Goal: Task Accomplishment & Management: Use online tool/utility

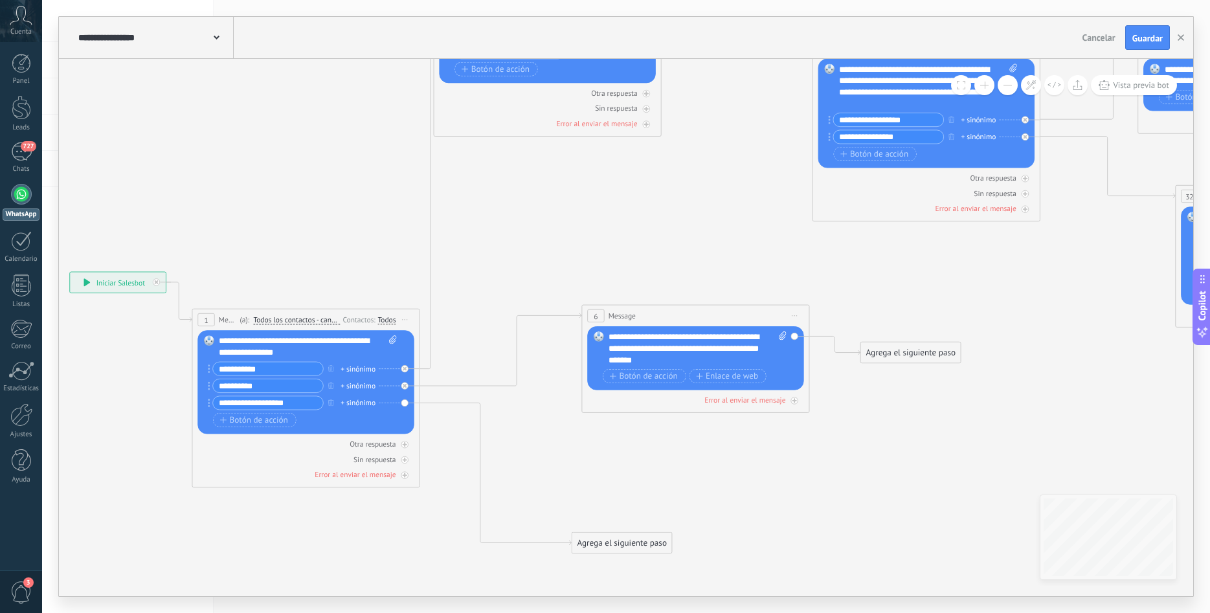
drag, startPoint x: 447, startPoint y: 263, endPoint x: 473, endPoint y: 280, distance: 30.5
click at [474, 281] on icon at bounding box center [817, 126] width 2066 height 1423
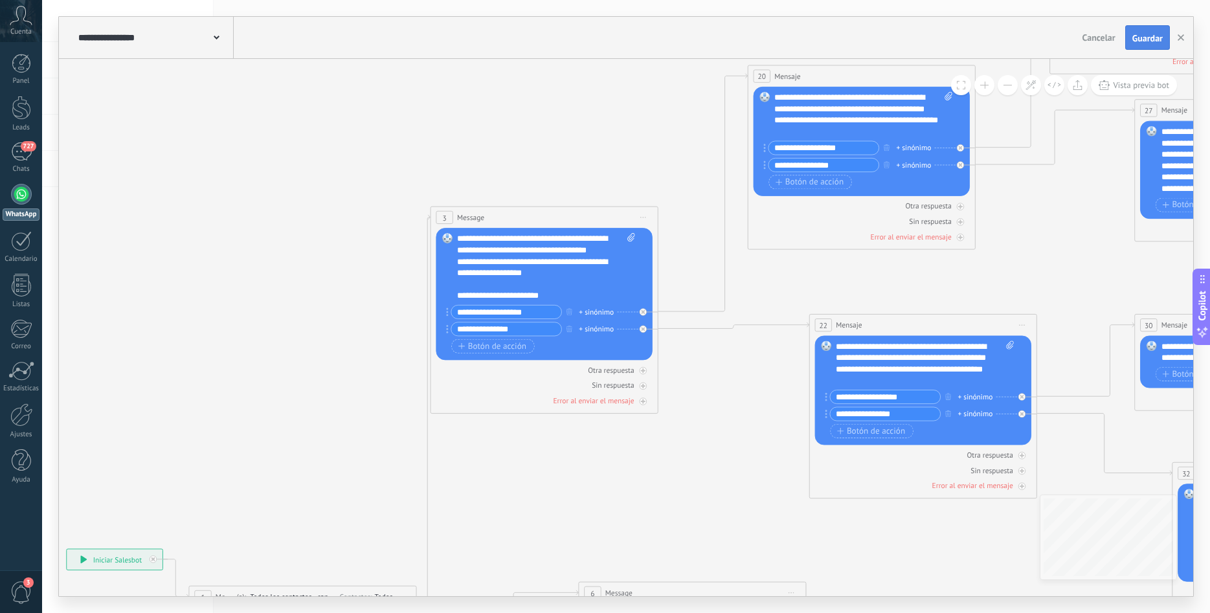
click at [1144, 37] on span "Guardar" at bounding box center [1147, 38] width 30 height 9
click at [1122, 90] on span "Vista previa bot" at bounding box center [1141, 85] width 56 height 11
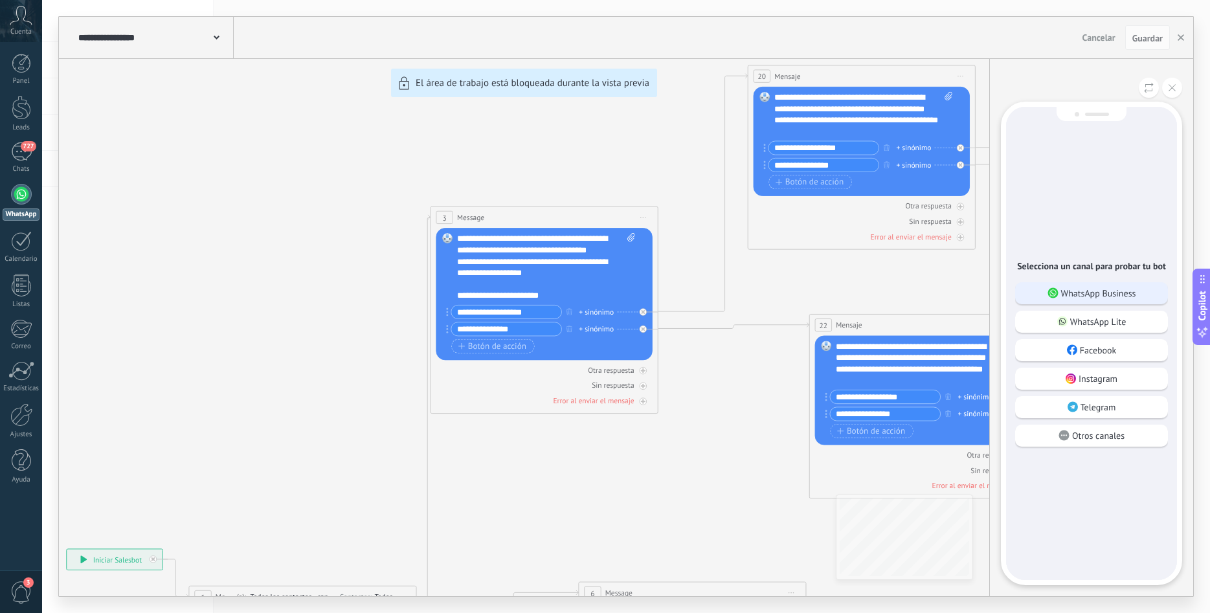
click at [1107, 298] on p "WhatsApp Business" at bounding box center [1098, 293] width 75 height 12
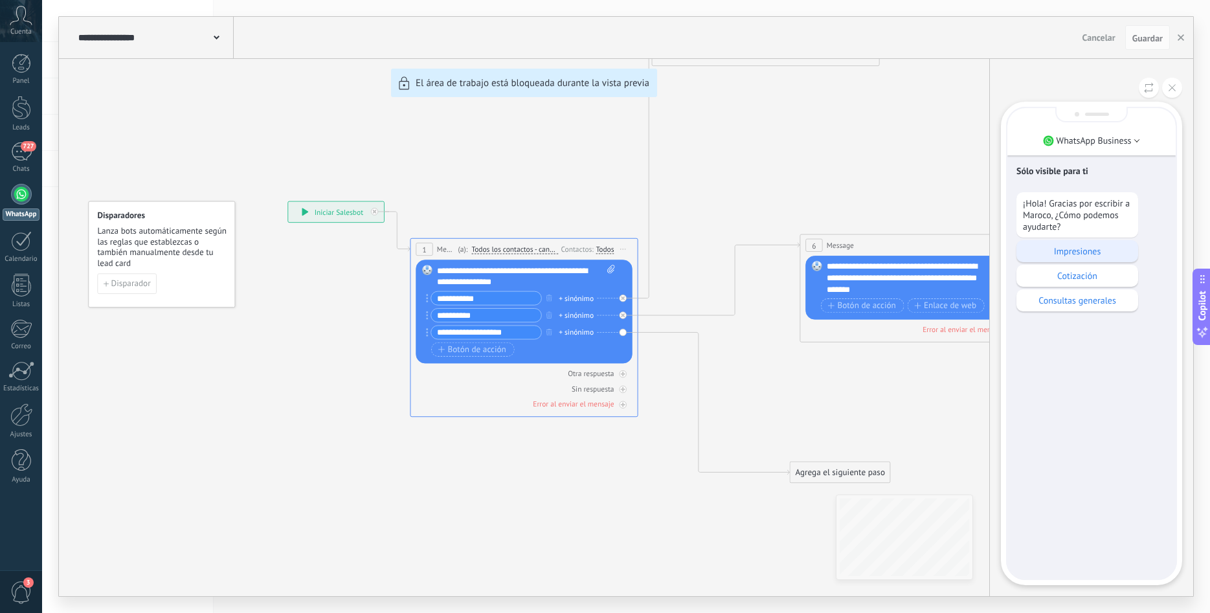
click at [1093, 251] on p "Impresiones" at bounding box center [1077, 251] width 109 height 12
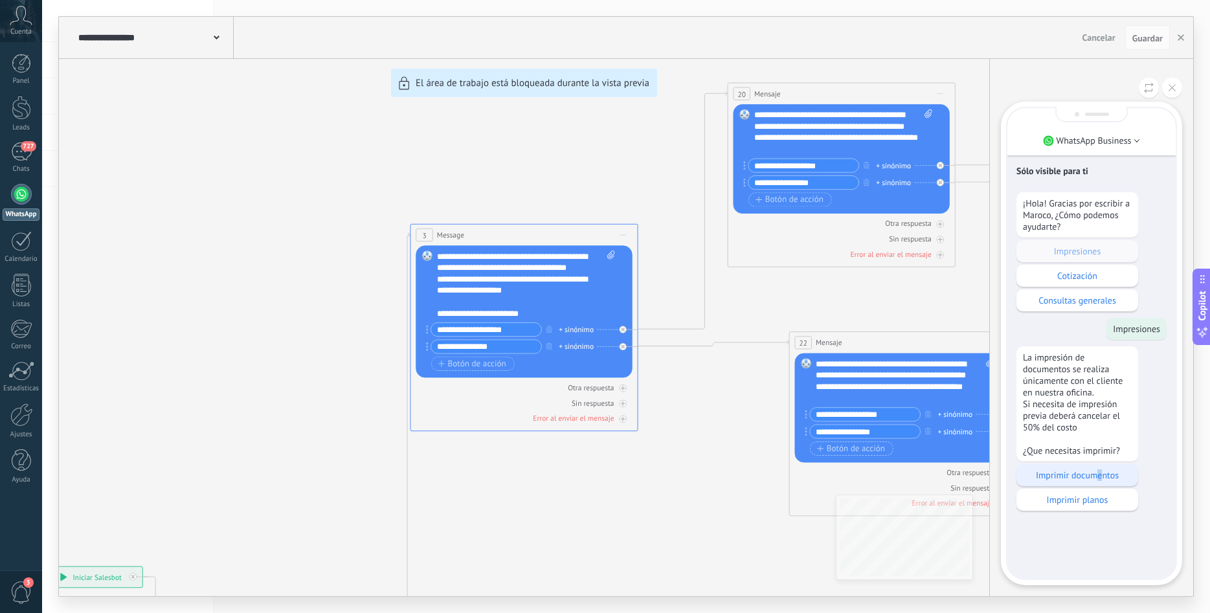
click at [1100, 480] on p "Imprimir documentos" at bounding box center [1077, 475] width 109 height 12
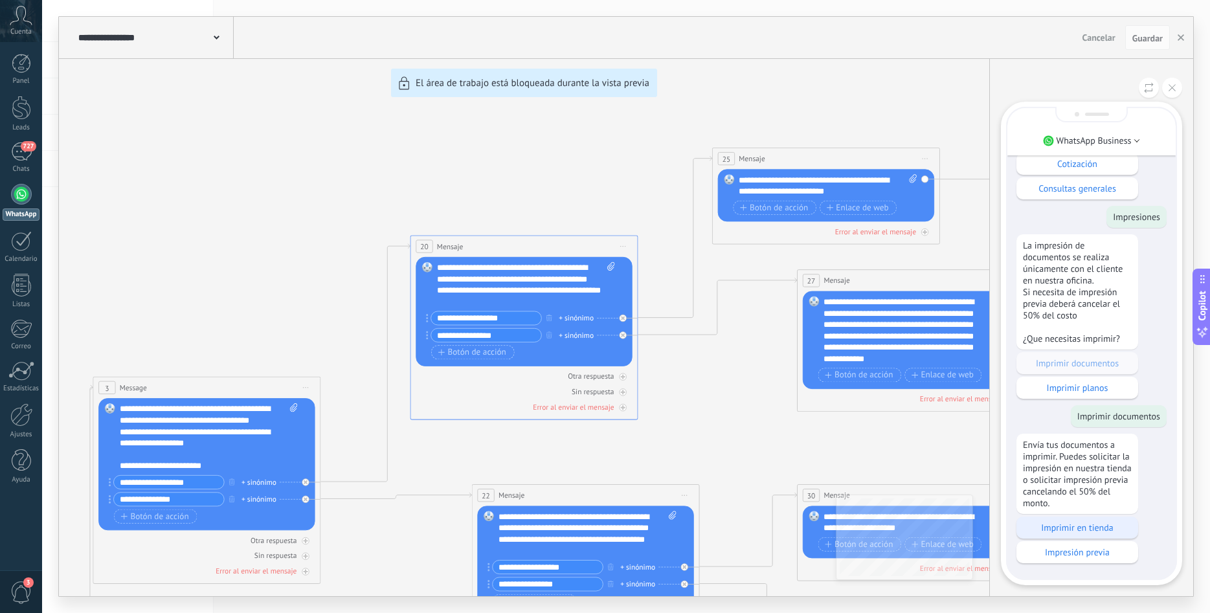
click at [1093, 526] on p "Imprimir en tienda" at bounding box center [1077, 528] width 109 height 12
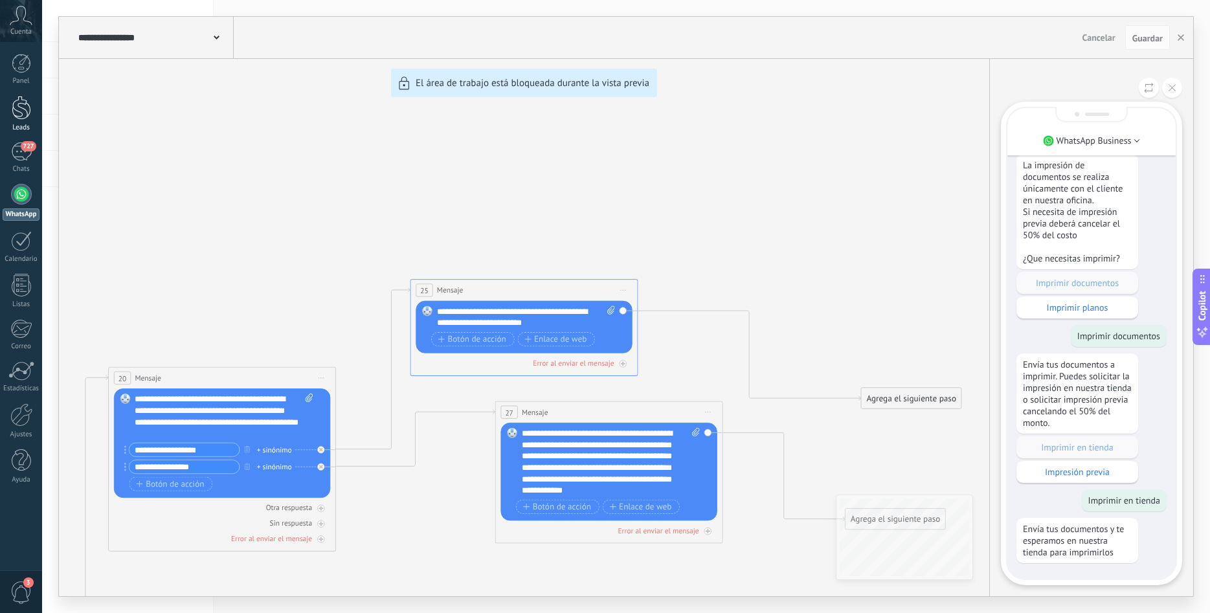
click at [12, 104] on div at bounding box center [21, 108] width 19 height 24
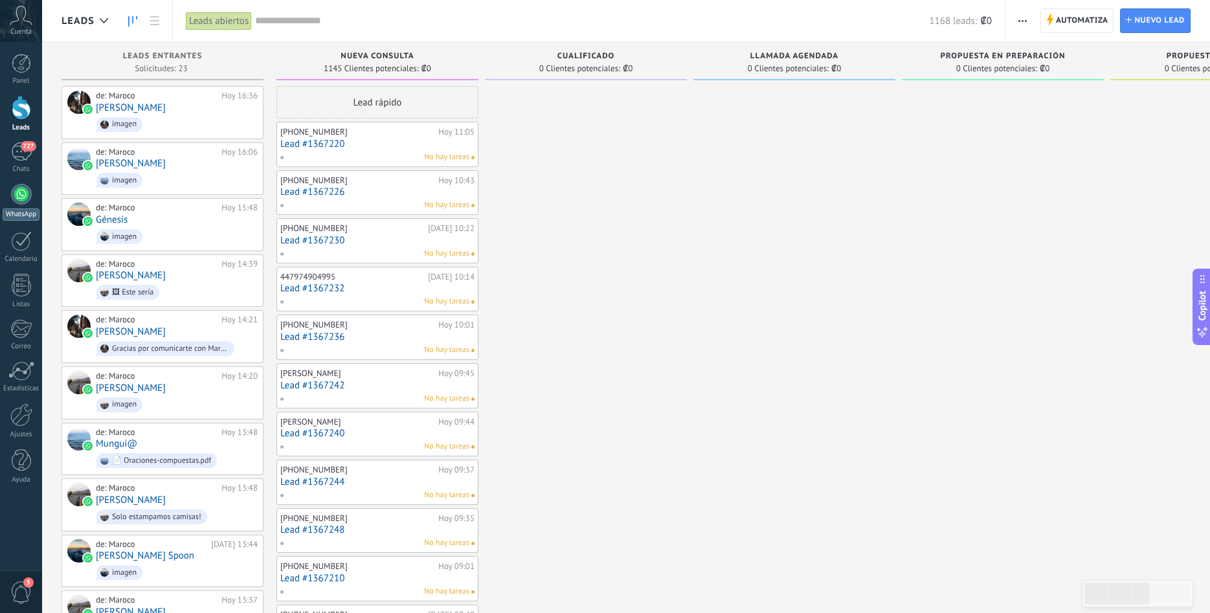
click at [19, 199] on div at bounding box center [21, 194] width 21 height 21
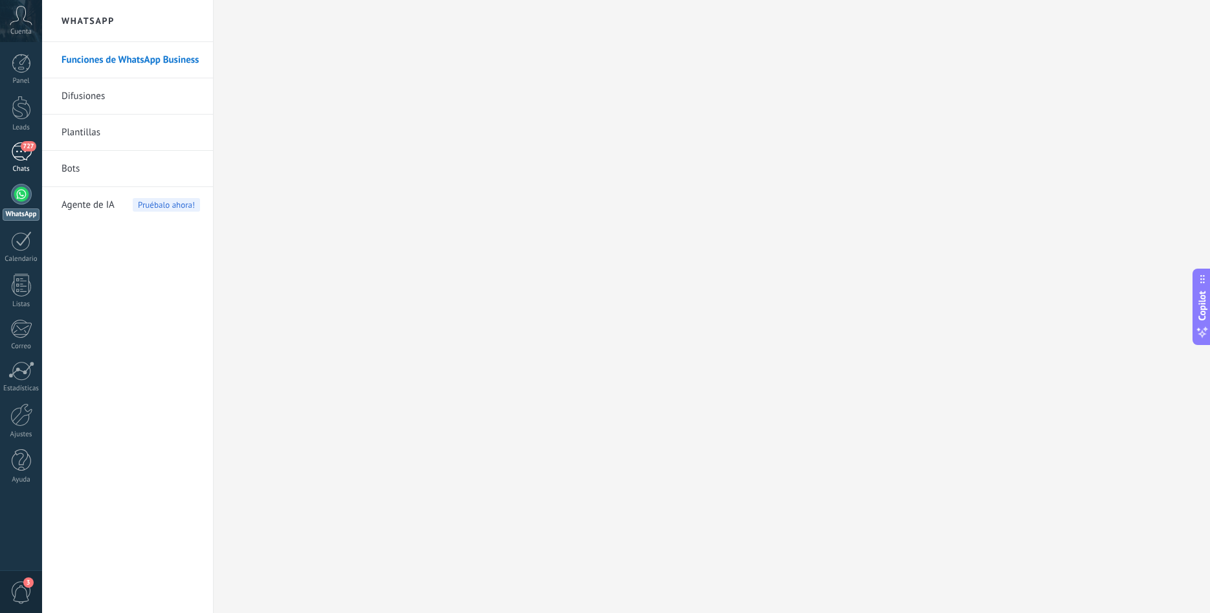
click at [23, 142] on span "727" at bounding box center [28, 146] width 15 height 10
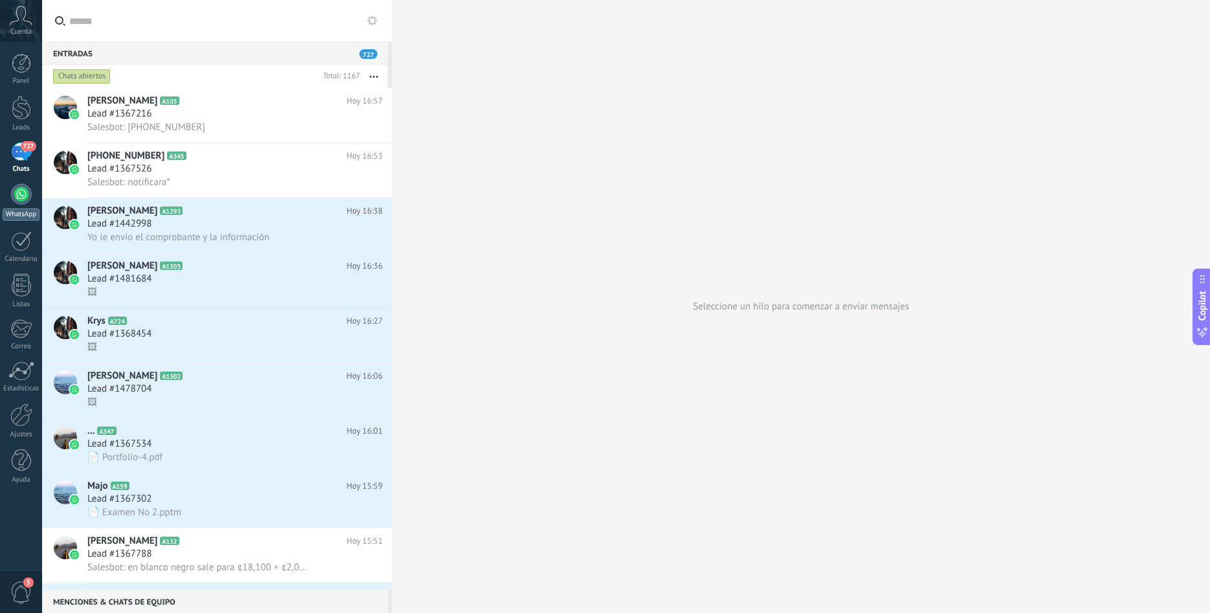
click at [19, 192] on div at bounding box center [21, 194] width 21 height 21
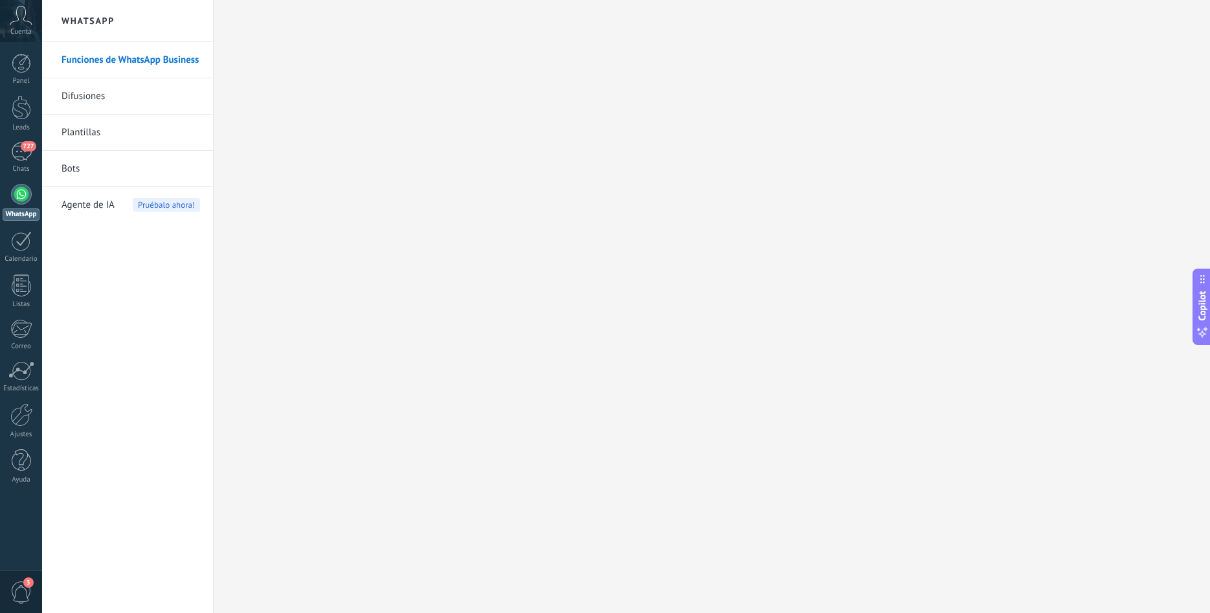
click at [78, 159] on link "Bots" at bounding box center [130, 169] width 139 height 36
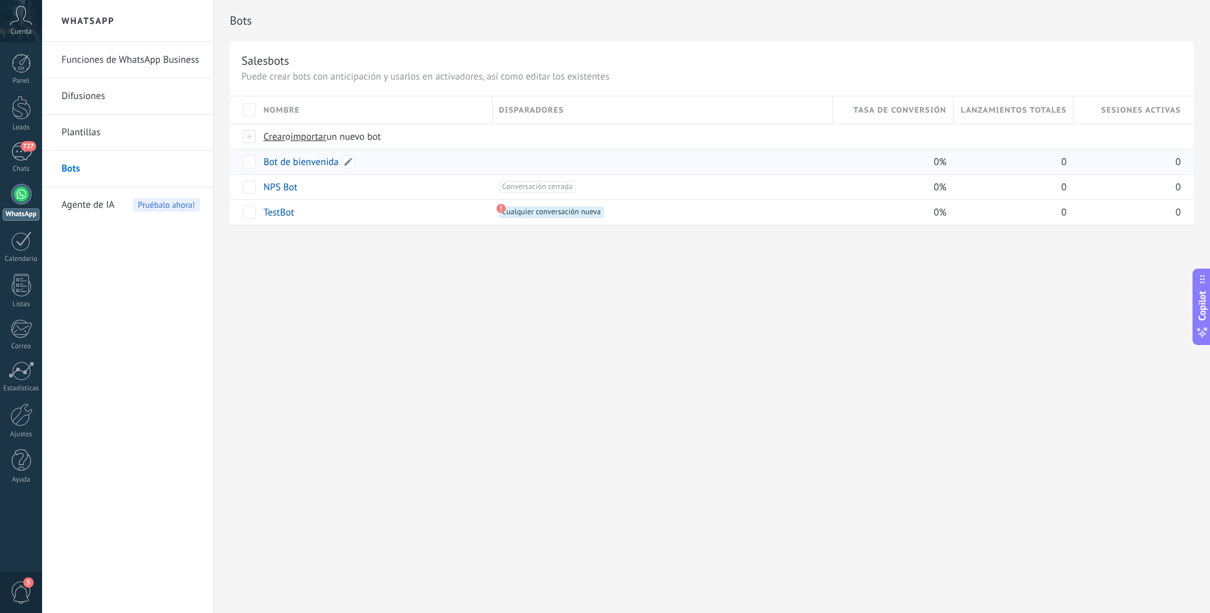
click at [318, 164] on link "Bot de bienvenida" at bounding box center [300, 162] width 75 height 12
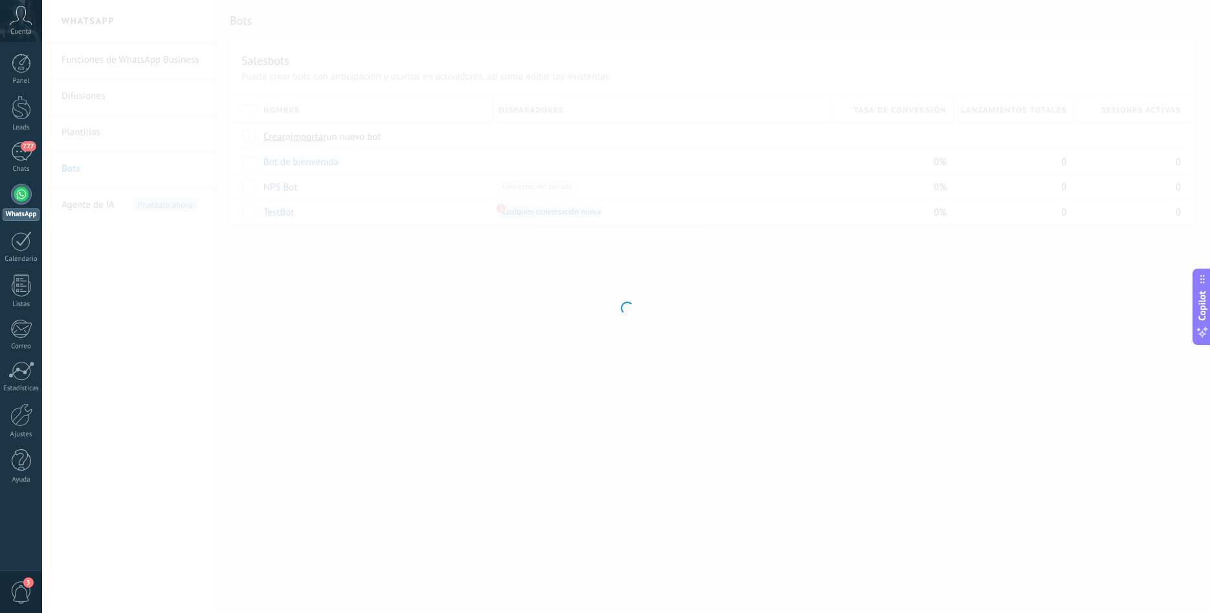
type input "**********"
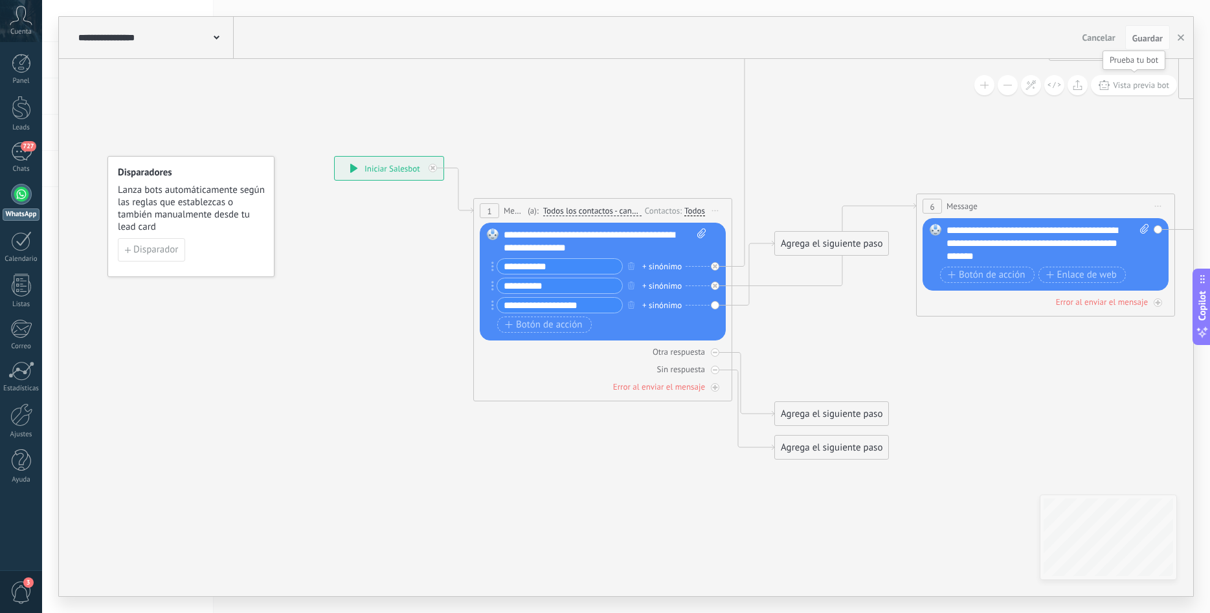
click at [1144, 82] on span "Vista previa bot" at bounding box center [1141, 85] width 56 height 11
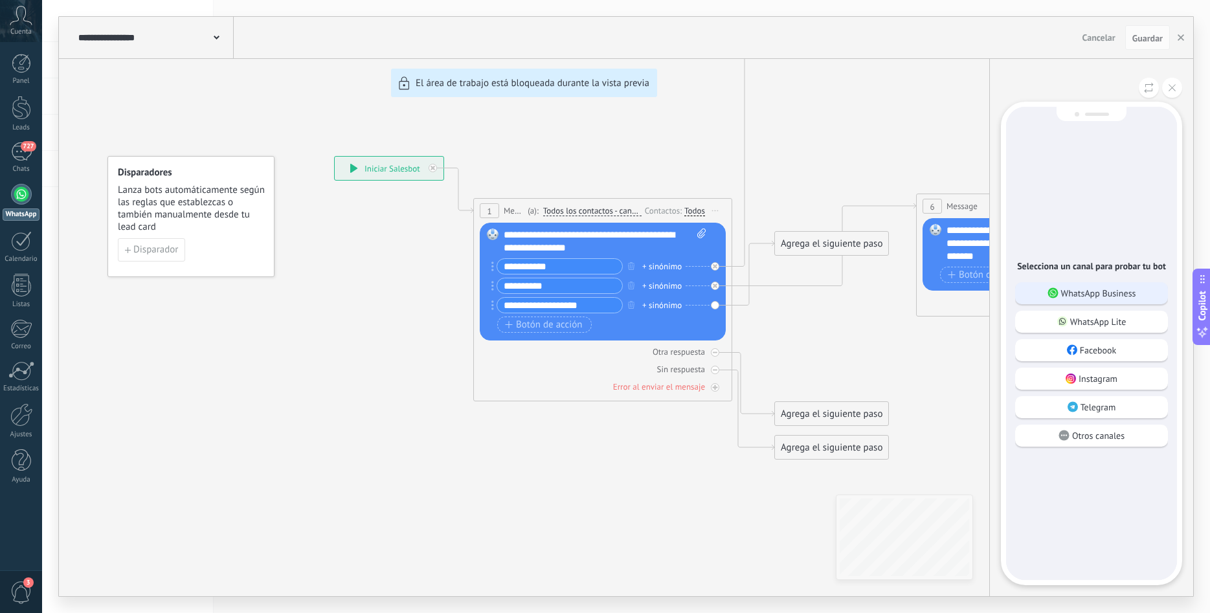
click at [1086, 285] on div "WhatsApp Business" at bounding box center [1091, 293] width 153 height 22
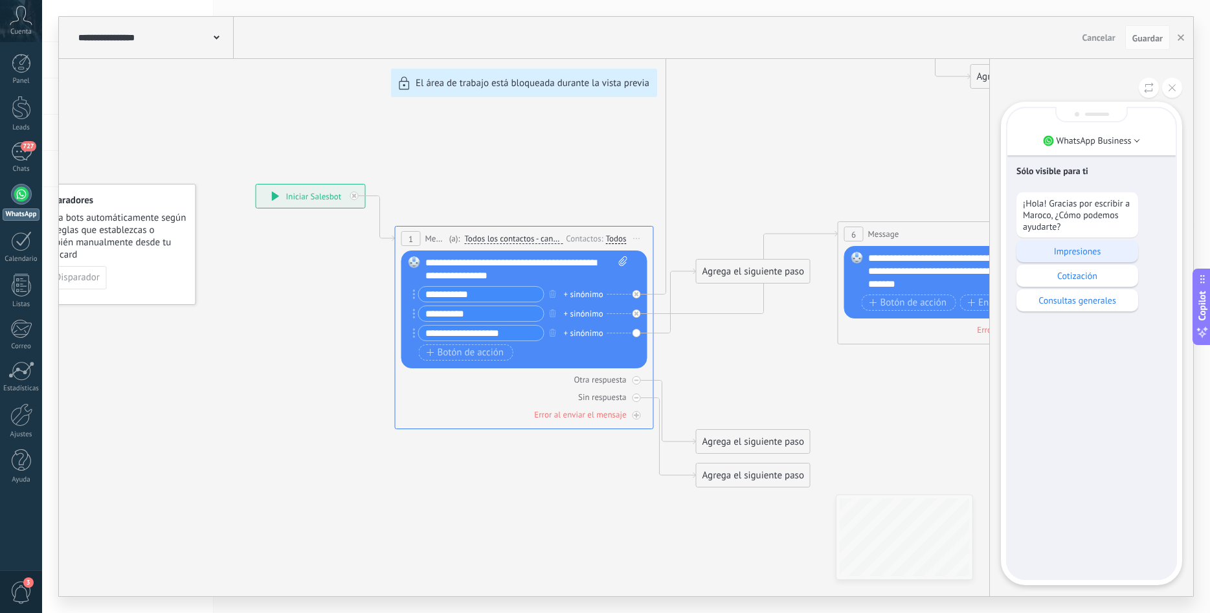
click at [1074, 252] on p "Impresiones" at bounding box center [1077, 251] width 109 height 12
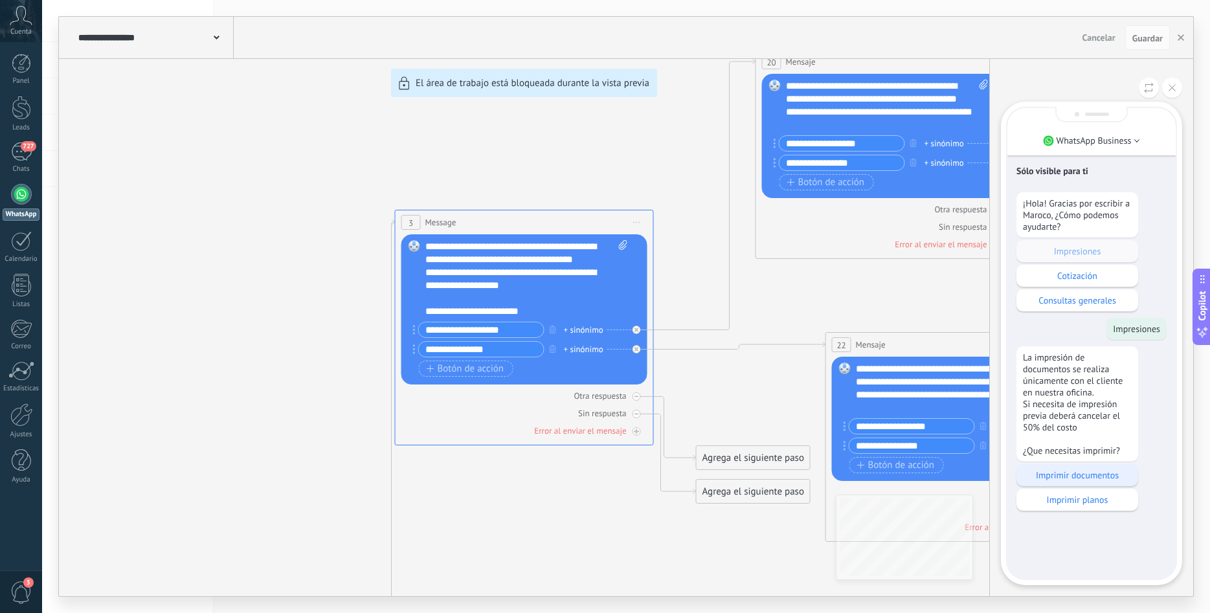
click at [1085, 480] on p "Imprimir documentos" at bounding box center [1077, 475] width 109 height 12
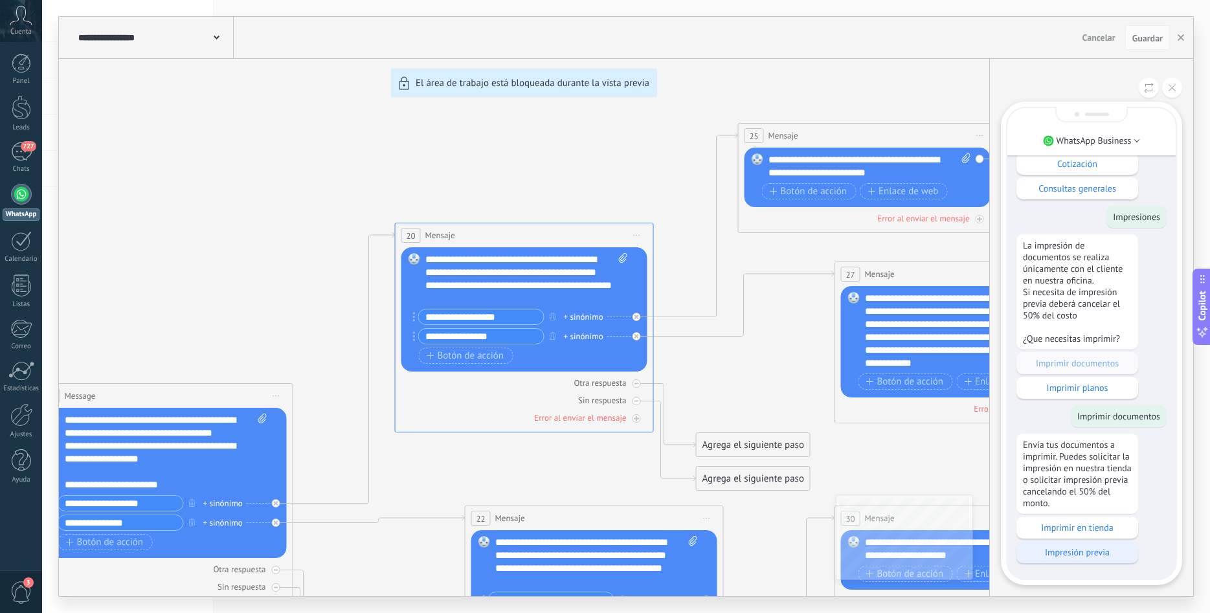
click at [1102, 552] on p "Impresión previa" at bounding box center [1077, 552] width 109 height 12
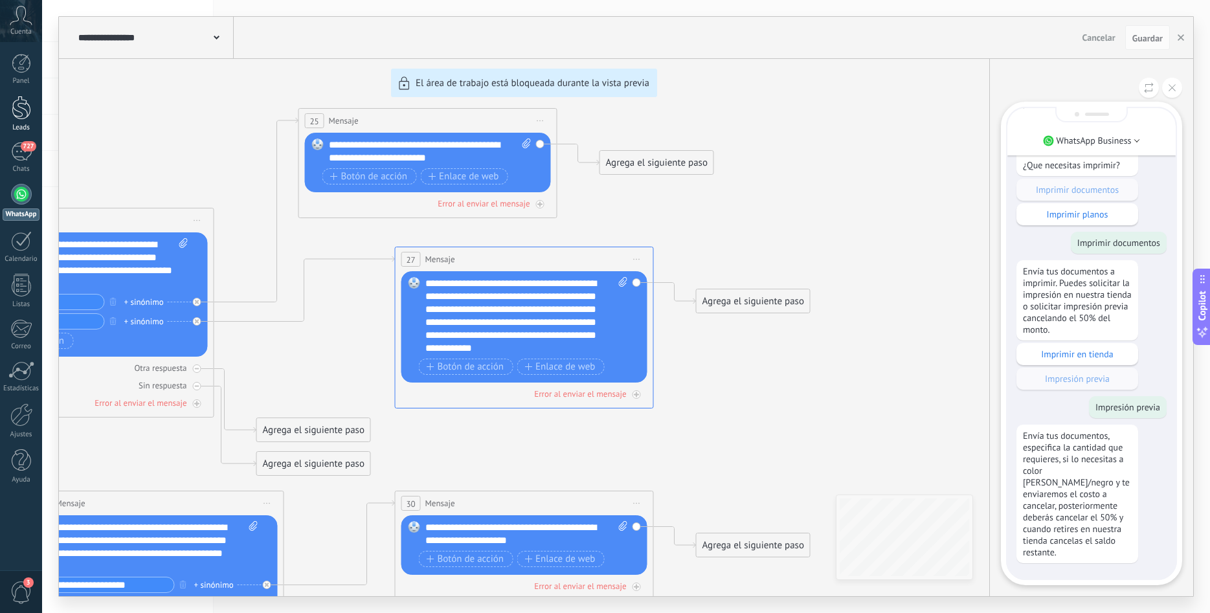
click at [8, 112] on link "Leads" at bounding box center [21, 114] width 42 height 36
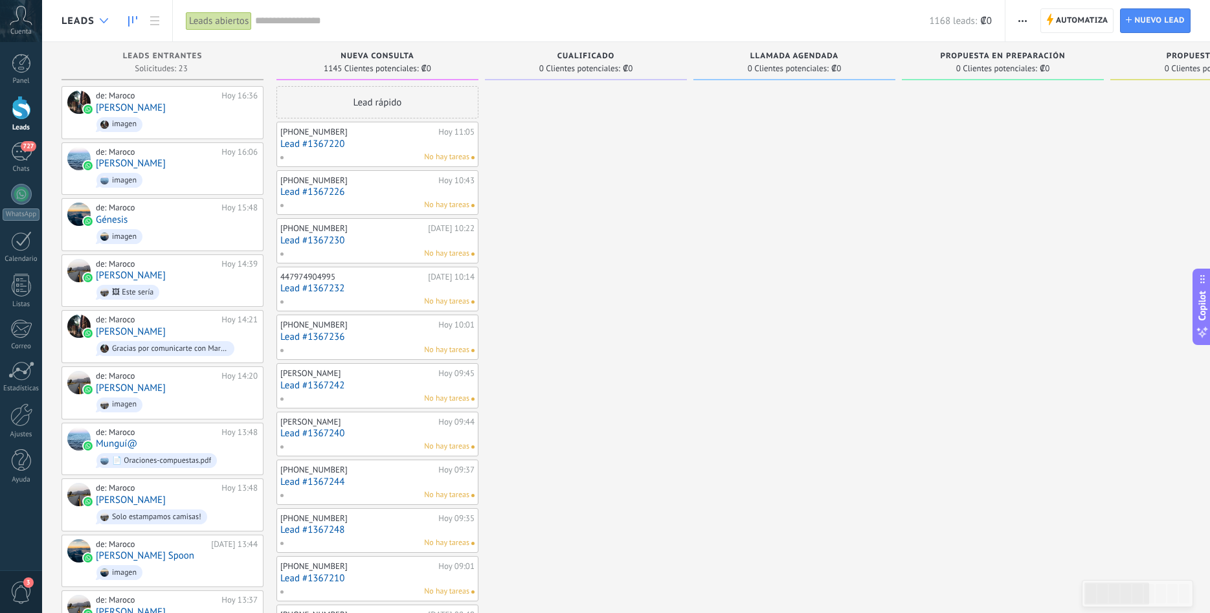
click at [103, 13] on div at bounding box center [103, 20] width 21 height 25
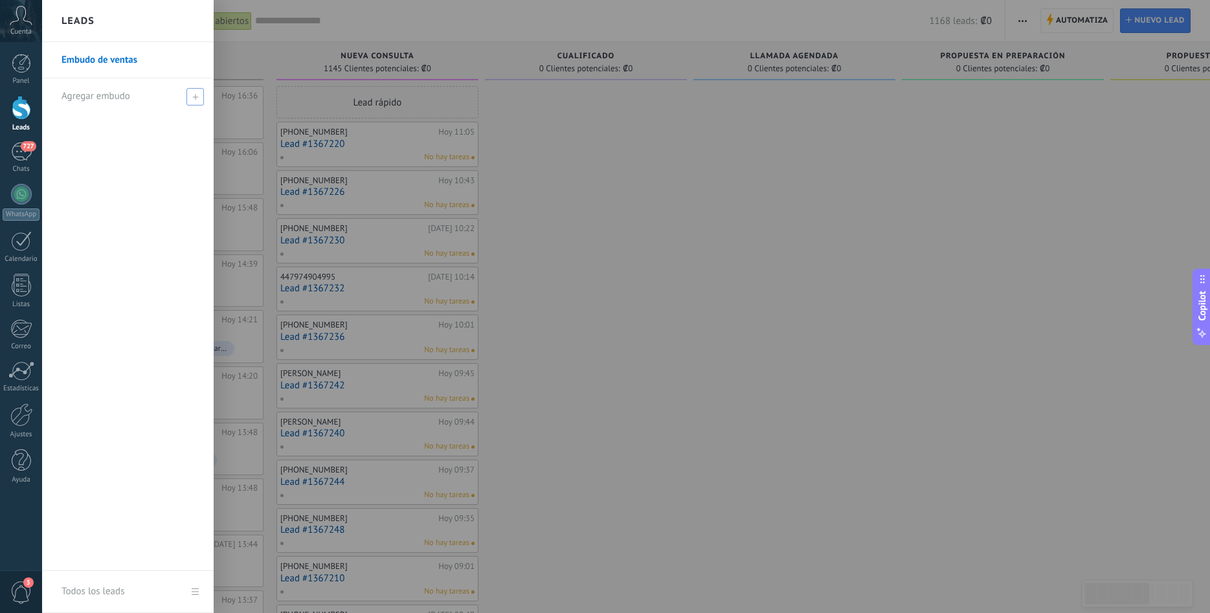
click at [178, 95] on div "Agregar embudo" at bounding box center [130, 96] width 139 height 36
click at [107, 90] on input "text" at bounding box center [122, 96] width 122 height 21
type input "**********"
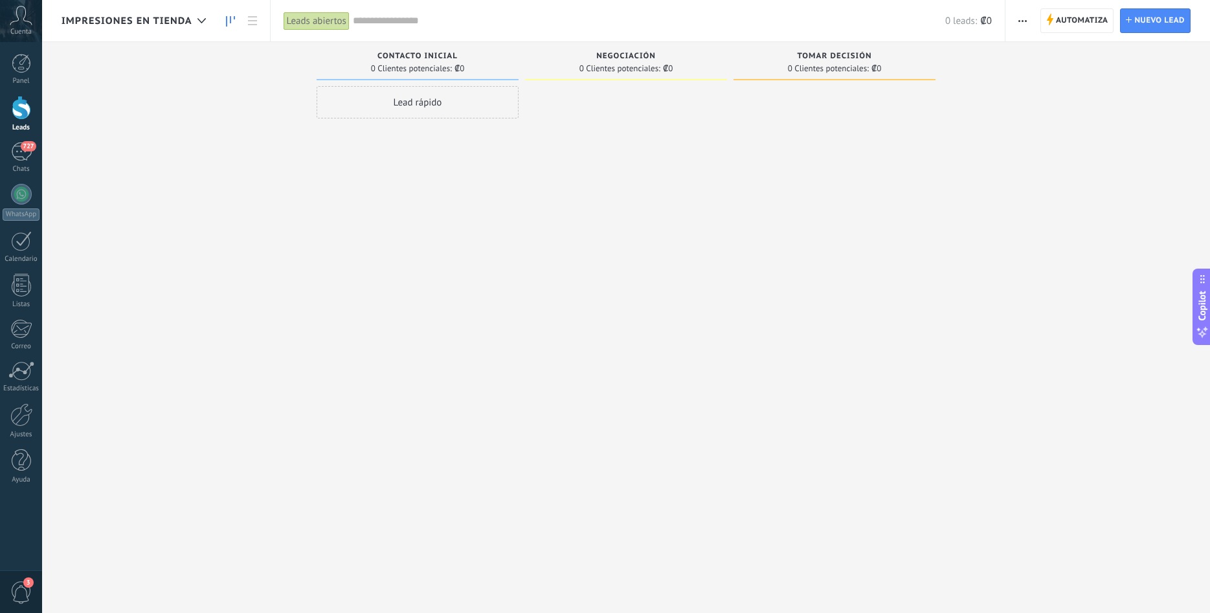
click at [874, 166] on div at bounding box center [834, 308] width 202 height 444
click at [558, 82] on div "Negociación 0 Clientes potenciales: ₡0" at bounding box center [626, 64] width 202 height 44
click at [206, 19] on icon at bounding box center [201, 20] width 8 height 5
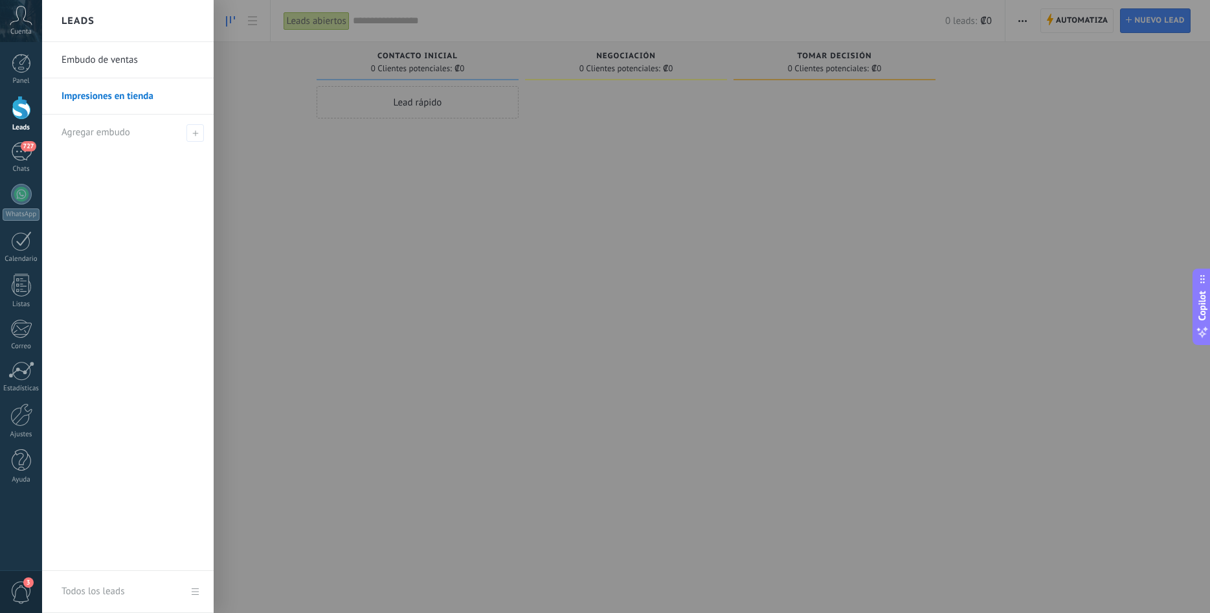
click at [122, 68] on link "Embudo de ventas" at bounding box center [130, 60] width 139 height 36
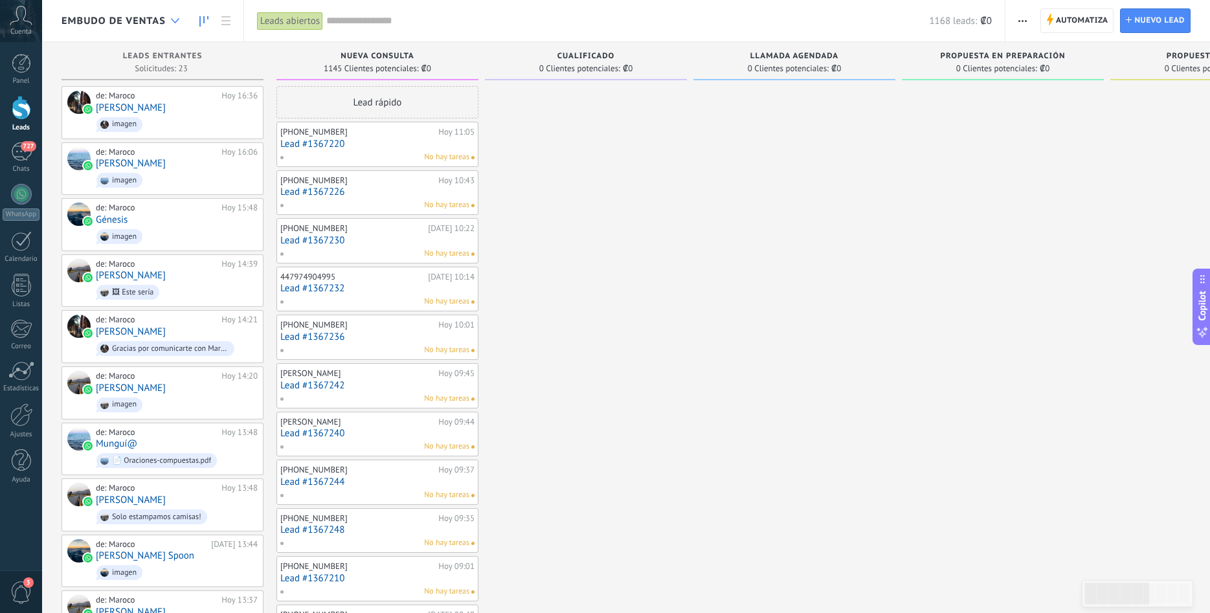
click at [166, 24] on div at bounding box center [174, 20] width 21 height 25
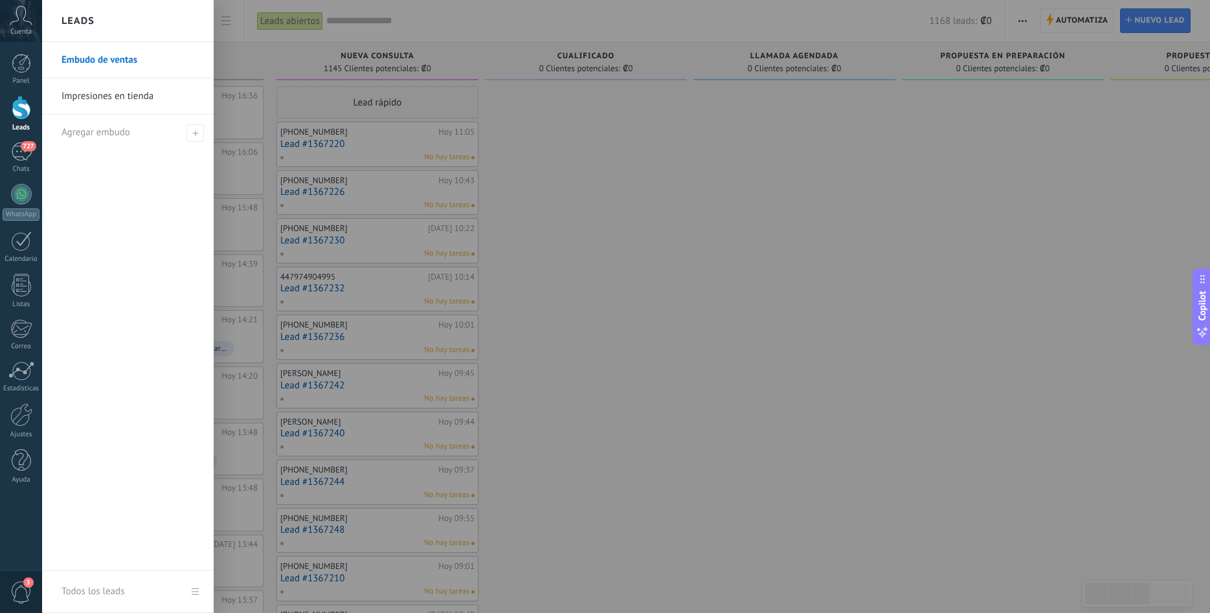
click at [124, 81] on link "Impresiones en tienda" at bounding box center [130, 96] width 139 height 36
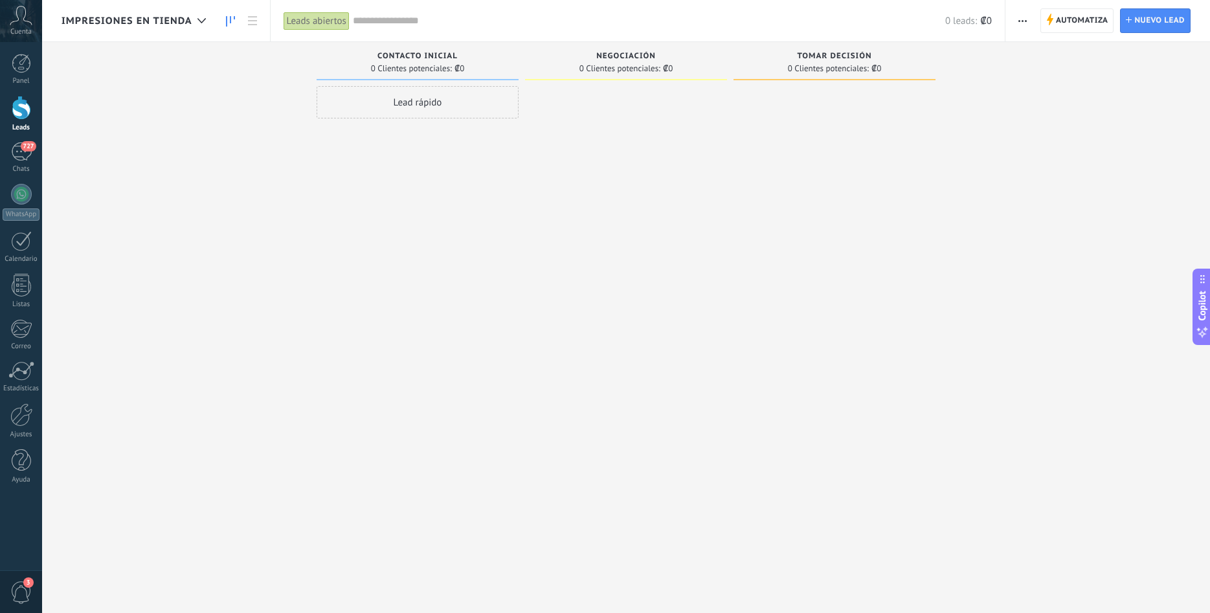
click at [133, 27] on span "Impresiones en tienda" at bounding box center [126, 21] width 131 height 12
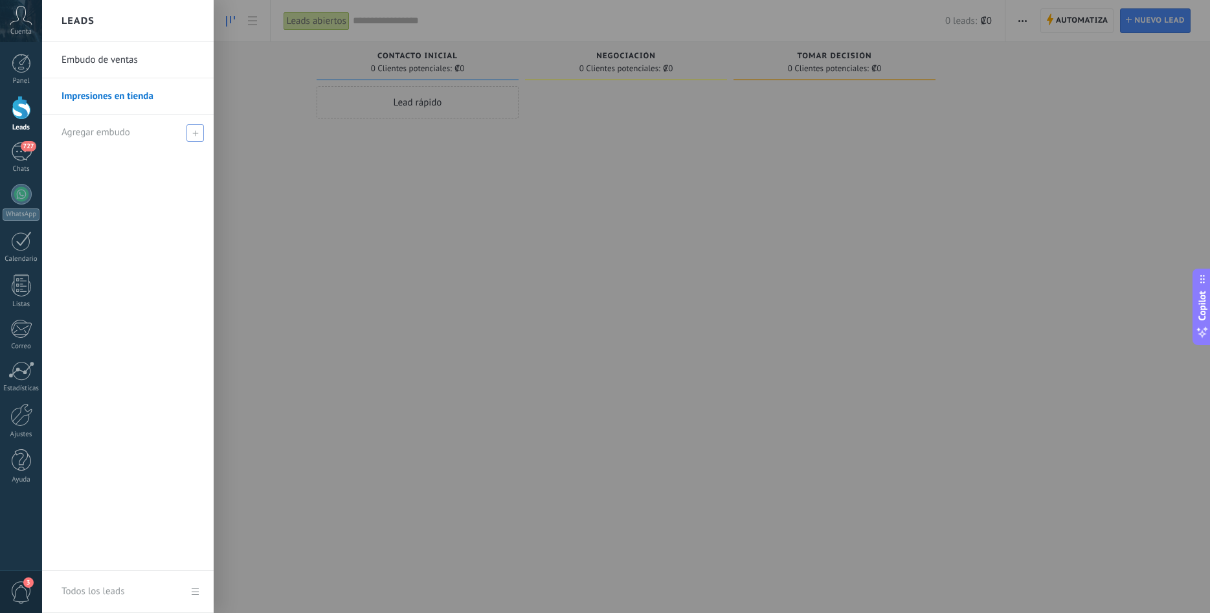
click at [145, 135] on div "Agregar embudo" at bounding box center [130, 133] width 139 height 36
type input "**********"
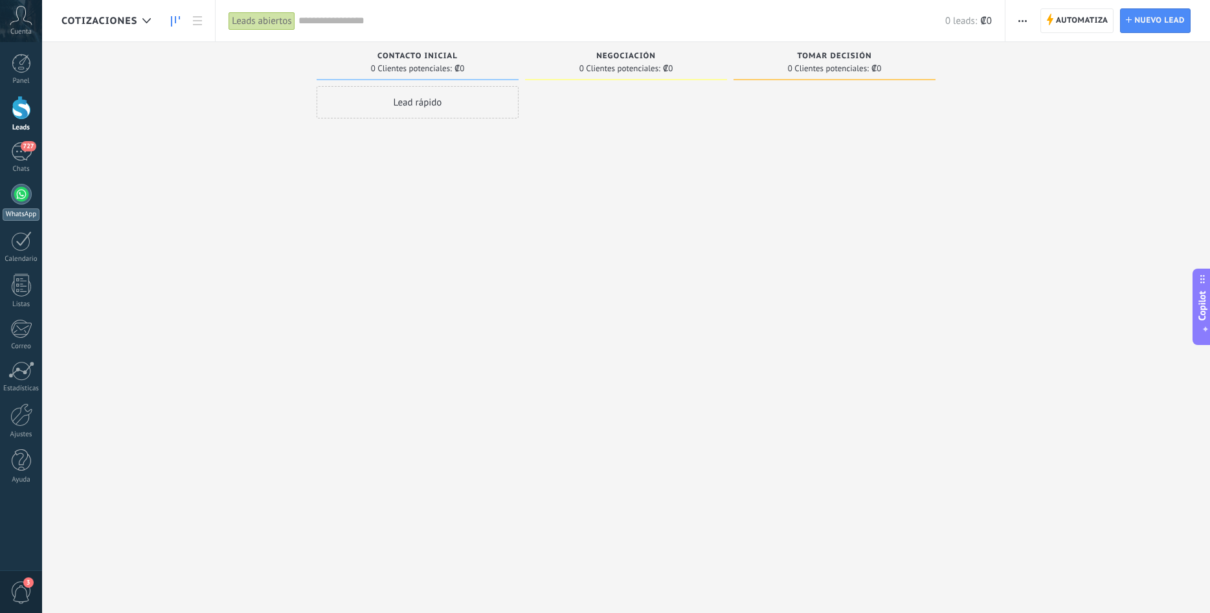
click at [23, 195] on div at bounding box center [21, 194] width 21 height 21
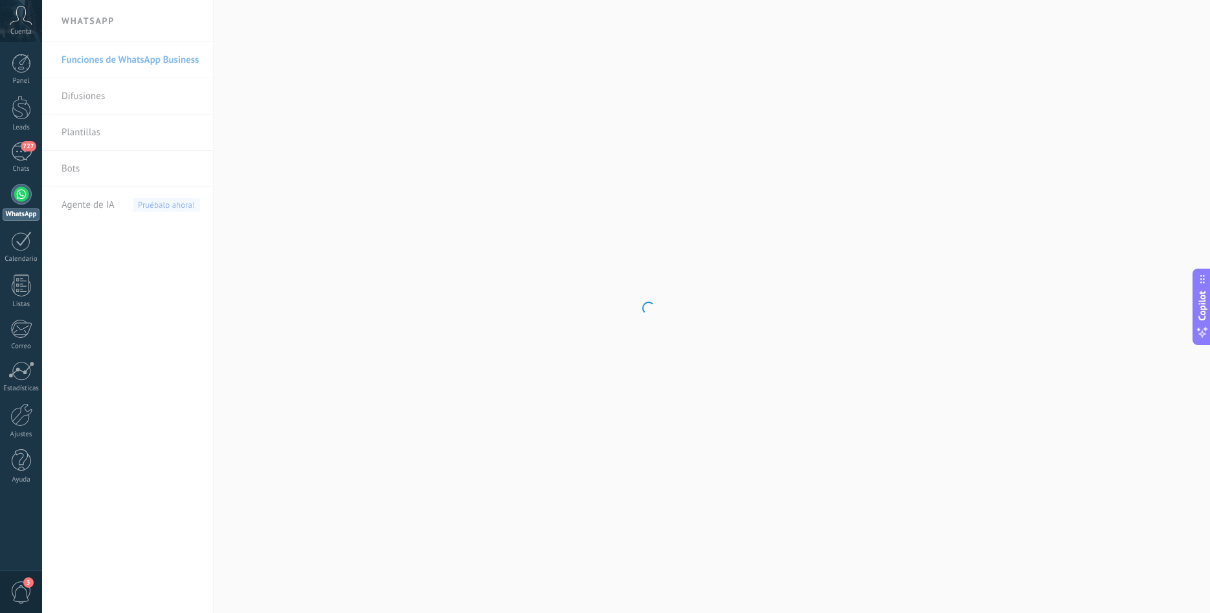
click at [100, 164] on body ".abccls-1,.abccls-2{fill-rule:evenodd}.abccls-2{fill:#fff} .abfcls-1{fill:none}…" at bounding box center [605, 306] width 1210 height 613
click at [89, 164] on link "Bots" at bounding box center [130, 169] width 139 height 36
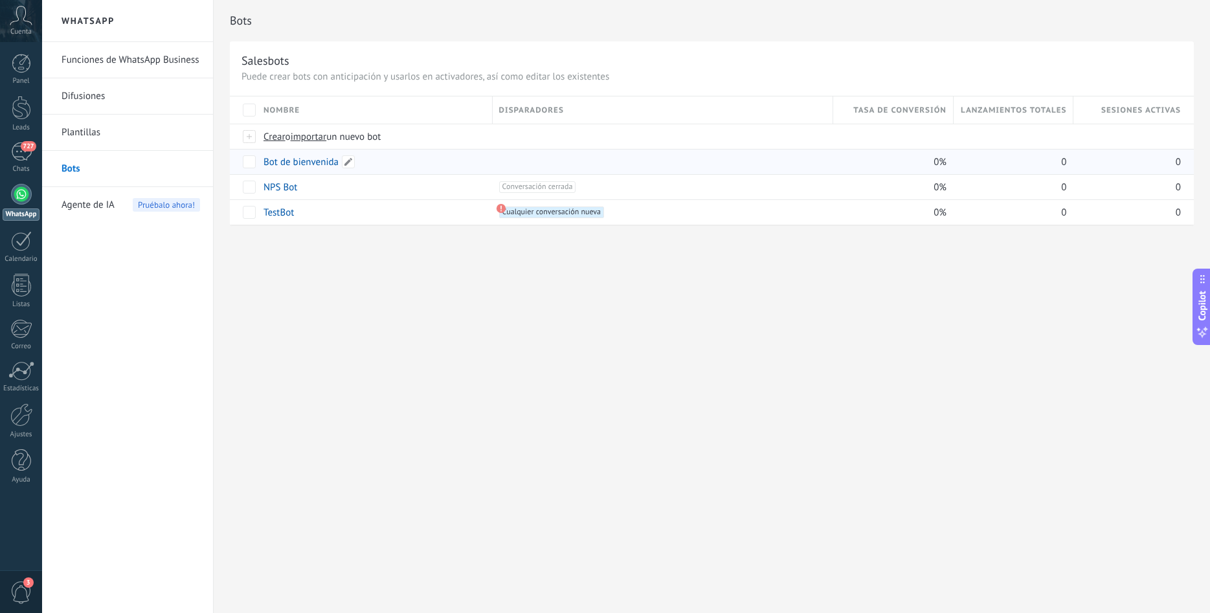
click at [291, 162] on link "Bot de bienvenida" at bounding box center [300, 162] width 75 height 12
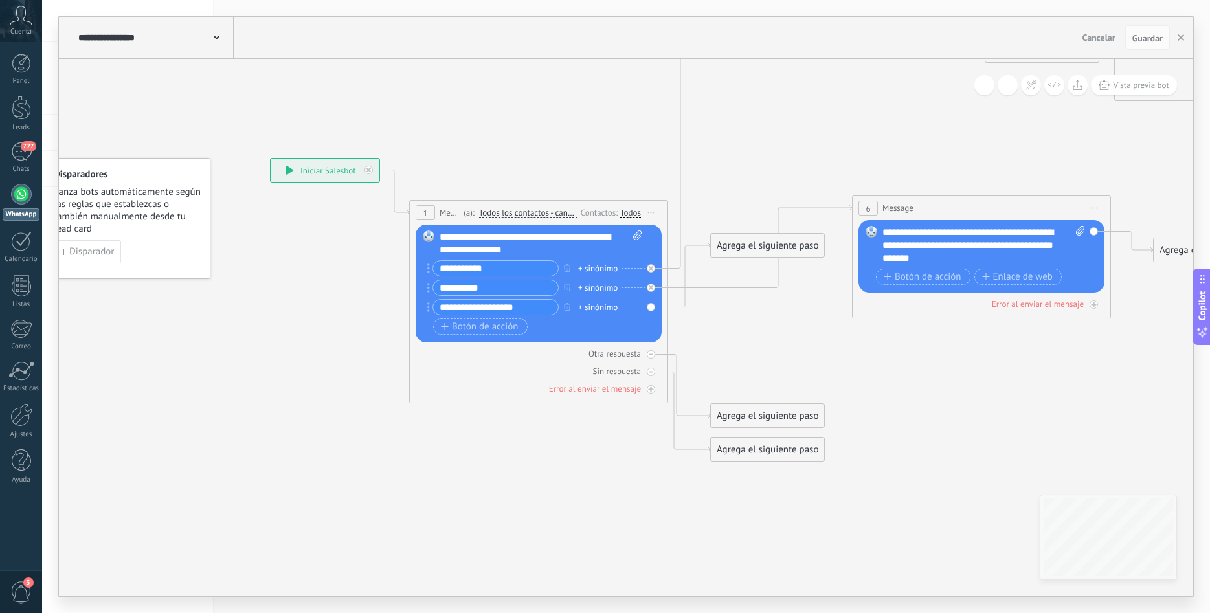
drag, startPoint x: 786, startPoint y: 546, endPoint x: 674, endPoint y: 541, distance: 112.1
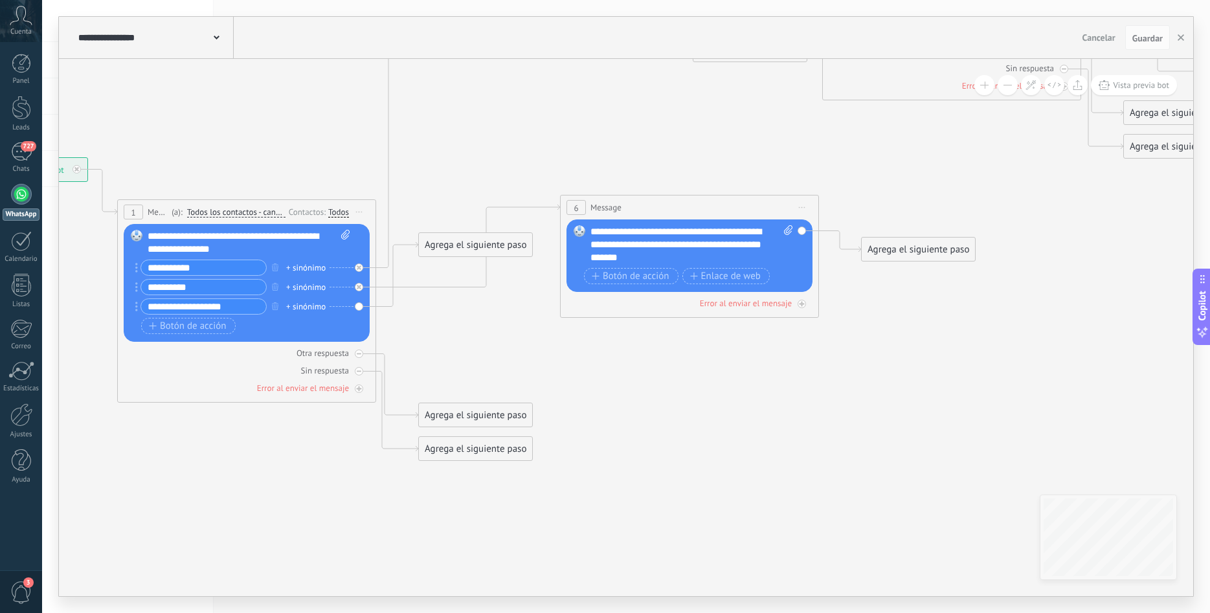
drag, startPoint x: 625, startPoint y: 538, endPoint x: 625, endPoint y: 521, distance: 16.8
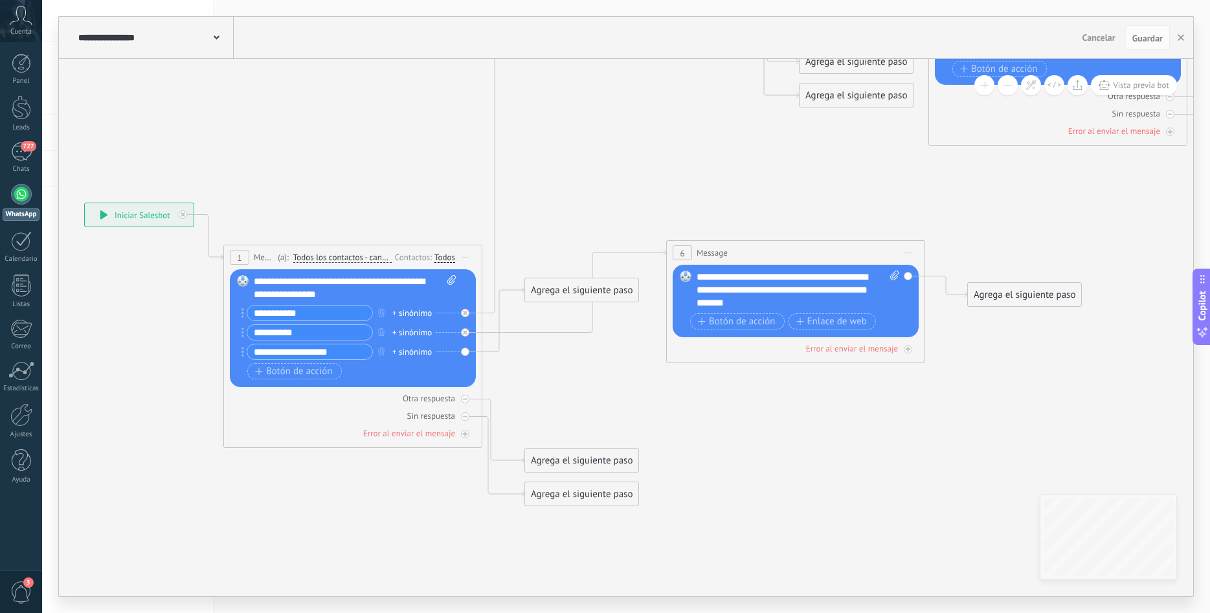
click at [1118, 546] on div "**********" at bounding box center [626, 327] width 1134 height 537
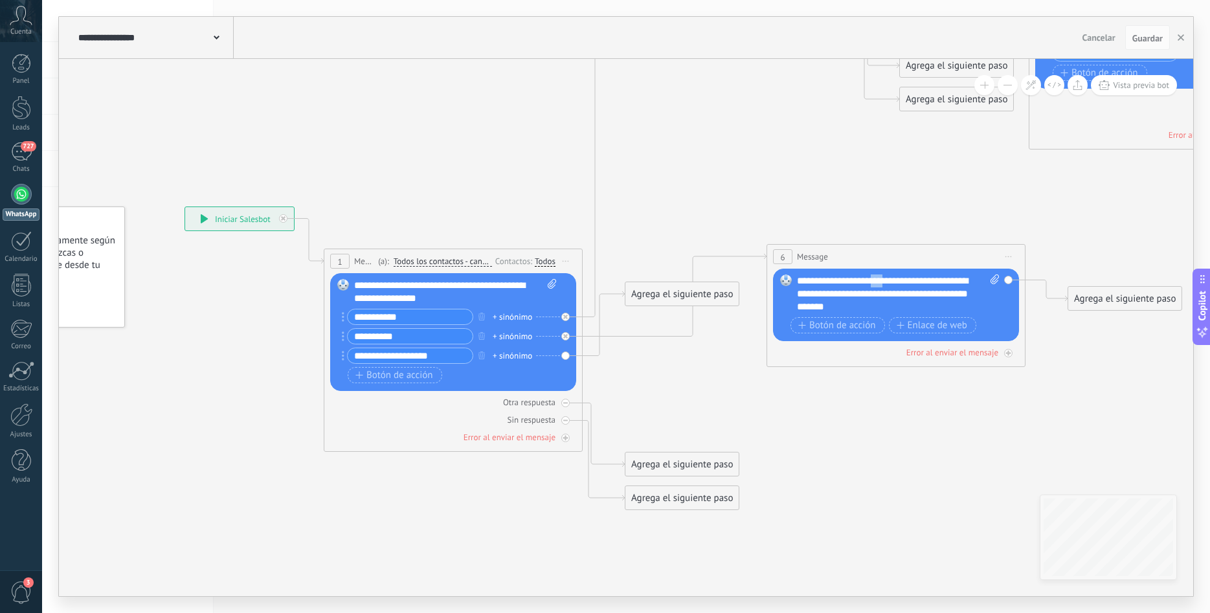
drag, startPoint x: 897, startPoint y: 277, endPoint x: 884, endPoint y: 238, distance: 41.6
click at [884, 274] on div "**********" at bounding box center [898, 293] width 203 height 39
drag, startPoint x: 884, startPoint y: 224, endPoint x: 934, endPoint y: 311, distance: 100.0
click at [885, 224] on icon at bounding box center [998, 34] width 2275 height 1600
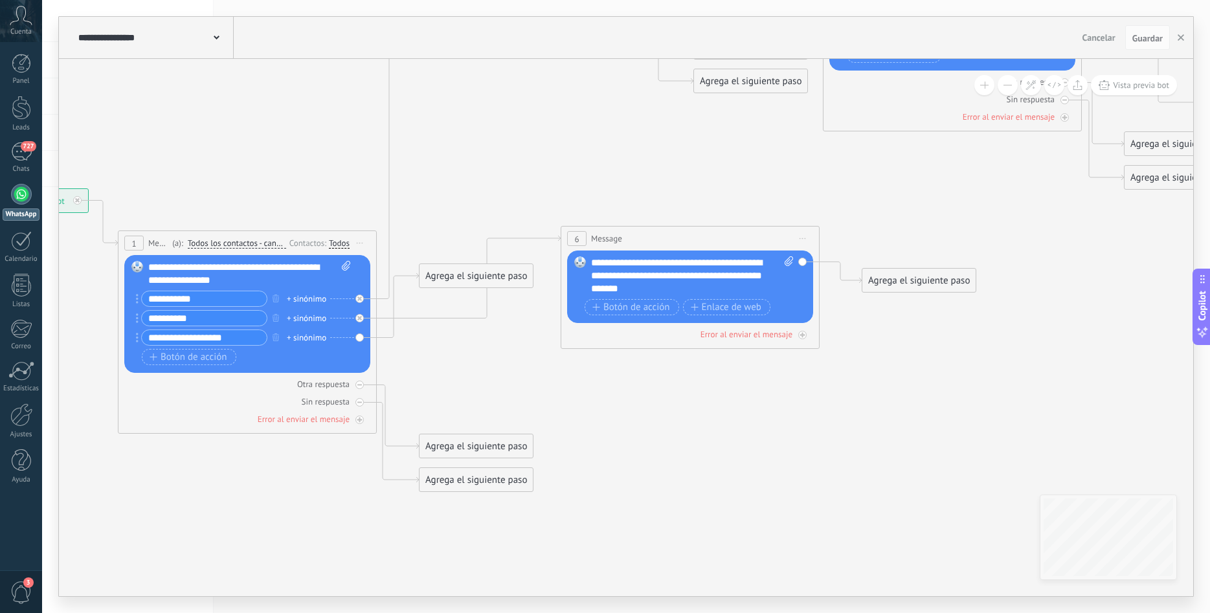
drag, startPoint x: 939, startPoint y: 426, endPoint x: 669, endPoint y: 380, distance: 273.2
click at [682, 391] on icon at bounding box center [792, 15] width 2275 height 1600
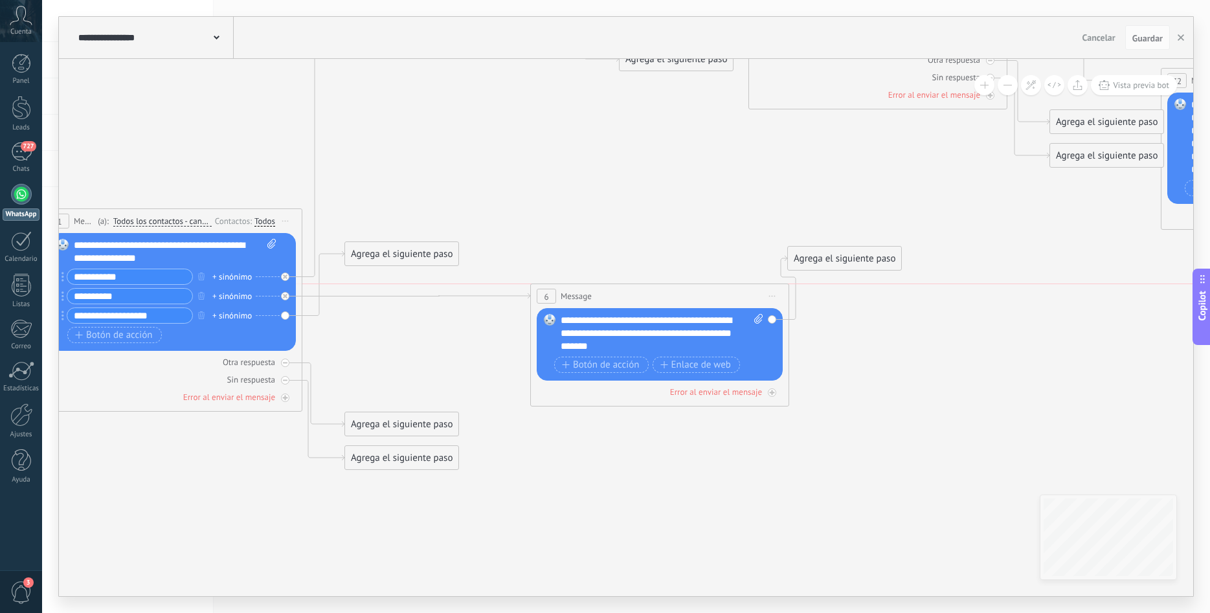
drag, startPoint x: 591, startPoint y: 252, endPoint x: 619, endPoint y: 295, distance: 51.3
click at [619, 295] on div "6 Message ******* (a): Todos los contactos - canales seleccionados Todos los co…" at bounding box center [660, 296] width 258 height 24
click at [1130, 76] on button "Vista previa bot" at bounding box center [1134, 85] width 86 height 20
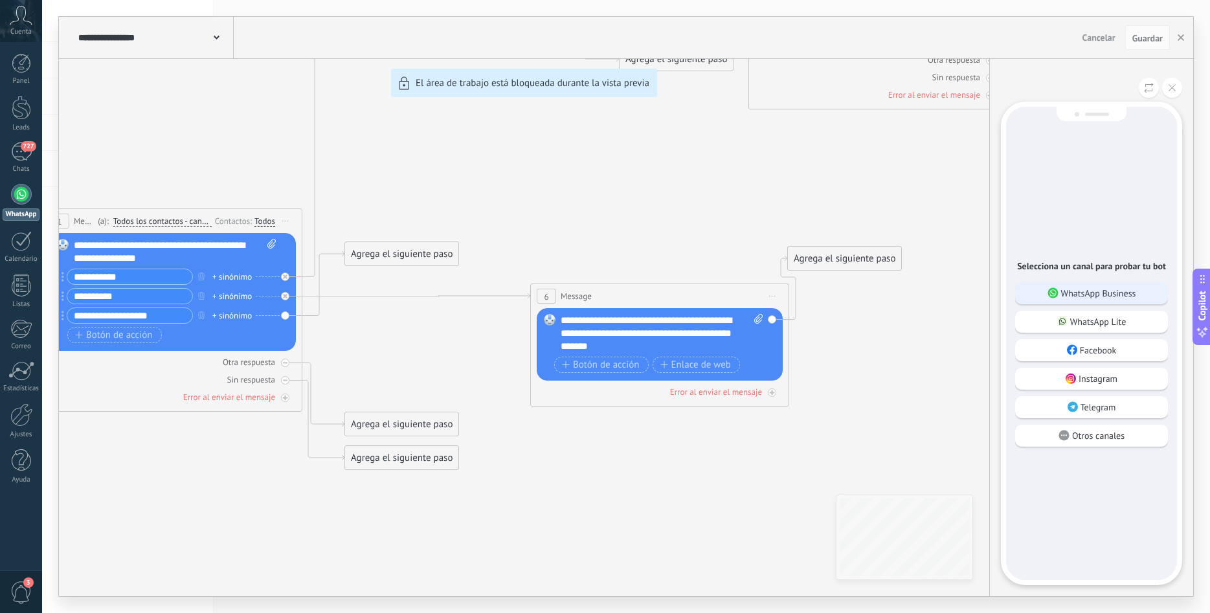
click at [1096, 294] on p "WhatsApp Business" at bounding box center [1098, 293] width 75 height 12
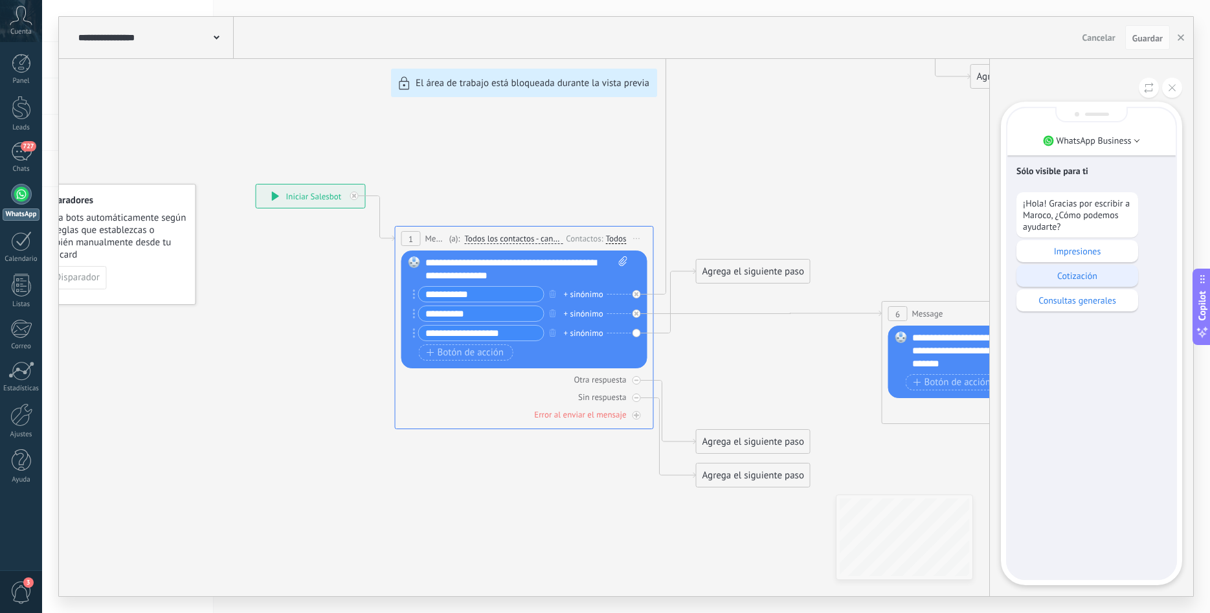
click at [1082, 273] on p "Cotización" at bounding box center [1077, 276] width 109 height 12
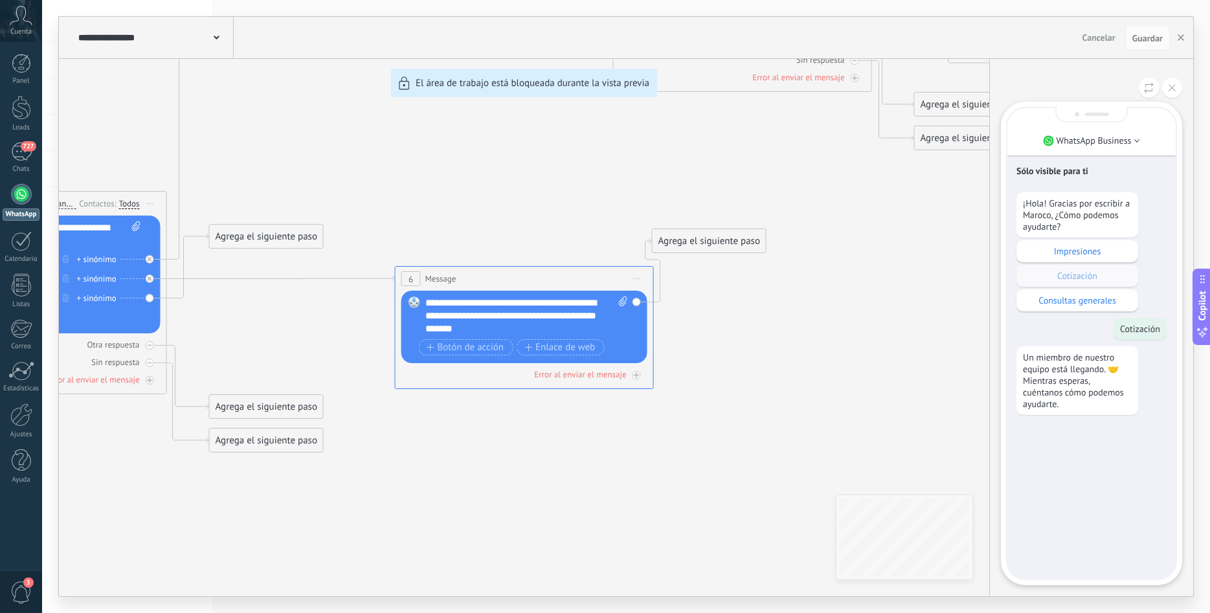
click at [1067, 522] on div "Sólo visible para ti ¡Hola! Gracias por escribir a Maroco, ¿Cómo podemos ayudar…" at bounding box center [1091, 343] width 168 height 471
drag, startPoint x: 722, startPoint y: 238, endPoint x: 780, endPoint y: 268, distance: 64.9
click at [780, 268] on div "**********" at bounding box center [626, 306] width 1134 height 579
click at [715, 239] on div "**********" at bounding box center [626, 306] width 1134 height 579
click at [715, 240] on div "**********" at bounding box center [626, 306] width 1134 height 579
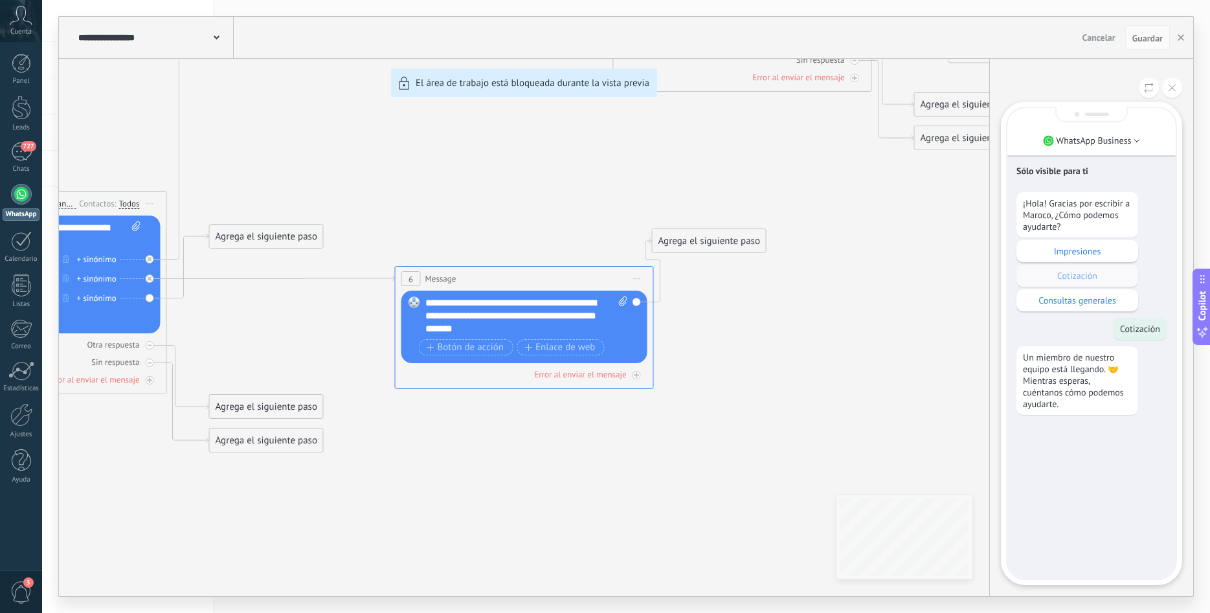
drag, startPoint x: 726, startPoint y: 355, endPoint x: 665, endPoint y: 318, distance: 71.7
click at [725, 355] on div "**********" at bounding box center [626, 306] width 1134 height 579
click at [1166, 86] on button at bounding box center [1172, 88] width 20 height 20
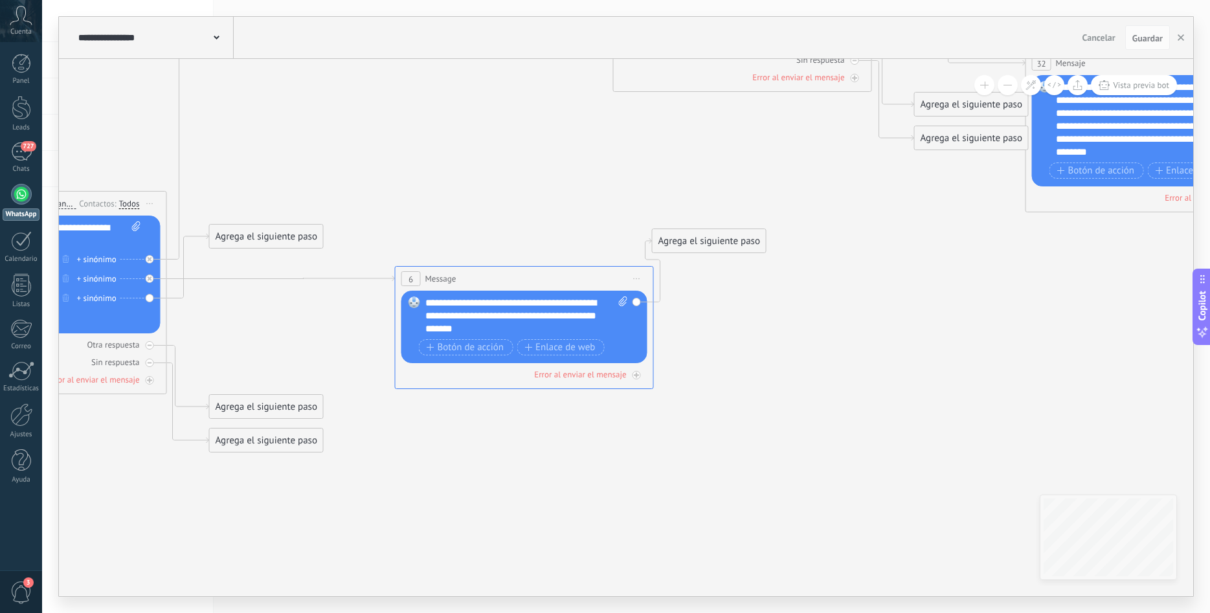
click at [722, 238] on div "**********" at bounding box center [626, 306] width 1134 height 579
click at [708, 251] on div "Agrega el siguiente paso" at bounding box center [708, 240] width 113 height 21
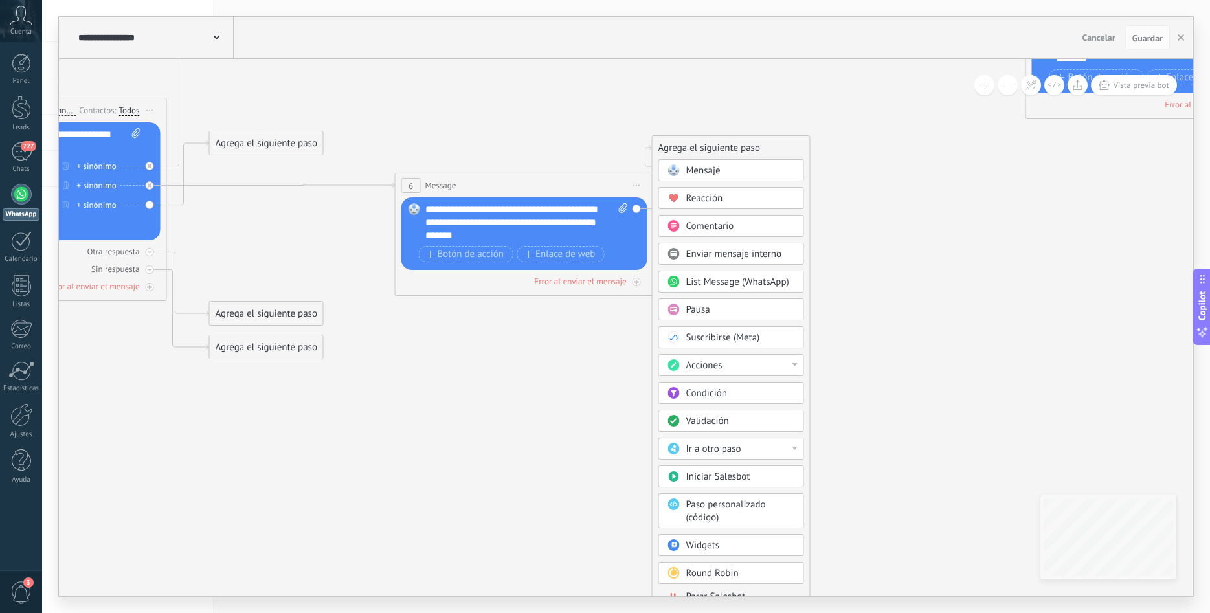
click at [787, 361] on div "Acciones" at bounding box center [740, 365] width 109 height 13
click at [766, 435] on div "Cambiar etapa del lead" at bounding box center [731, 432] width 144 height 22
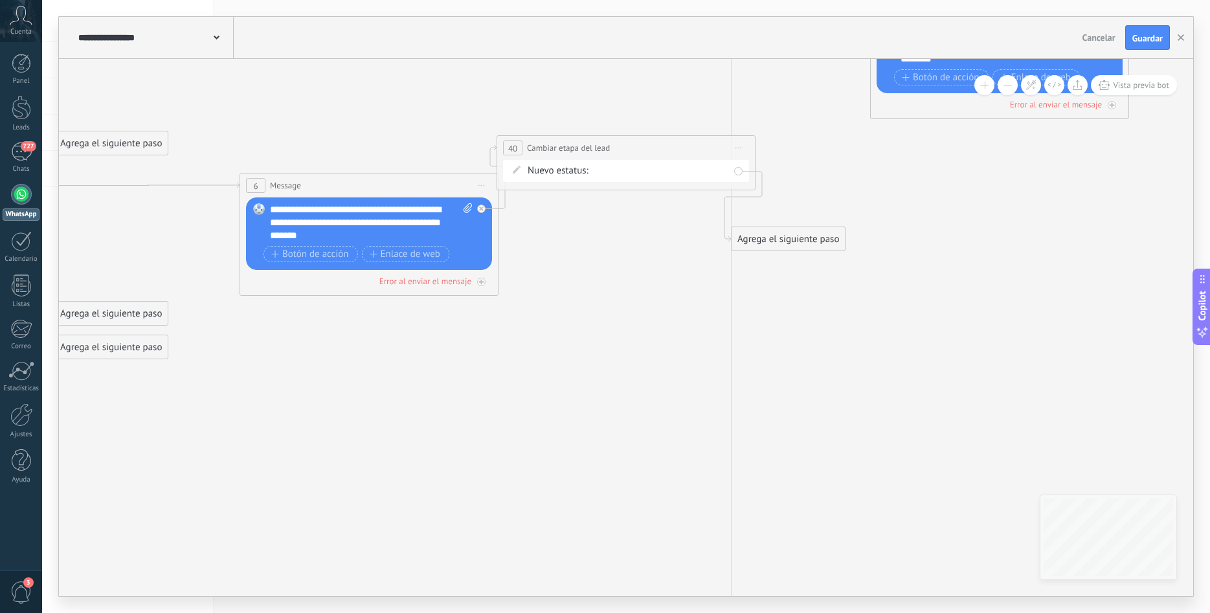
drag, startPoint x: 865, startPoint y: 195, endPoint x: 732, endPoint y: 179, distance: 134.2
click at [840, 229] on div "Agrega el siguiente paso" at bounding box center [787, 239] width 113 height 21
click at [0, 0] on div "Nueva consulta Cualificado Llamada agendada Propuesta en preparación Propuesta …" at bounding box center [0, 0] width 0 height 0
click at [649, 236] on label at bounding box center [661, 225] width 136 height 22
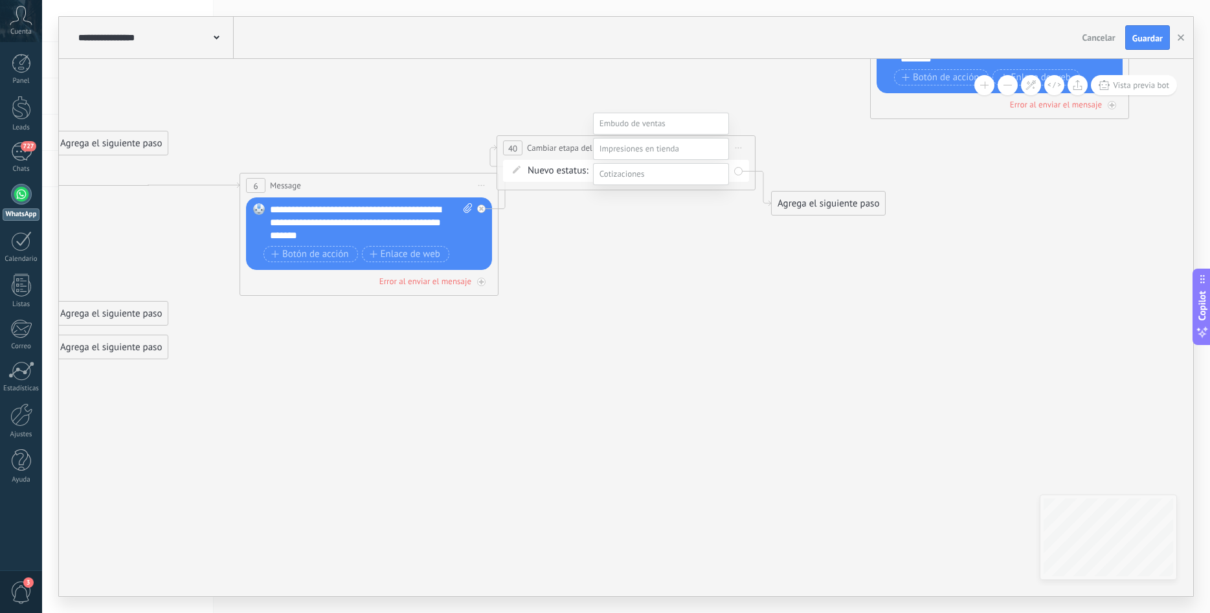
click at [0, 0] on label "Contacto inicial" at bounding box center [0, 0] width 0 height 0
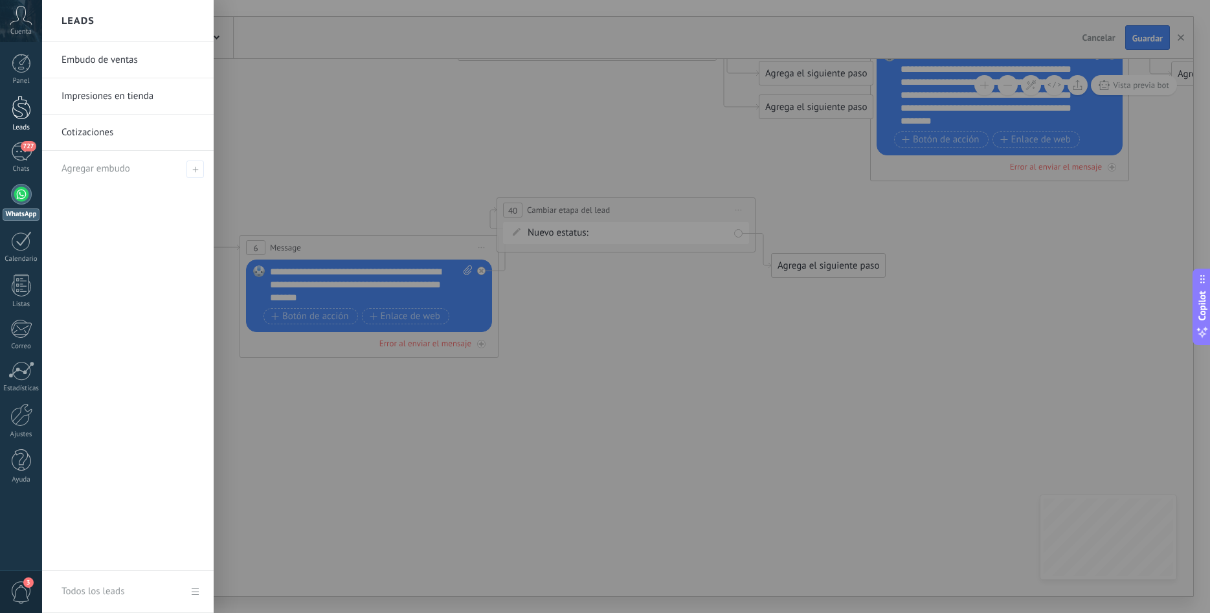
click at [20, 115] on div at bounding box center [21, 108] width 19 height 24
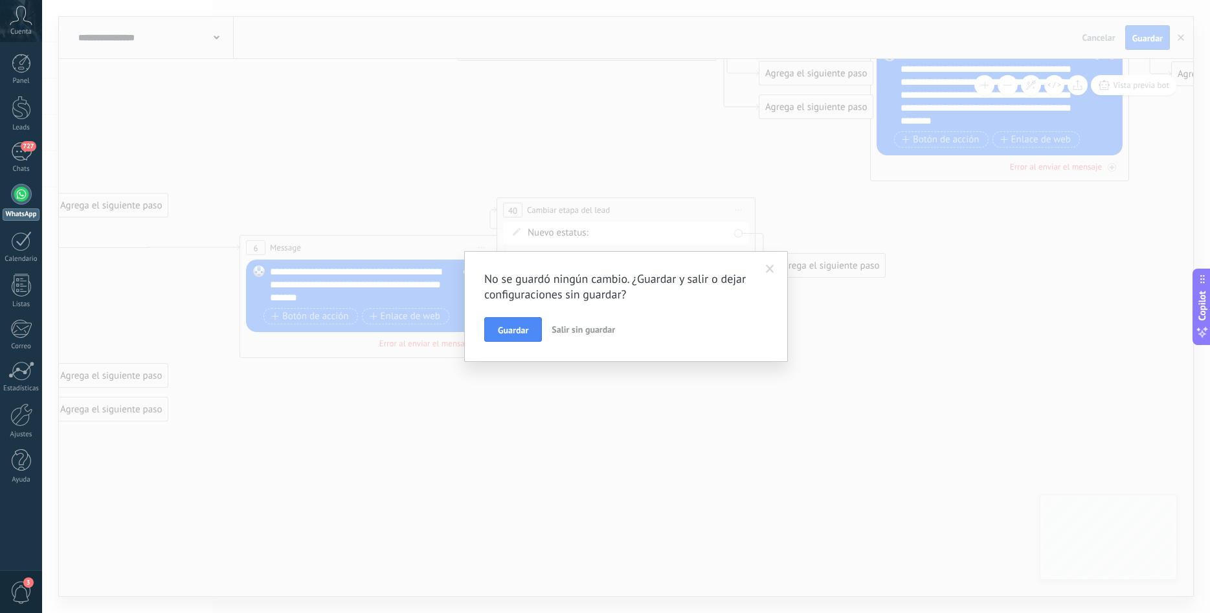
click at [694, 437] on div "No se guardó ningún cambio. ¿Guardar y salir o dejar configuraciones sin guarda…" at bounding box center [626, 306] width 1168 height 613
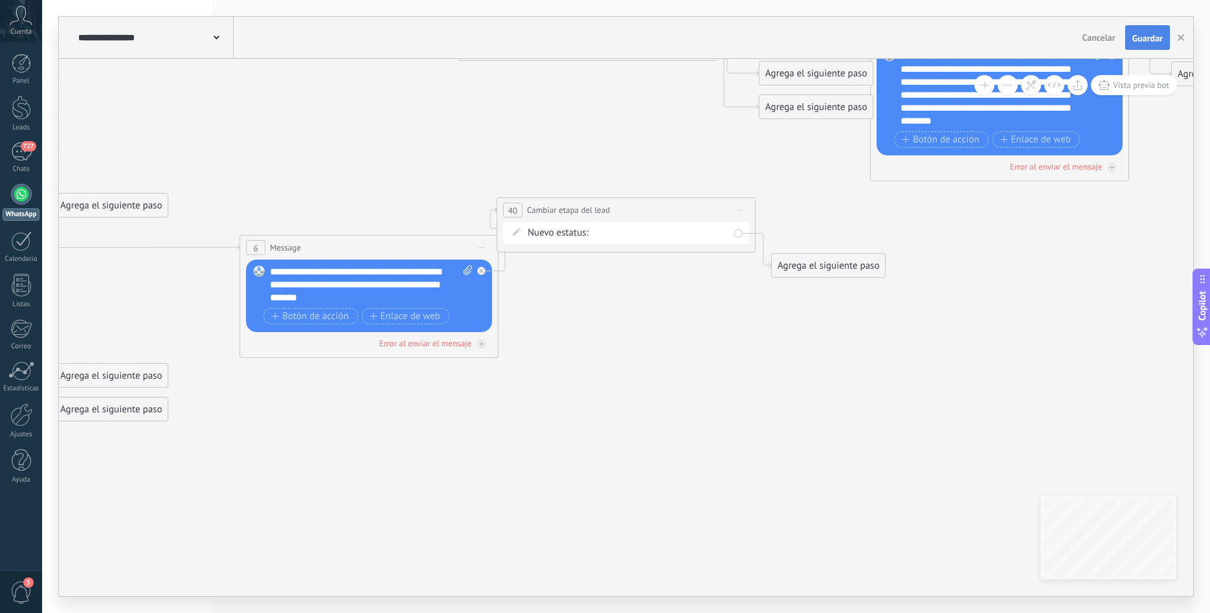
click at [1133, 27] on button "Guardar" at bounding box center [1147, 37] width 45 height 25
click at [23, 117] on div at bounding box center [21, 108] width 19 height 24
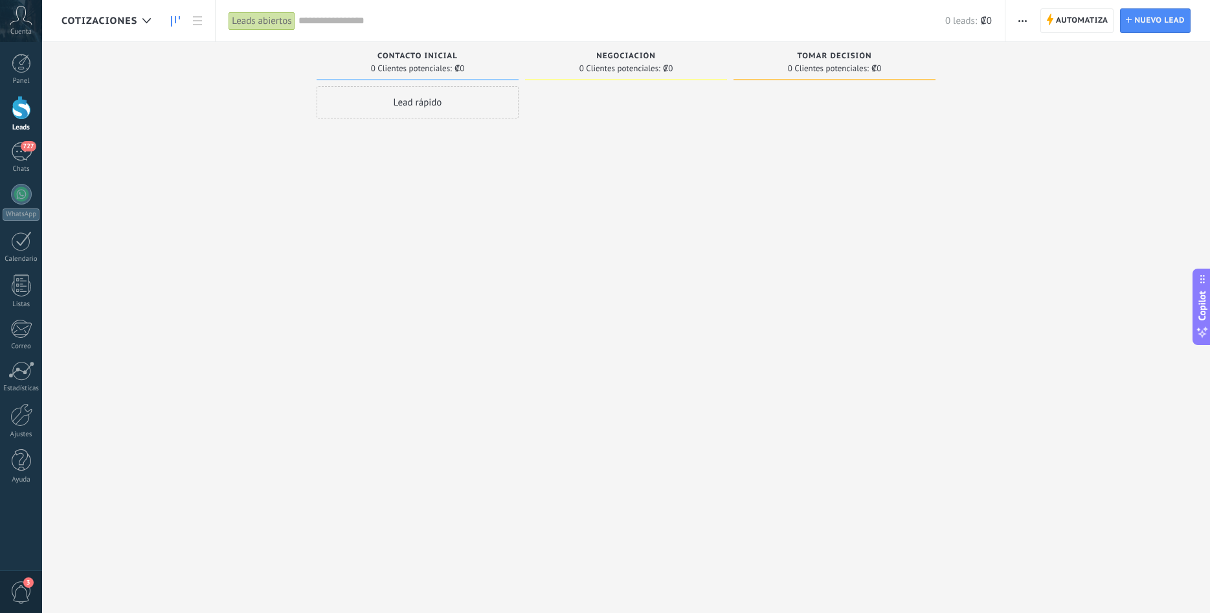
click at [126, 25] on span "Cotizaciones" at bounding box center [99, 21] width 76 height 12
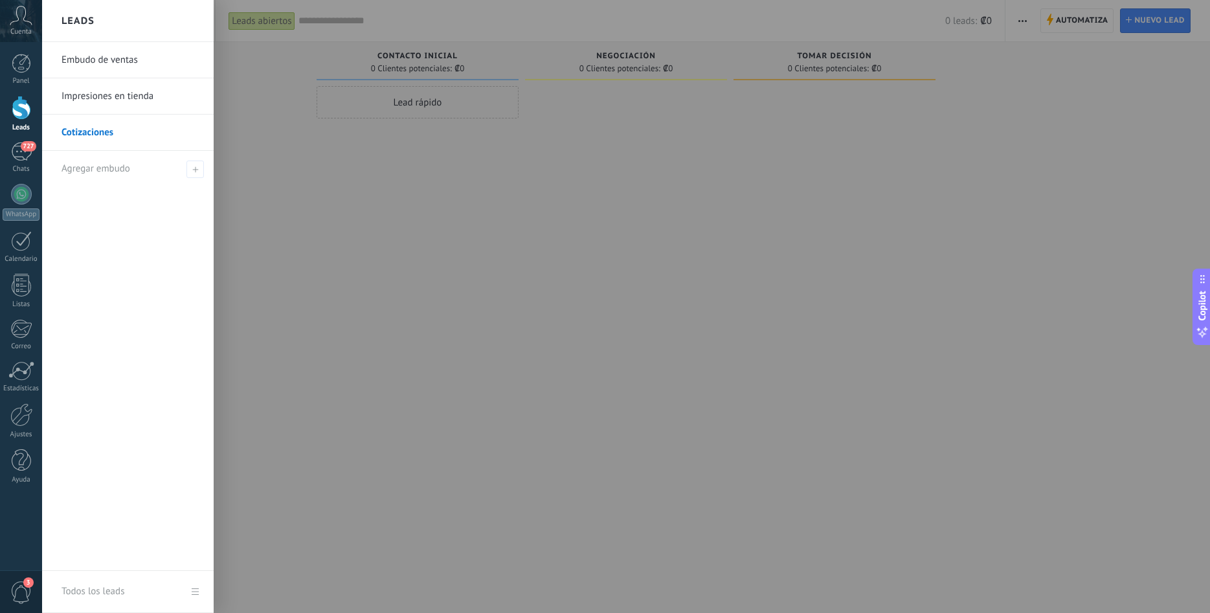
click at [115, 12] on div "Leads" at bounding box center [128, 21] width 172 height 42
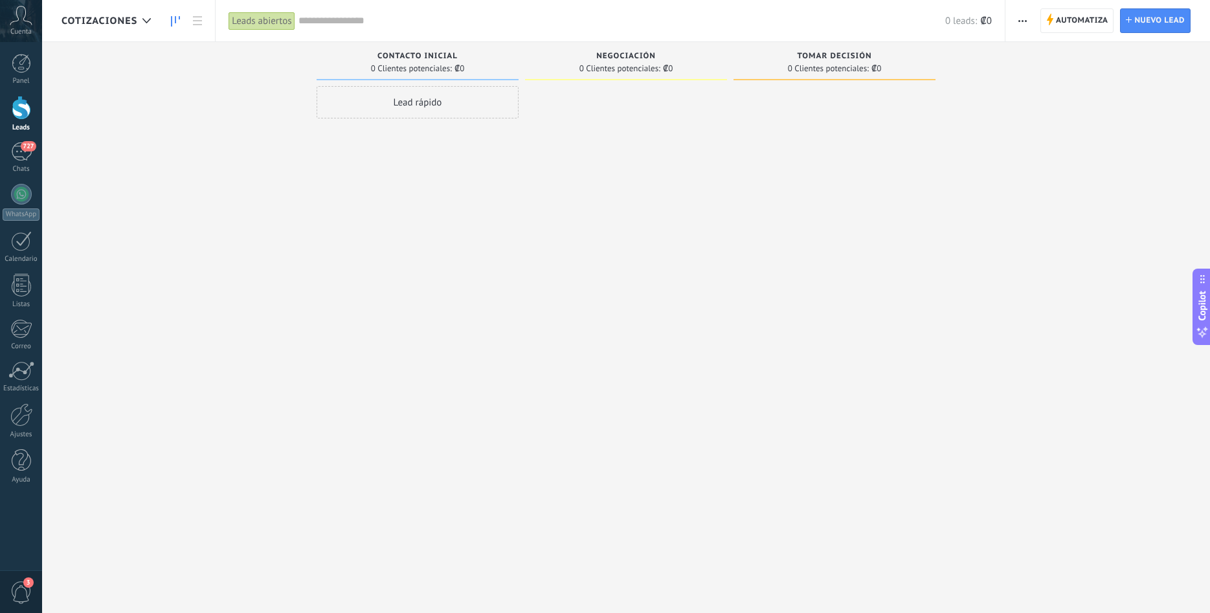
click at [434, 56] on span "Contacto inicial" at bounding box center [417, 56] width 80 height 9
click at [669, 53] on div "Negociación" at bounding box center [625, 57] width 189 height 11
click at [659, 53] on div "Negociación" at bounding box center [625, 57] width 189 height 11
click at [658, 53] on div "Negociación" at bounding box center [625, 57] width 189 height 11
click at [622, 58] on span "Negociación" at bounding box center [626, 56] width 60 height 9
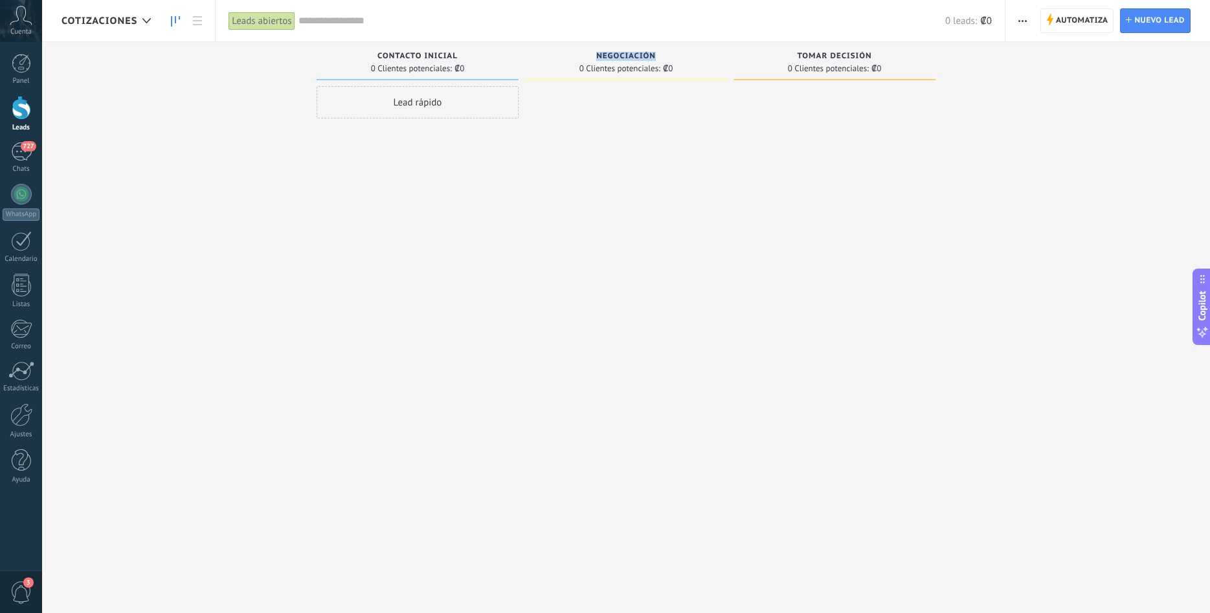
click at [622, 58] on span "Negociación" at bounding box center [626, 56] width 60 height 9
click at [558, 148] on div at bounding box center [626, 308] width 202 height 444
click at [655, 58] on span "Negociación" at bounding box center [626, 56] width 60 height 9
click at [638, 225] on div at bounding box center [626, 308] width 202 height 444
click at [124, 21] on span "Cotizaciones" at bounding box center [99, 21] width 76 height 12
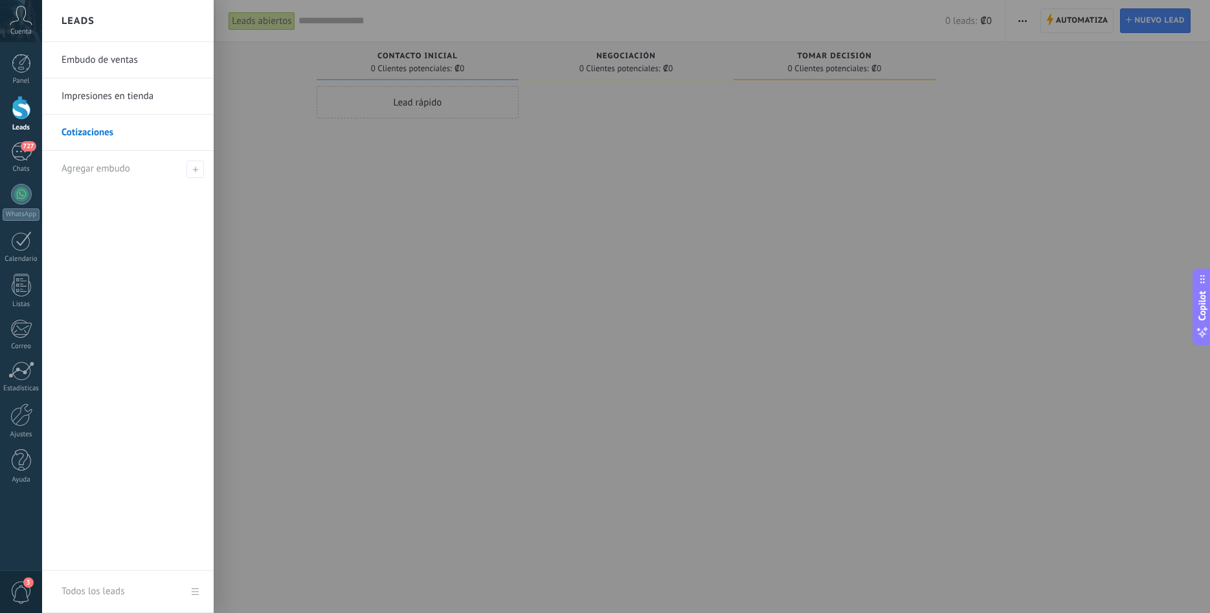
click at [135, 59] on link "Embudo de ventas" at bounding box center [130, 60] width 139 height 36
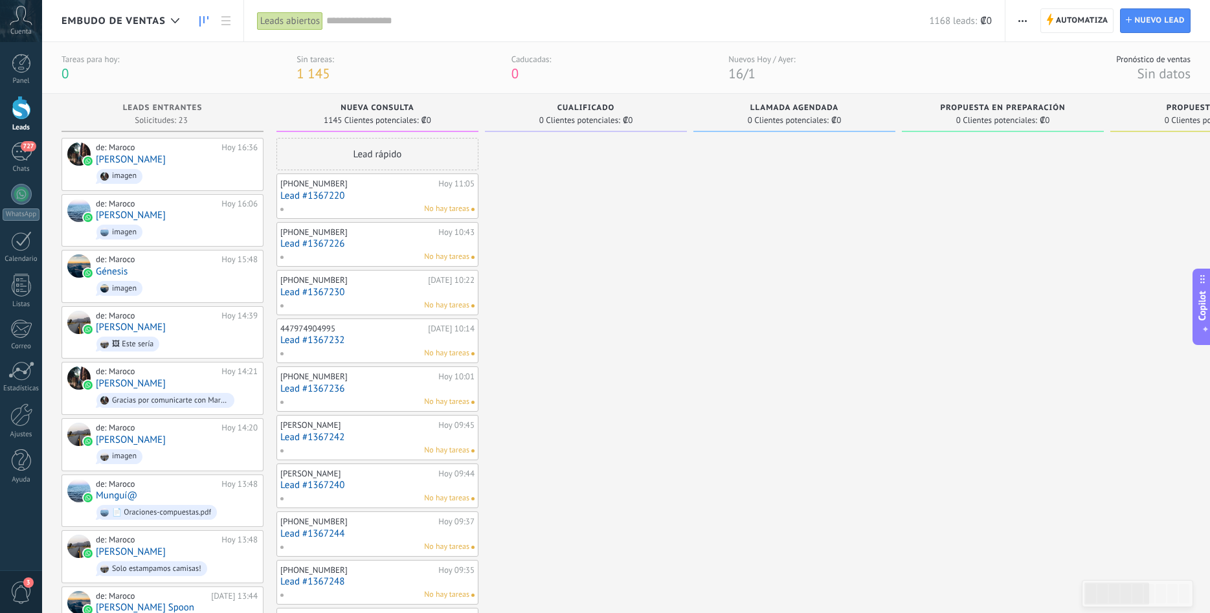
click at [206, 188] on div "de: Maroco [DATE] 16:36 [PERSON_NAME] imagen" at bounding box center [162, 164] width 202 height 53
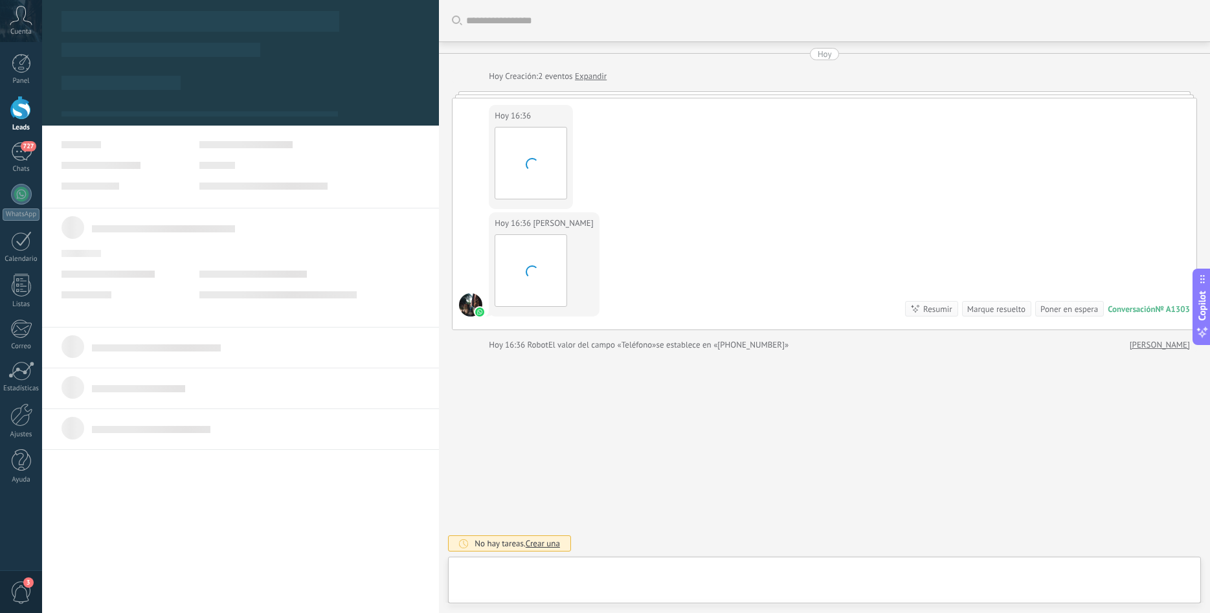
scroll to position [19, 0]
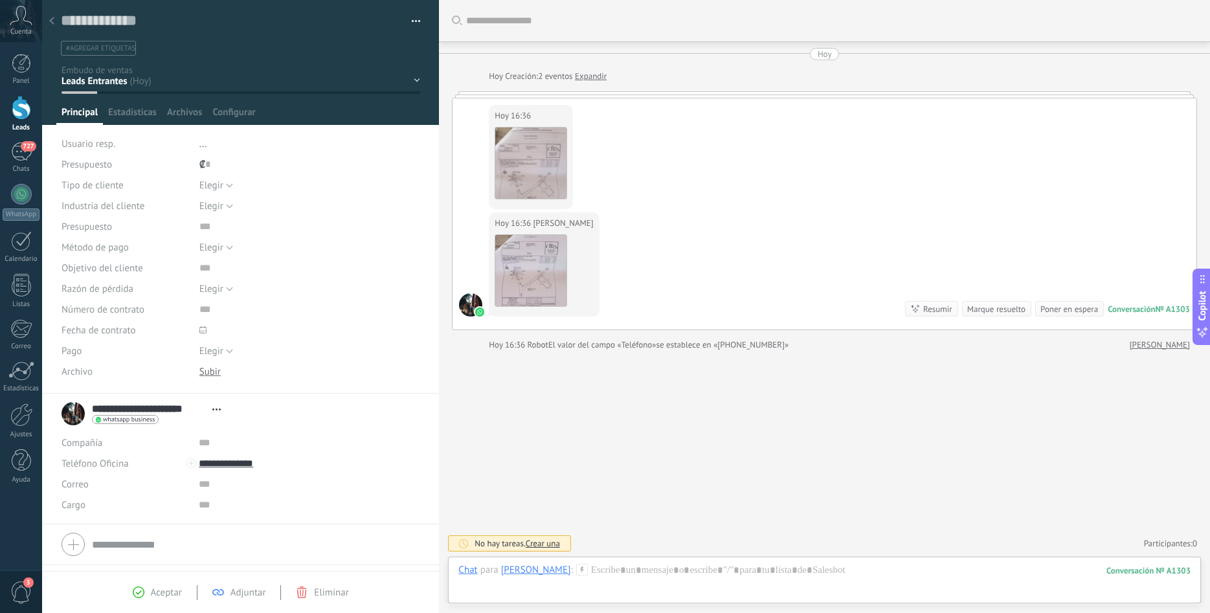
click at [651, 460] on div "Buscar Carga más [DATE] [DATE] Creación: 2 eventos Expandir [DATE] 16:36 [PERSO…" at bounding box center [824, 306] width 771 height 613
click at [745, 418] on div "Buscar Carga más [DATE] [DATE] Creación: 2 eventos Expandir [DATE] 16:36 [PERSO…" at bounding box center [824, 306] width 771 height 613
click at [27, 142] on span "727" at bounding box center [28, 146] width 15 height 10
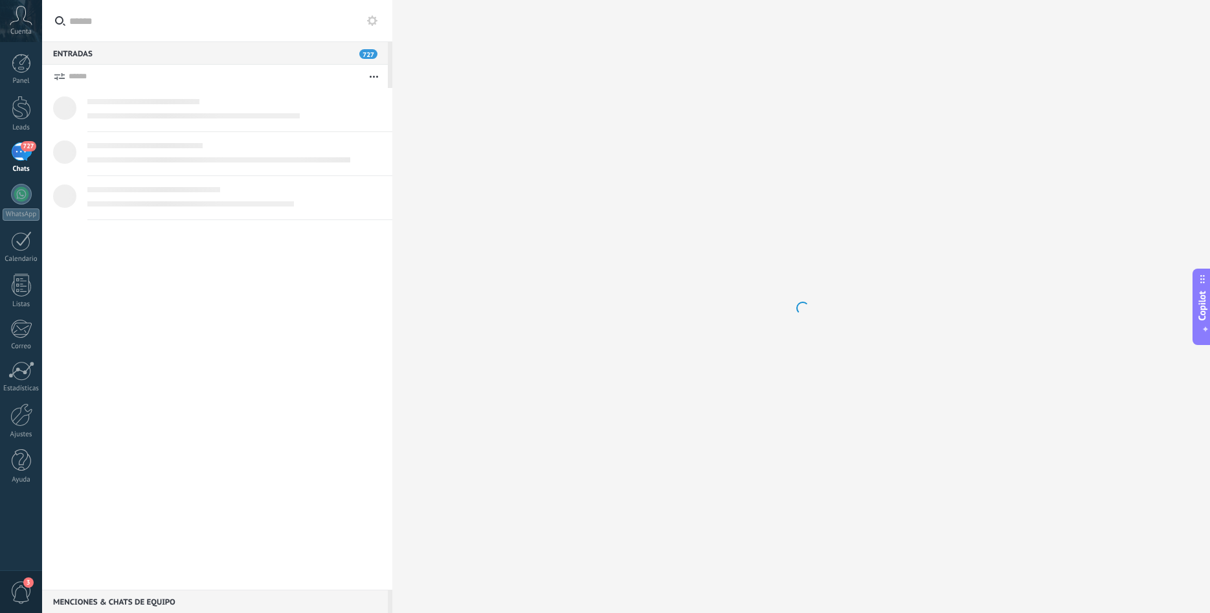
scroll to position [19, 0]
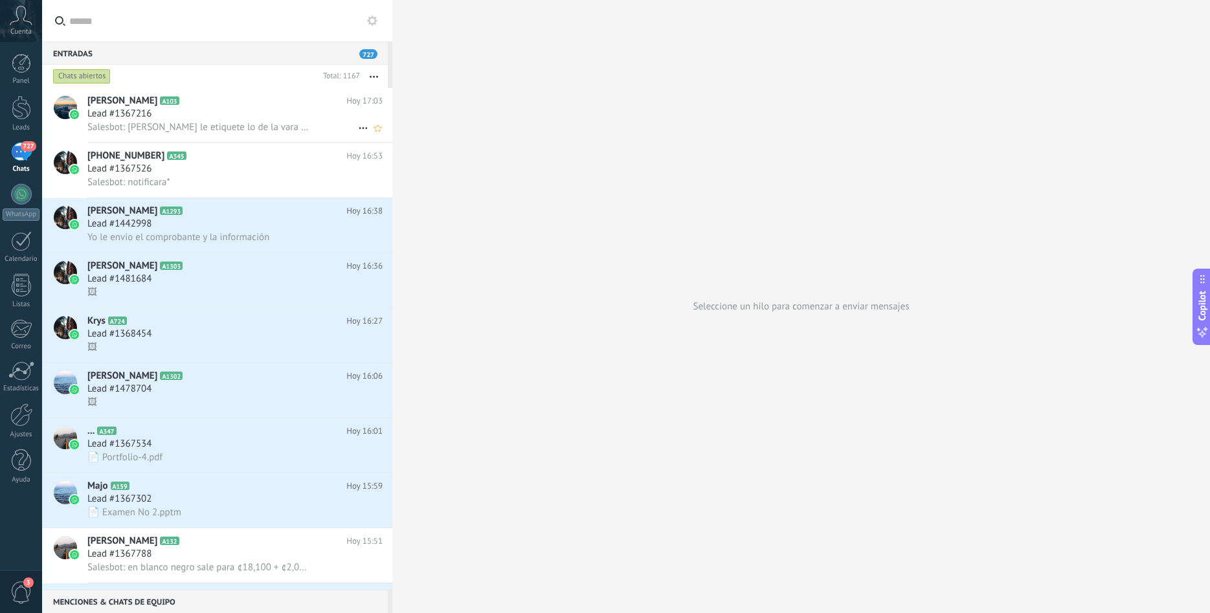
click at [248, 105] on h2 "[PERSON_NAME] A103" at bounding box center [216, 101] width 259 height 13
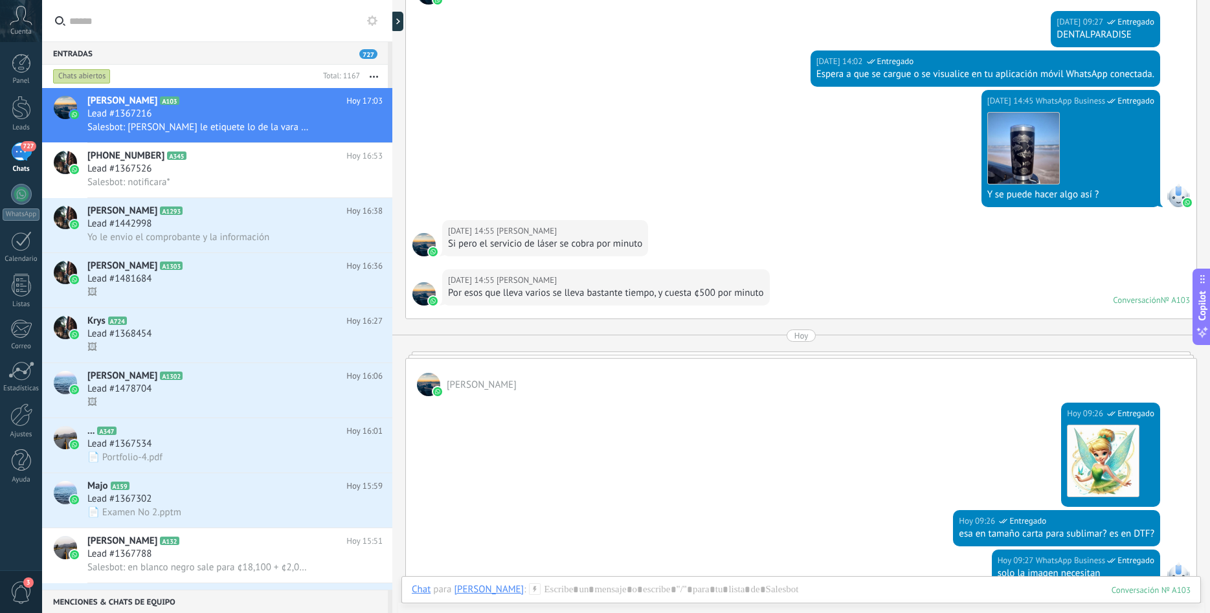
scroll to position [1854, 0]
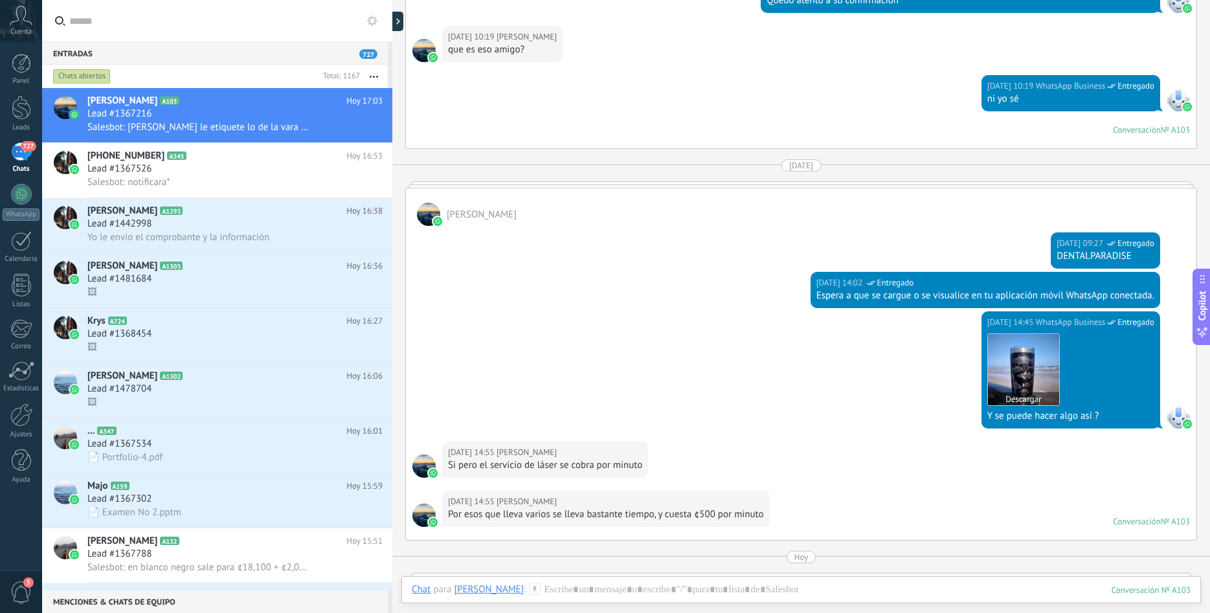
click at [1005, 361] on img at bounding box center [1023, 369] width 71 height 71
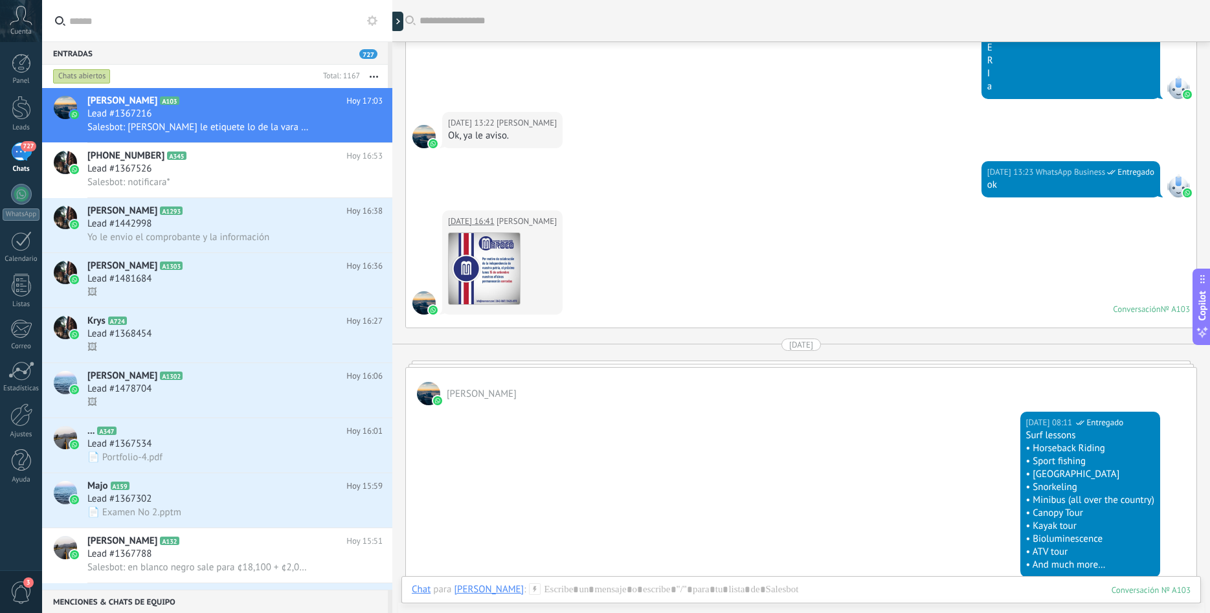
scroll to position [821, 0]
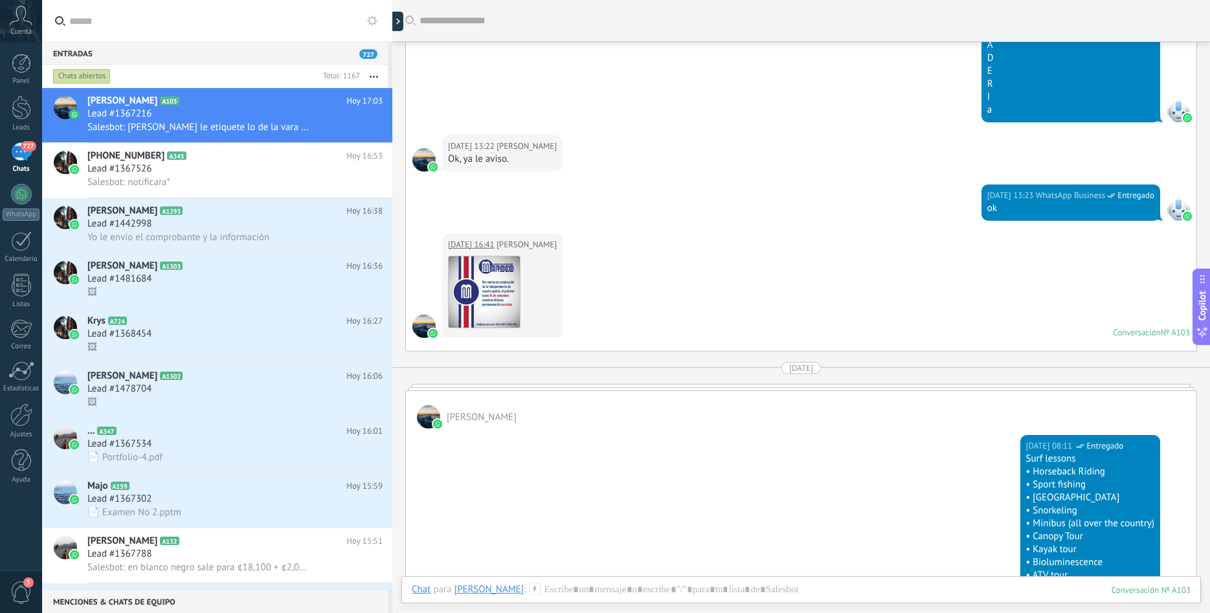
click at [473, 148] on div "[DATE] 13:22" at bounding box center [472, 146] width 49 height 13
click at [498, 274] on img at bounding box center [484, 291] width 71 height 71
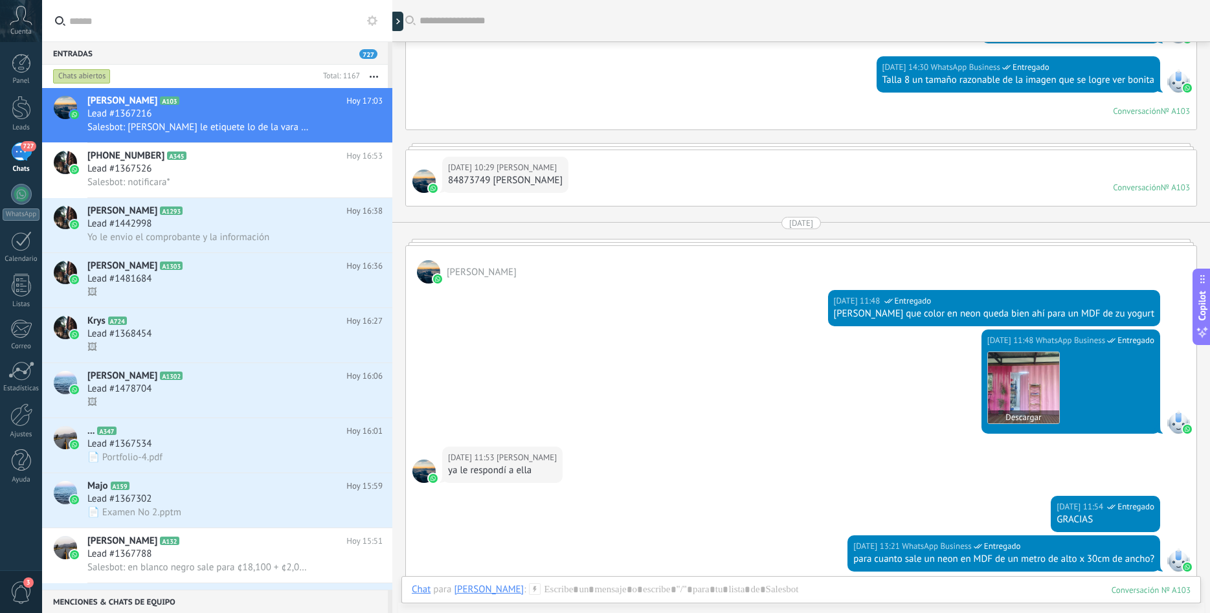
click at [1006, 381] on img at bounding box center [1023, 387] width 71 height 71
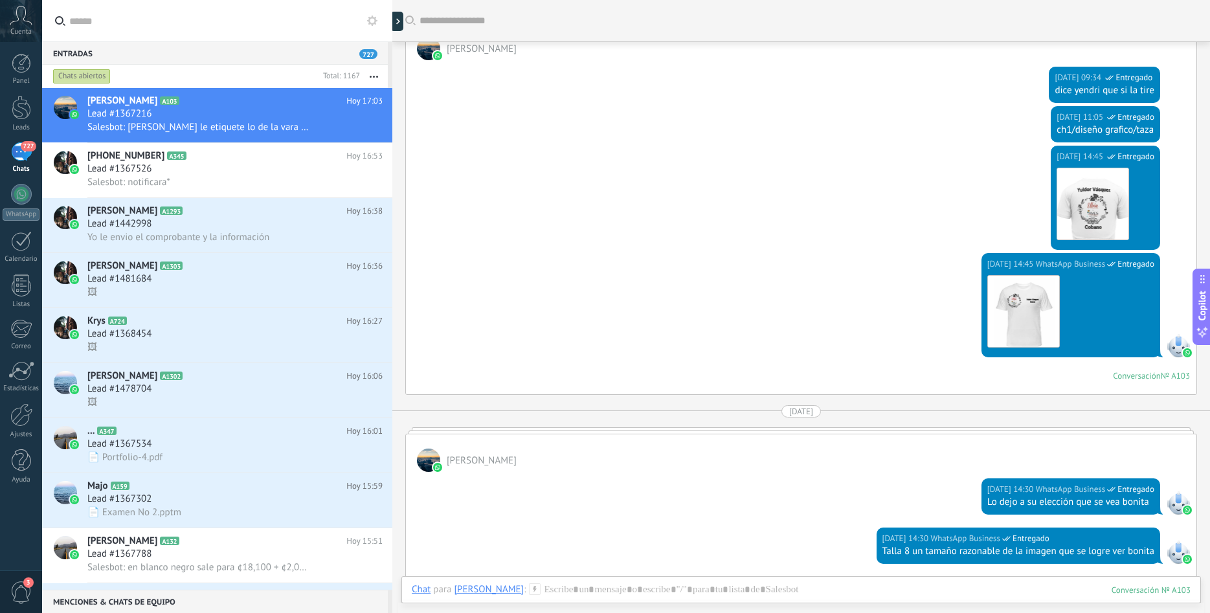
scroll to position [1880, 0]
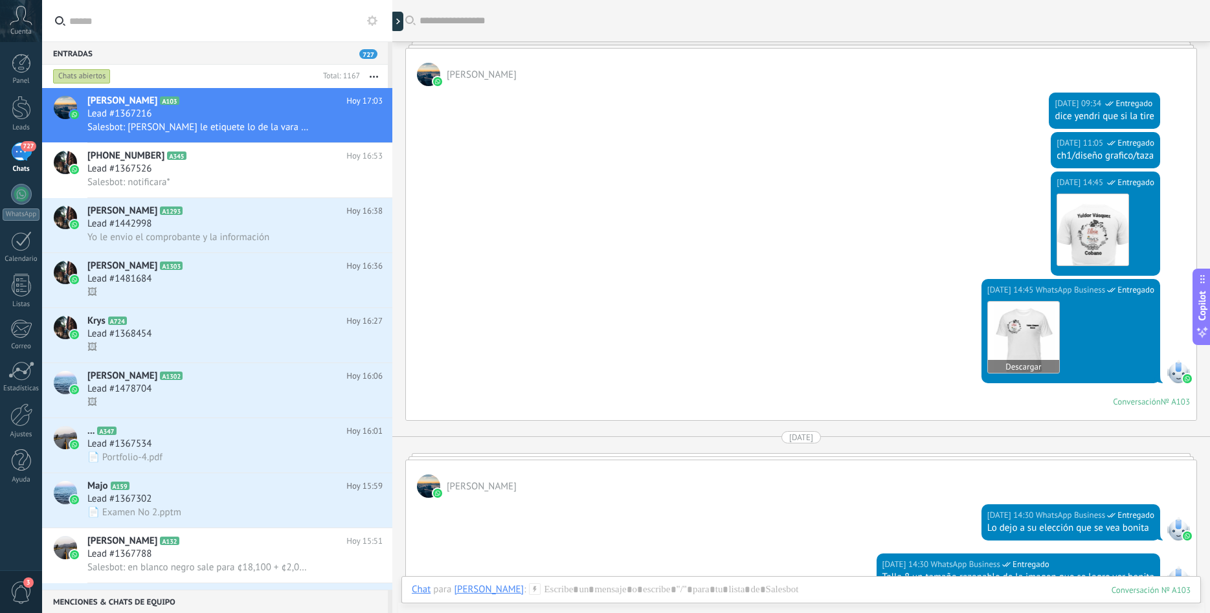
click at [988, 340] on img at bounding box center [1023, 337] width 71 height 71
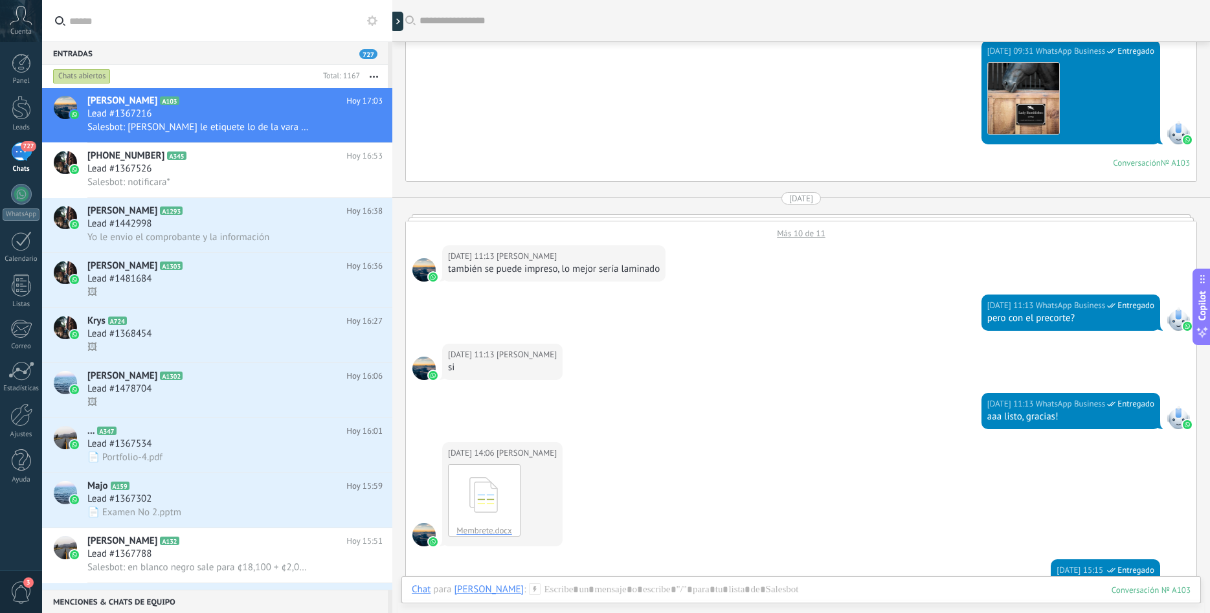
scroll to position [847, 0]
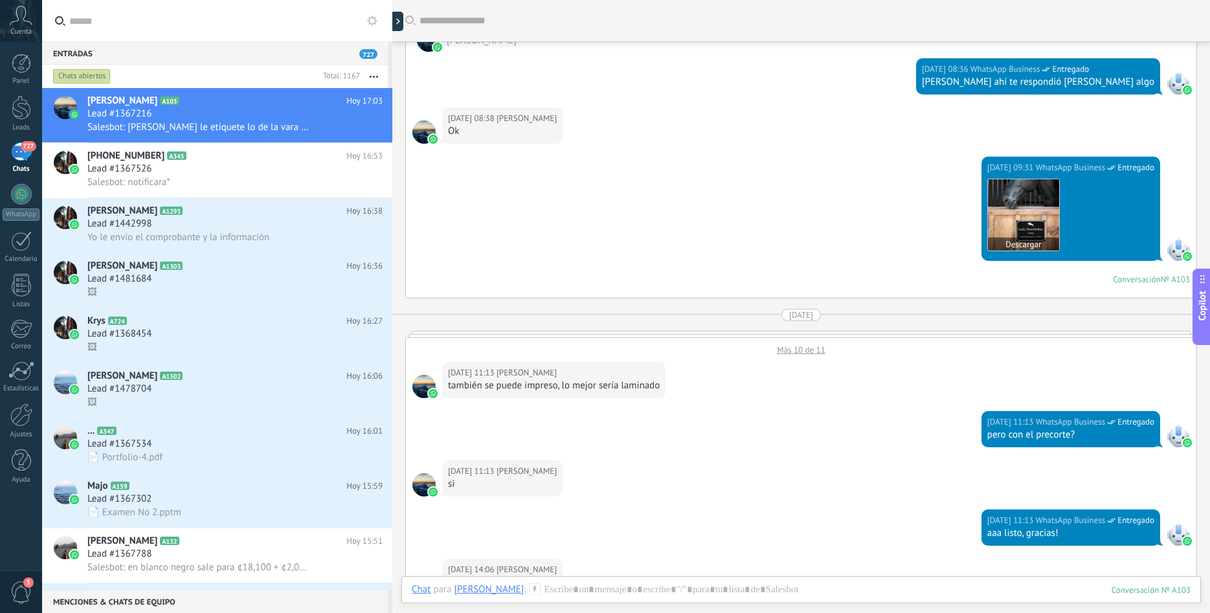
click at [1021, 192] on img at bounding box center [1023, 214] width 71 height 71
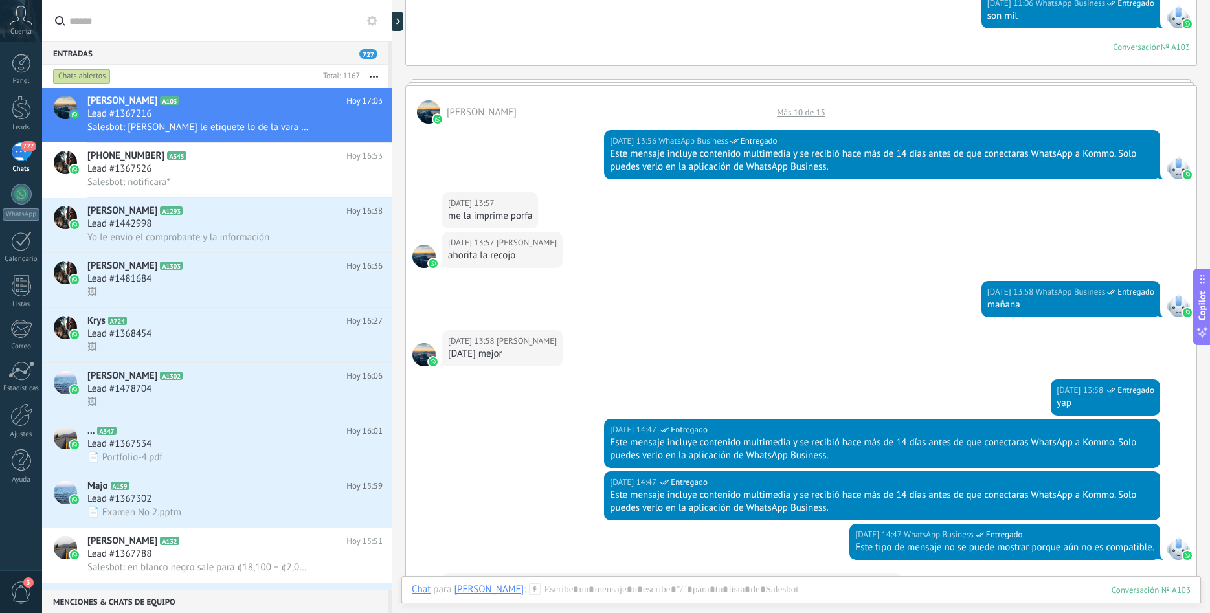
scroll to position [3936, 0]
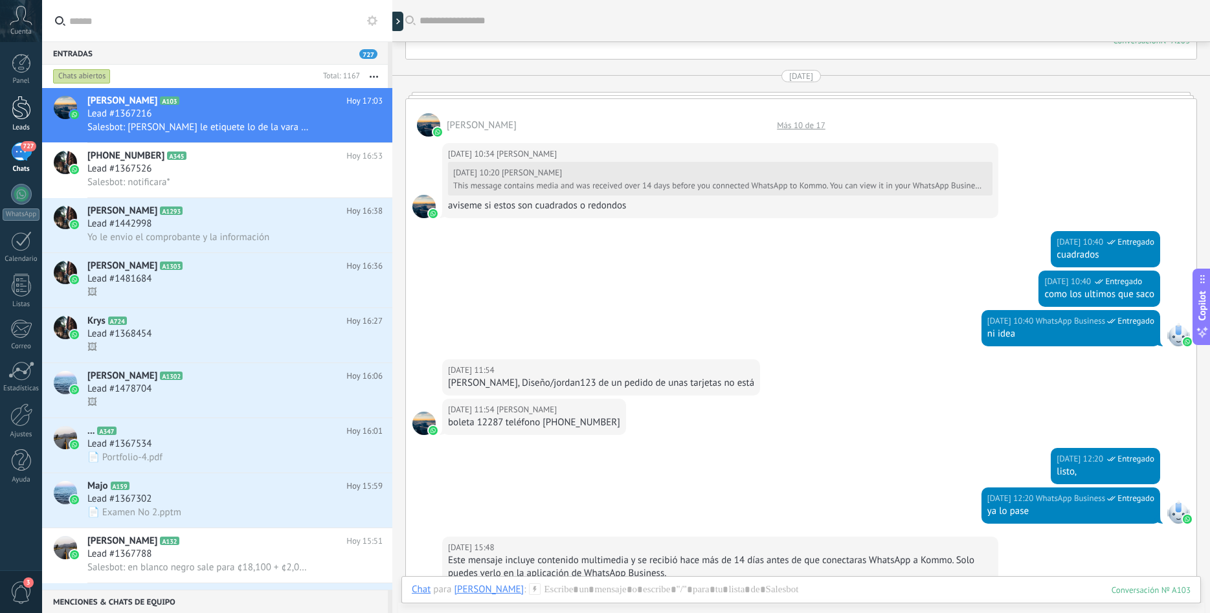
click at [15, 117] on div at bounding box center [21, 108] width 19 height 24
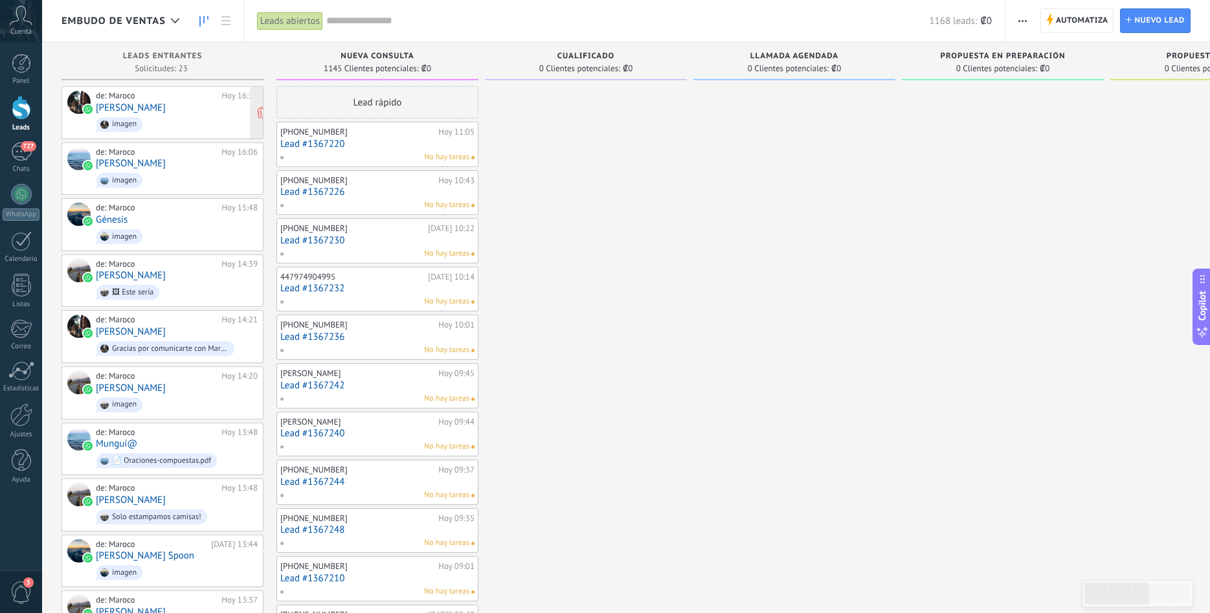
click at [179, 119] on span "imagen" at bounding box center [177, 125] width 162 height 20
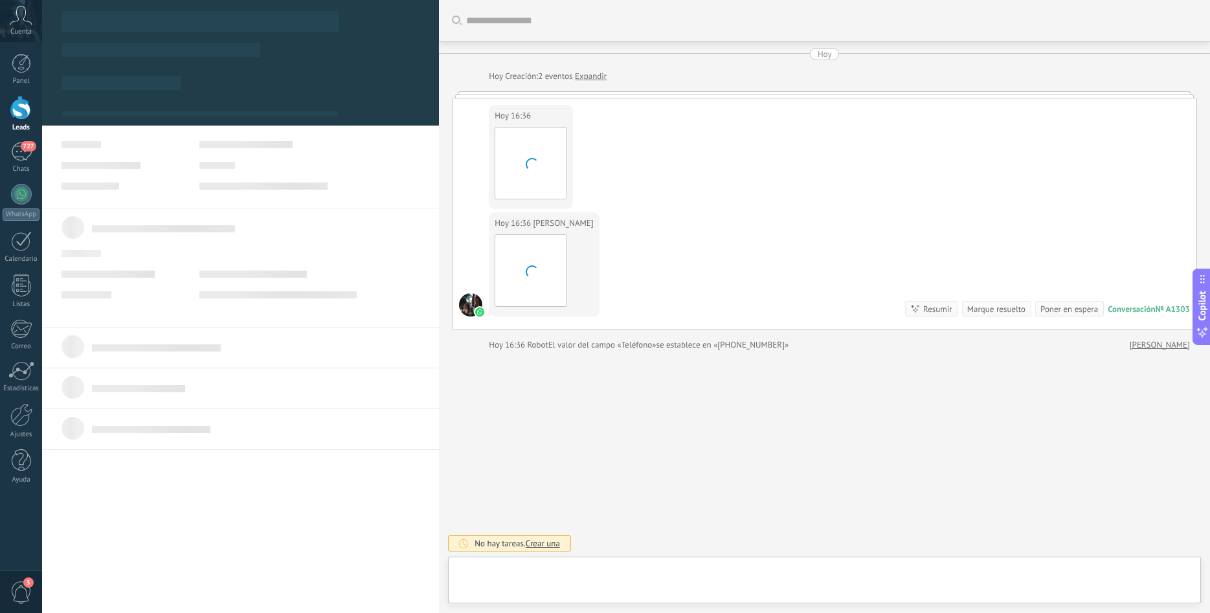
scroll to position [19, 0]
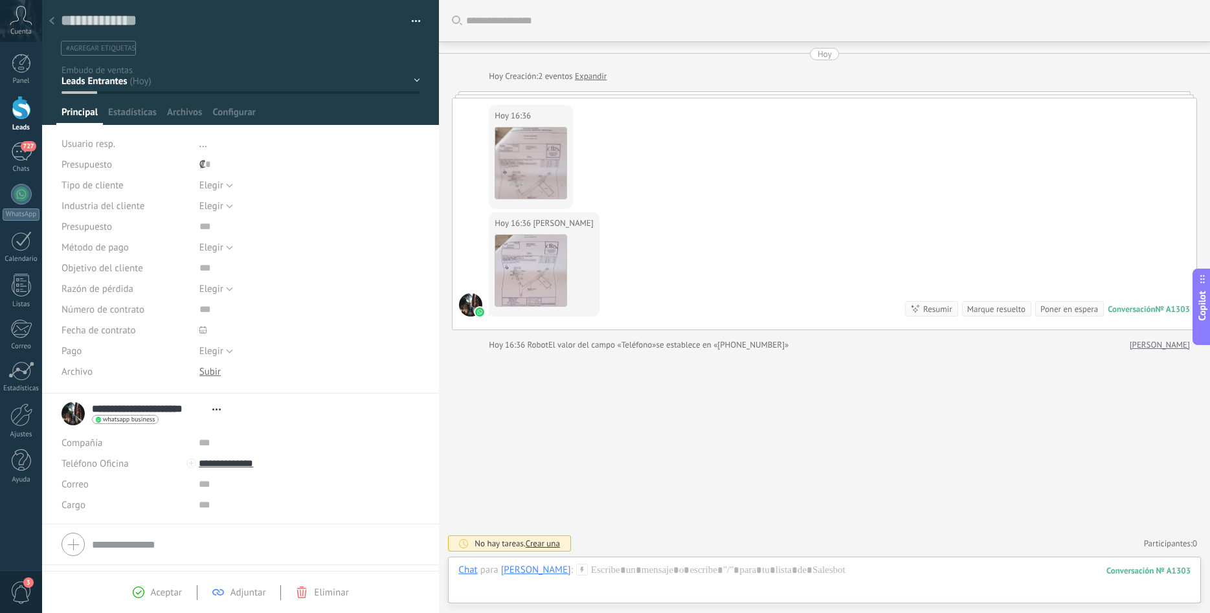
click at [591, 106] on div "[DATE] 16:36 [PERSON_NAME] Descargar" at bounding box center [824, 155] width 744 height 114
click at [614, 150] on div "[DATE] 16:36 [PERSON_NAME] Descargar" at bounding box center [824, 155] width 744 height 114
click at [474, 142] on div "[DATE] 16:36 [PERSON_NAME] Descargar" at bounding box center [824, 155] width 744 height 114
click at [482, 220] on div "[DATE] 16:36 [PERSON_NAME] Descargar Conversación № A1303 Conversación № A1303 …" at bounding box center [824, 270] width 744 height 117
click at [482, 245] on div "[DATE] 16:36 [PERSON_NAME] Descargar Conversación № A1303 Conversación № A1303 …" at bounding box center [824, 270] width 744 height 117
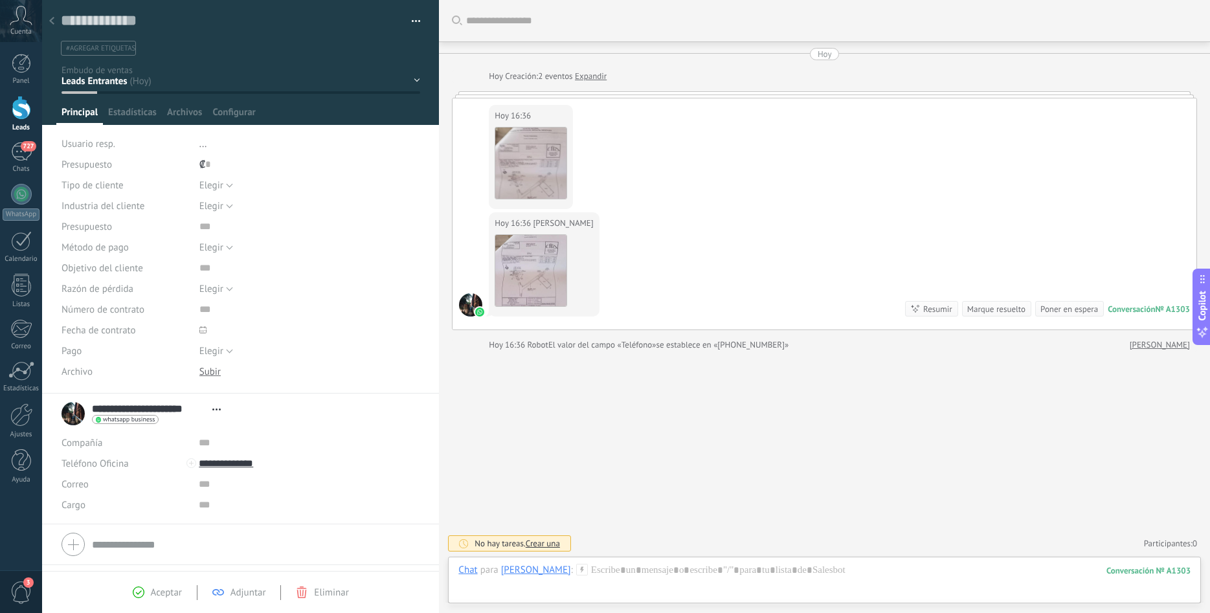
click at [489, 157] on div "[DATE] 16:36 [PERSON_NAME] Descargar" at bounding box center [531, 157] width 84 height 104
click at [12, 111] on div at bounding box center [21, 108] width 19 height 24
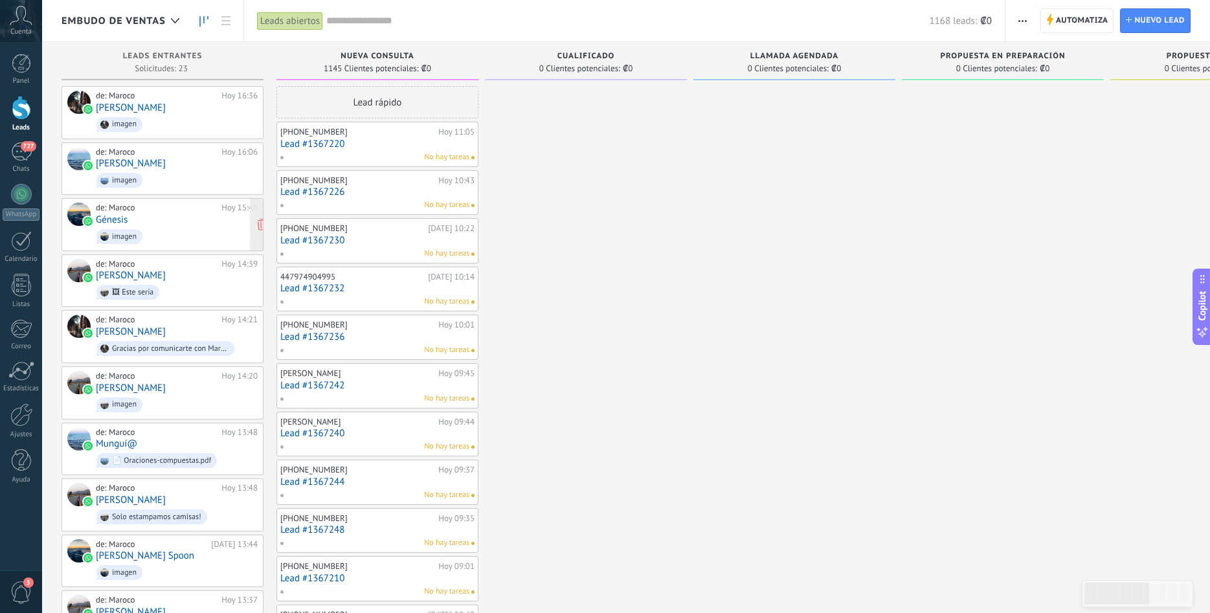
click at [162, 243] on span "imagen" at bounding box center [177, 237] width 162 height 20
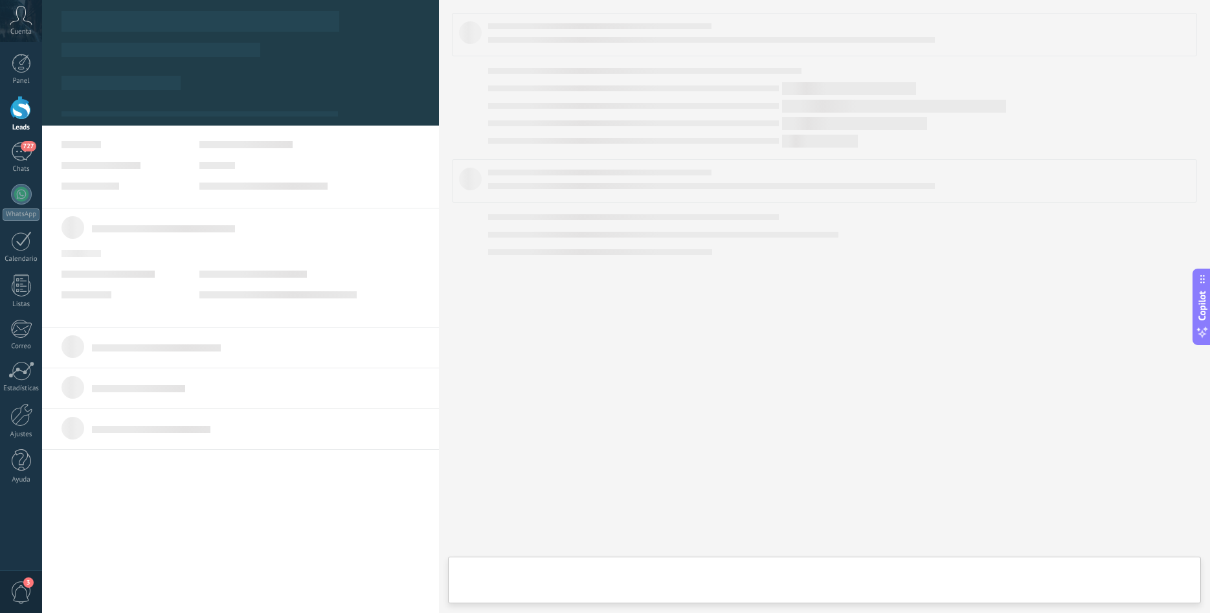
type textarea "**********"
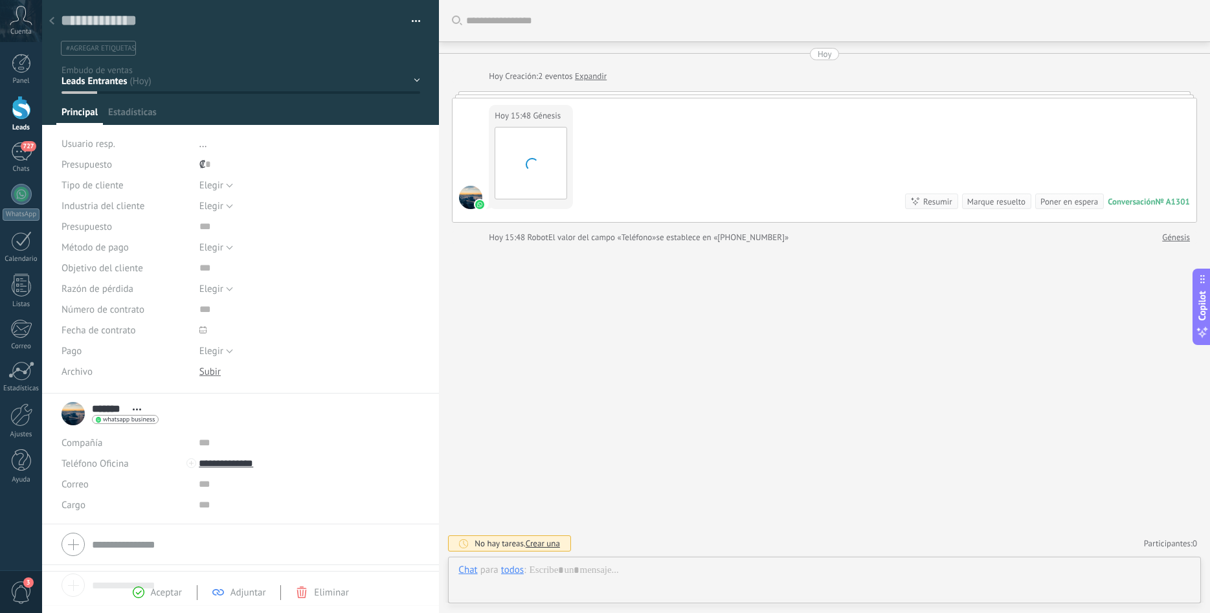
scroll to position [19, 0]
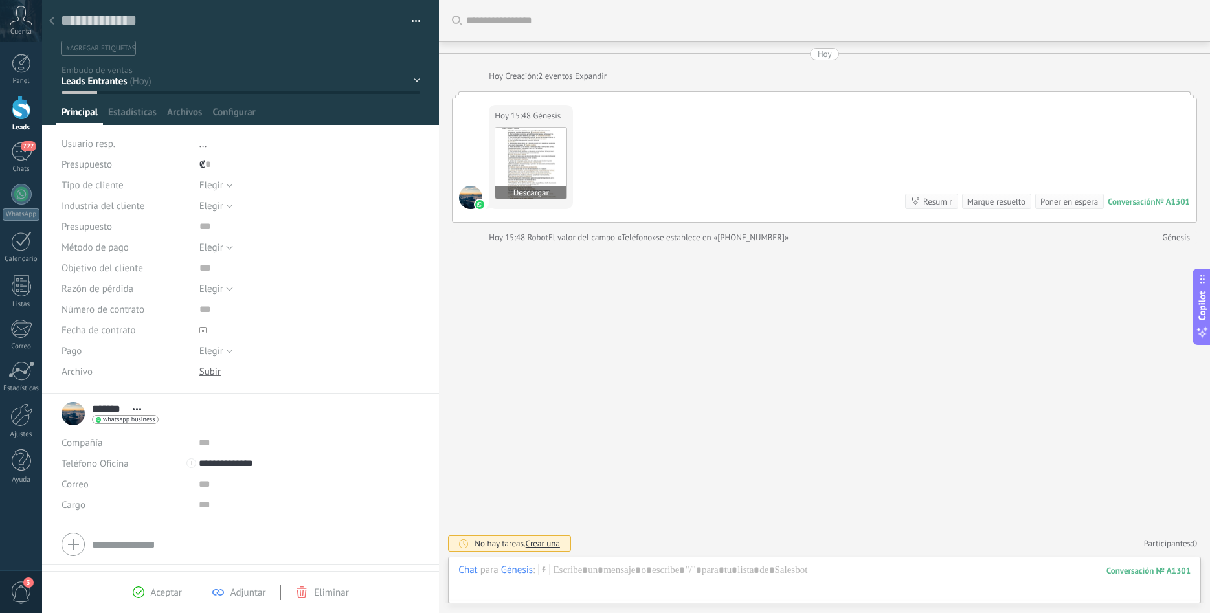
click at [539, 146] on img at bounding box center [530, 163] width 71 height 71
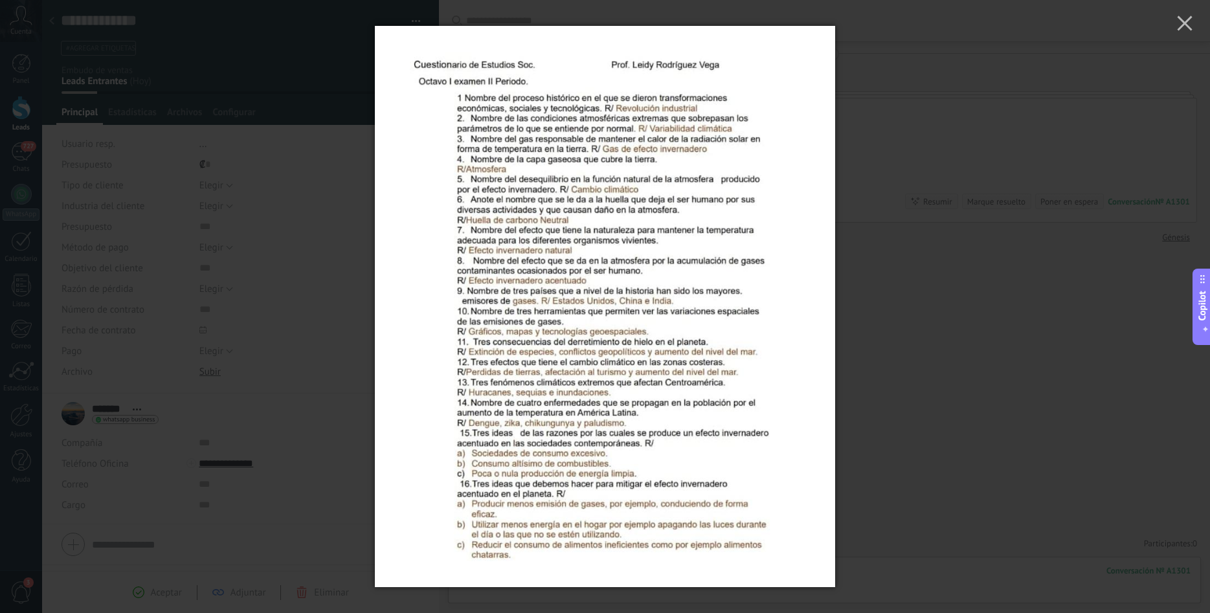
click at [1117, 243] on div at bounding box center [605, 306] width 1210 height 613
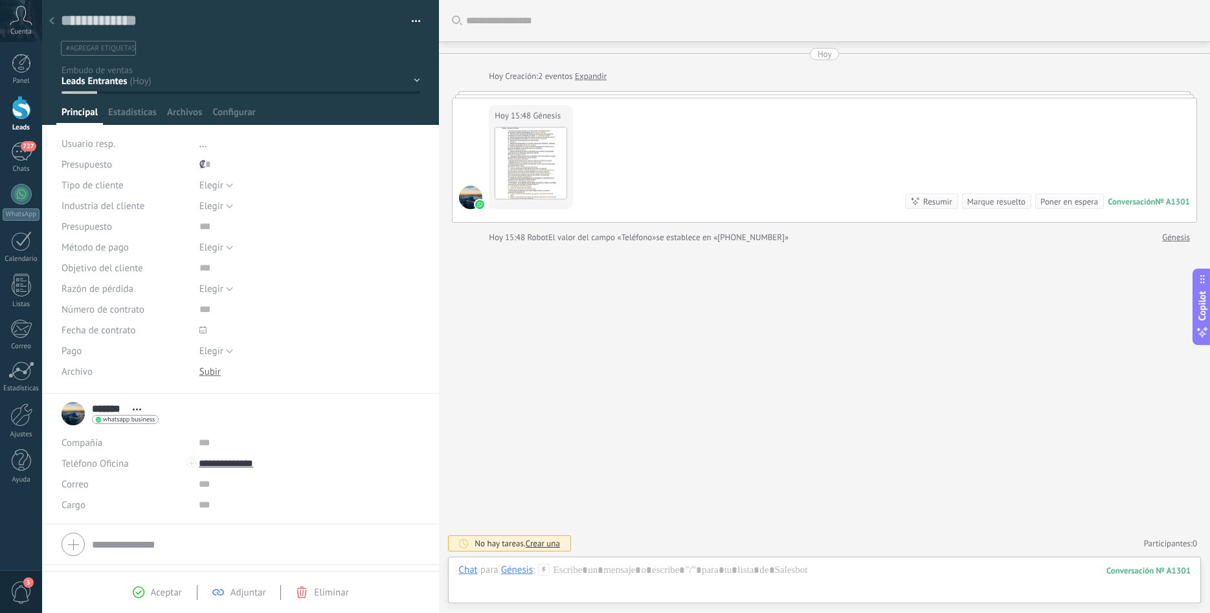
click at [548, 544] on span "Crear una" at bounding box center [543, 543] width 34 height 11
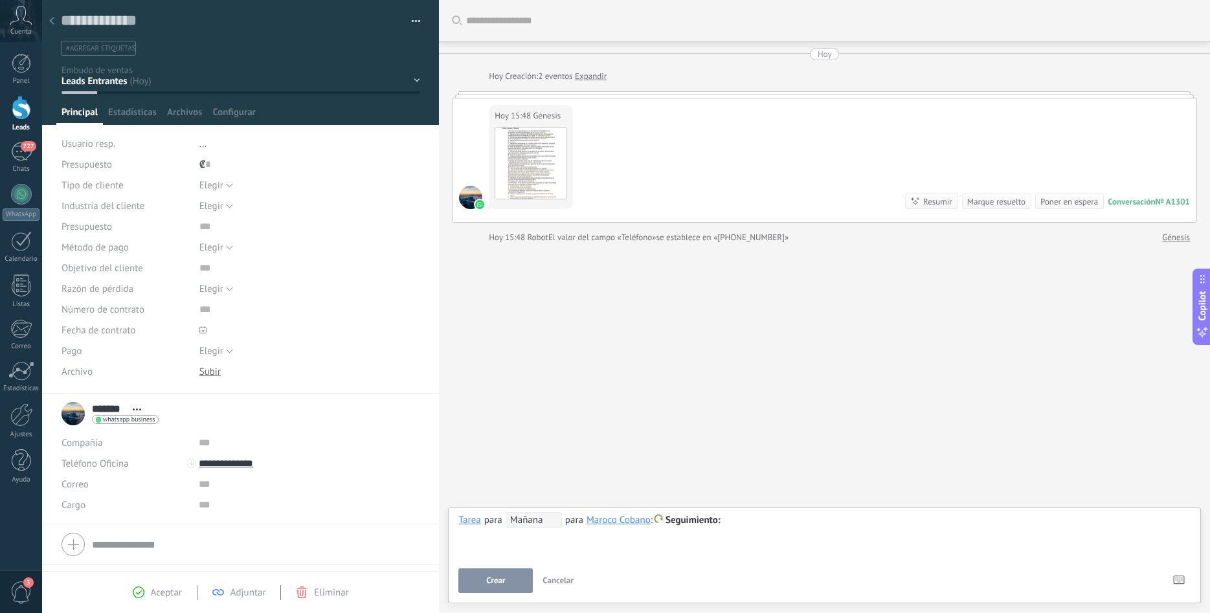
click at [720, 524] on span "Seguimiento" at bounding box center [692, 520] width 55 height 12
click at [682, 520] on label "Seguimiento" at bounding box center [694, 519] width 117 height 25
click at [783, 553] on div at bounding box center [605, 306] width 1210 height 613
click at [731, 528] on div at bounding box center [824, 521] width 732 height 16
click at [740, 520] on div at bounding box center [824, 521] width 732 height 16
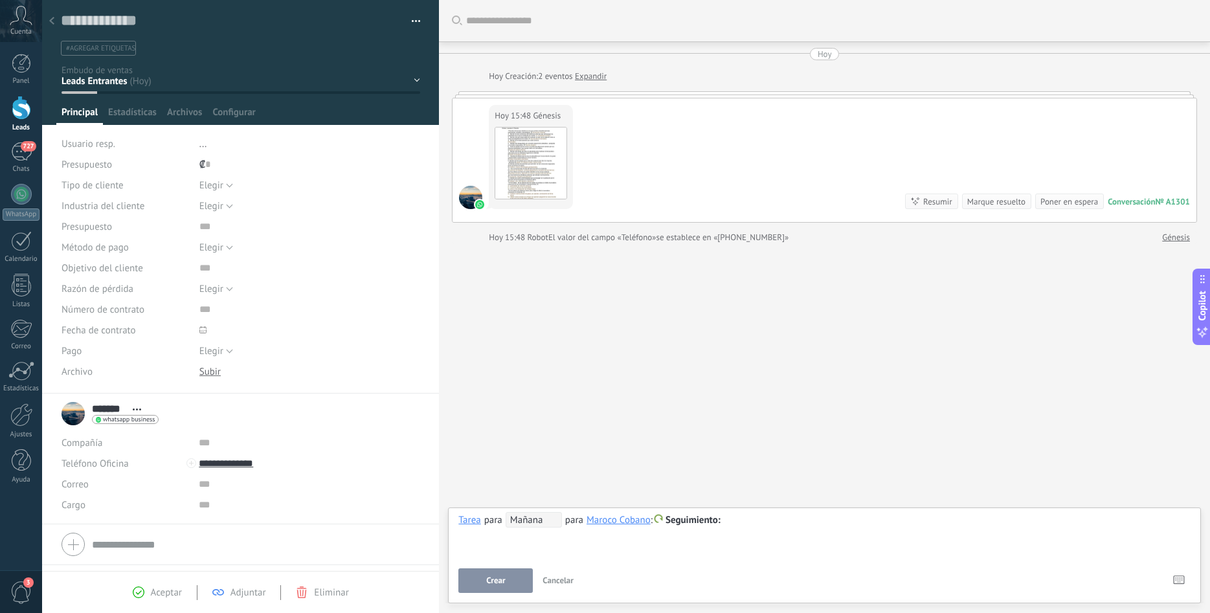
click at [594, 422] on div "Buscar Carga más [DATE] [DATE] Creación: 2 eventos Expandir [DATE] 15:48 Génesi…" at bounding box center [824, 306] width 771 height 613
click at [745, 522] on div at bounding box center [824, 521] width 732 height 16
click at [529, 525] on span "Mañana" at bounding box center [534, 520] width 56 height 16
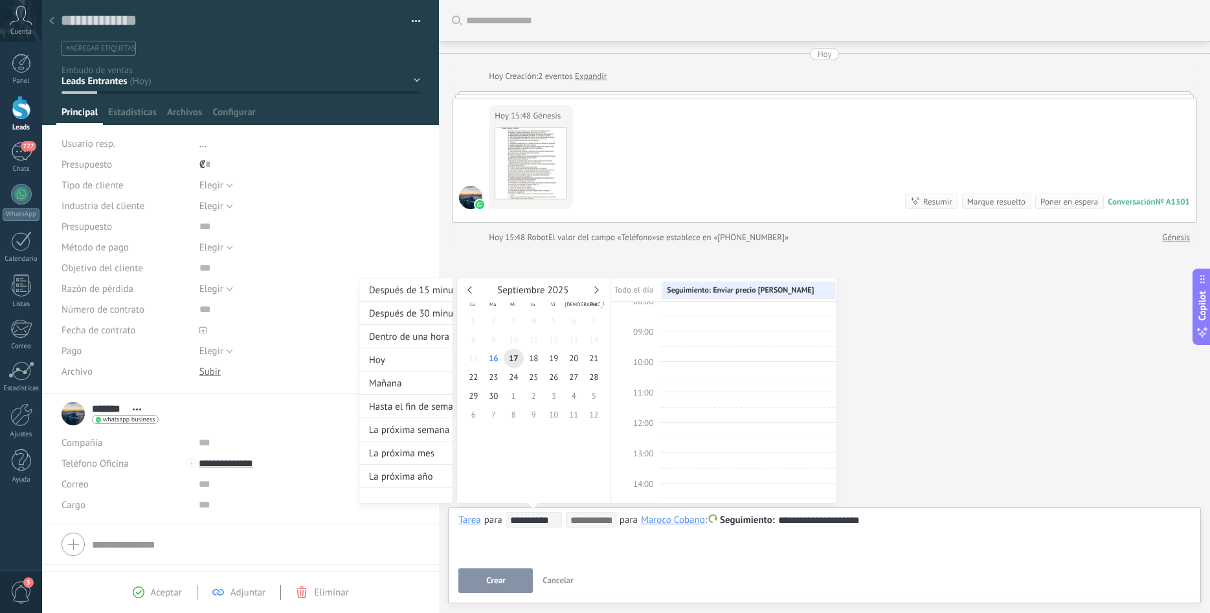
click at [554, 521] on input "**********" at bounding box center [535, 520] width 51 height 10
click at [511, 356] on span "17" at bounding box center [514, 358] width 20 height 19
click at [645, 360] on span "10:00" at bounding box center [643, 362] width 20 height 11
click at [645, 364] on span "10:00" at bounding box center [643, 362] width 20 height 11
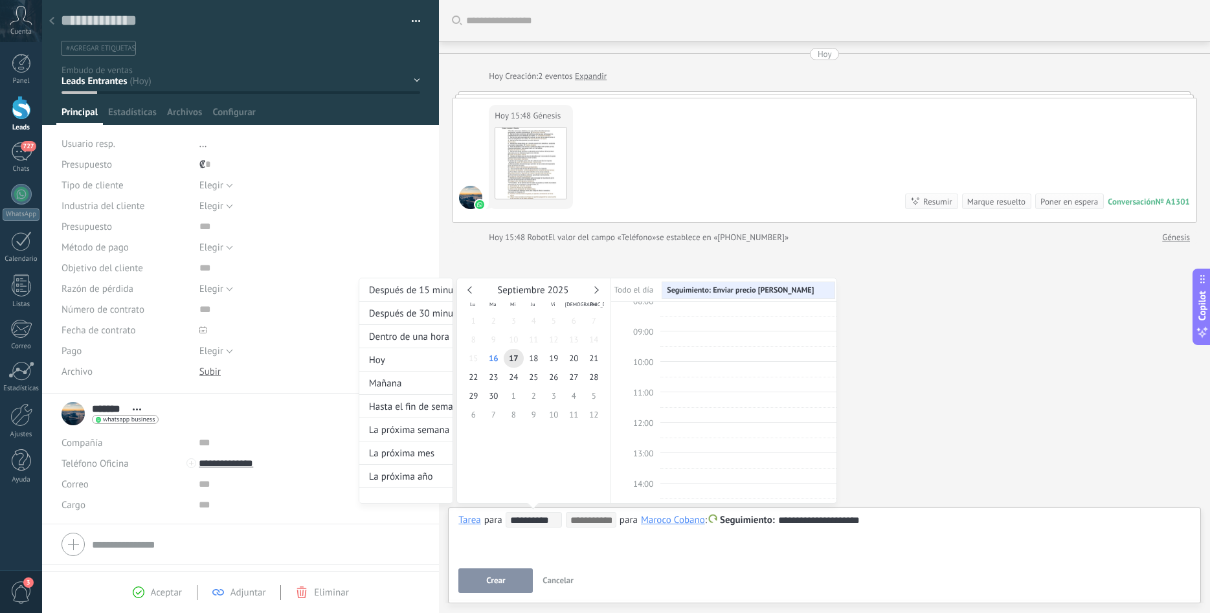
click at [645, 364] on span "10:00" at bounding box center [643, 362] width 20 height 11
click at [682, 361] on div "00:00 01:00 02:00 03:00 04:00 05:00 06:00 07:00 08:00 09:00 10:00 11:00 12:00 1…" at bounding box center [723, 423] width 225 height 730
click at [675, 369] on div "00:00 01:00 02:00 03:00 04:00 05:00 06:00 07:00 08:00 09:00 10:00 11:00 12:00 1…" at bounding box center [723, 423] width 225 height 730
click at [687, 353] on div "00:00 01:00 02:00 03:00 04:00 05:00 06:00 07:00 08:00 09:00 10:00 11:00 12:00 1…" at bounding box center [723, 423] width 225 height 730
click at [687, 366] on div "00:00 01:00 02:00 03:00 04:00 05:00 06:00 07:00 08:00 09:00 10:00 11:00 12:00 1…" at bounding box center [723, 423] width 225 height 730
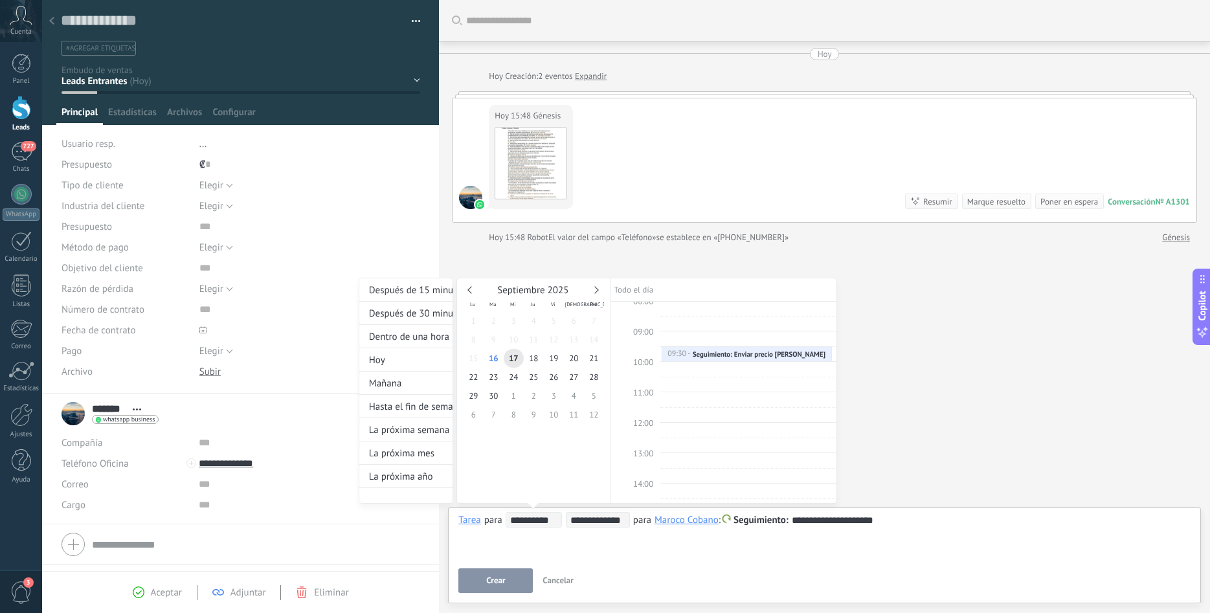
type input "**********"
click at [681, 556] on div at bounding box center [605, 306] width 1210 height 613
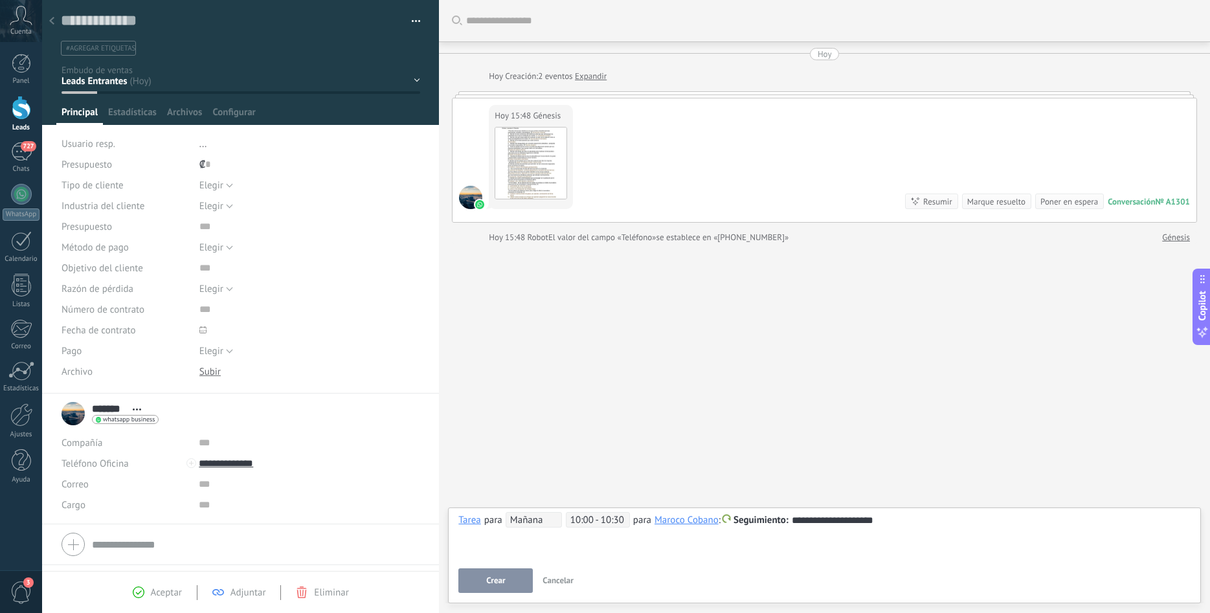
drag, startPoint x: 460, startPoint y: 596, endPoint x: 493, endPoint y: 570, distance: 42.5
click at [466, 588] on div "**********" at bounding box center [824, 555] width 753 height 96
click at [494, 570] on button "Crear" at bounding box center [495, 580] width 74 height 25
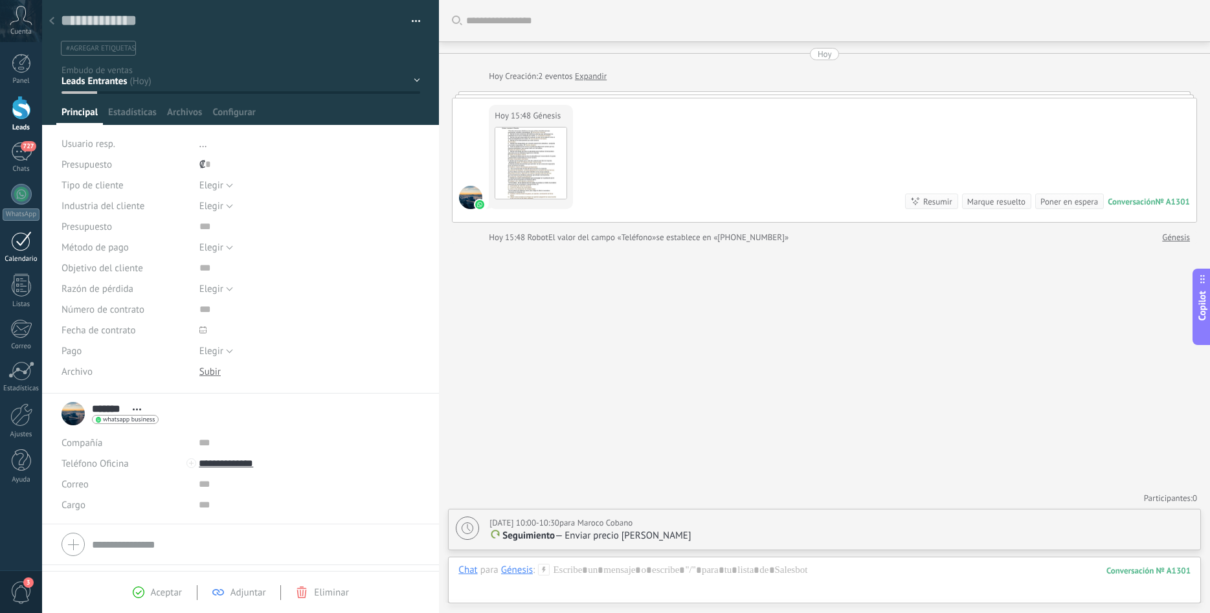
click at [25, 253] on div "1 Calendario" at bounding box center [21, 247] width 42 height 32
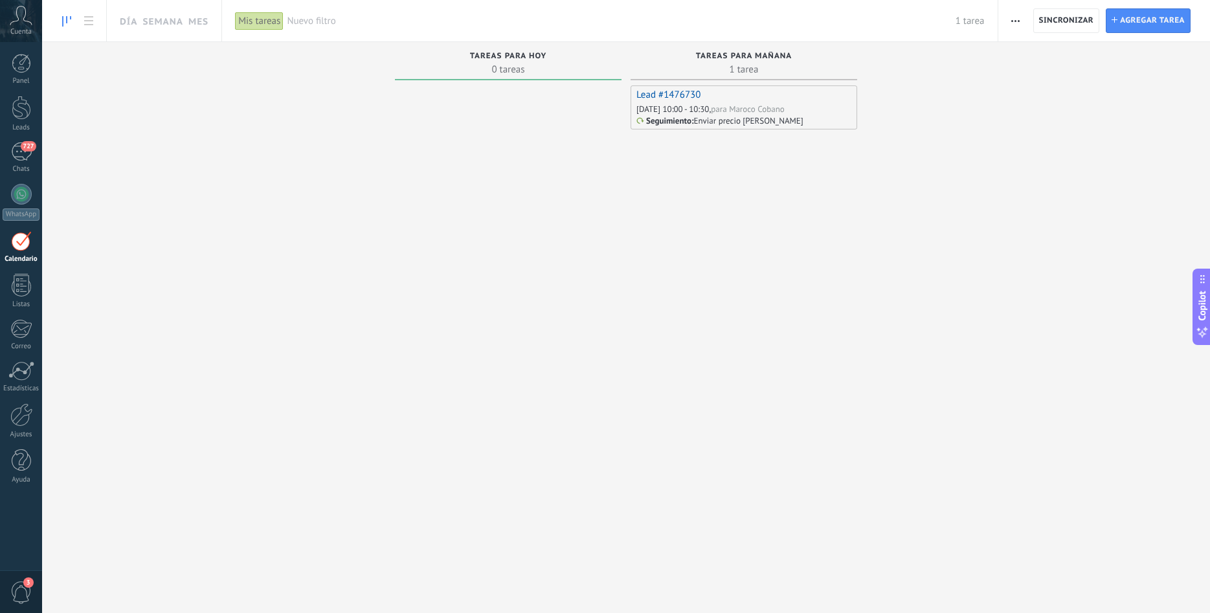
click at [739, 105] on div "para Maroco Cobano" at bounding box center [747, 109] width 73 height 11
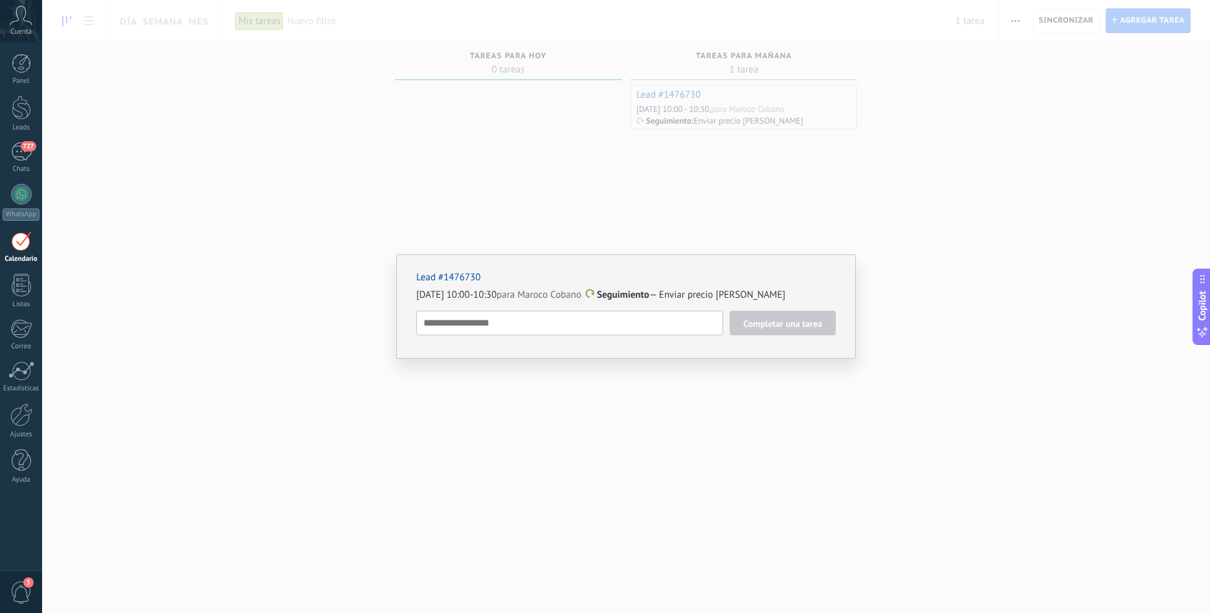
click at [465, 335] on textarea at bounding box center [569, 323] width 307 height 25
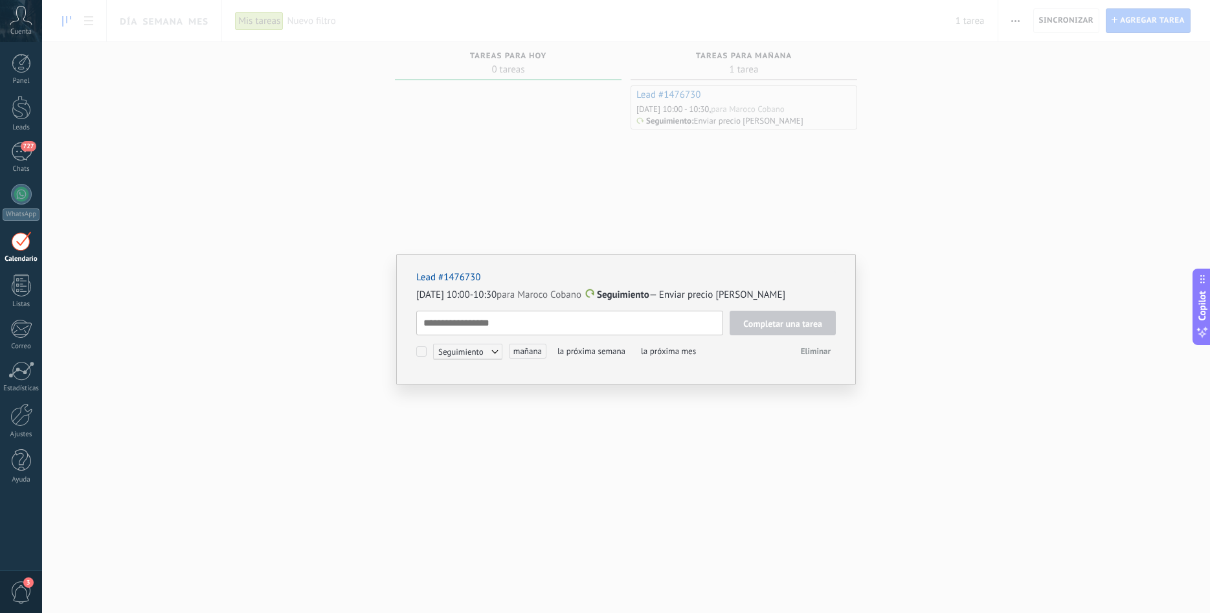
click at [776, 225] on div "Lead #1476730 [DATE] 10:00-10:30 para Maroco Cobano Seguimiento — Enviar precio…" at bounding box center [626, 306] width 1168 height 613
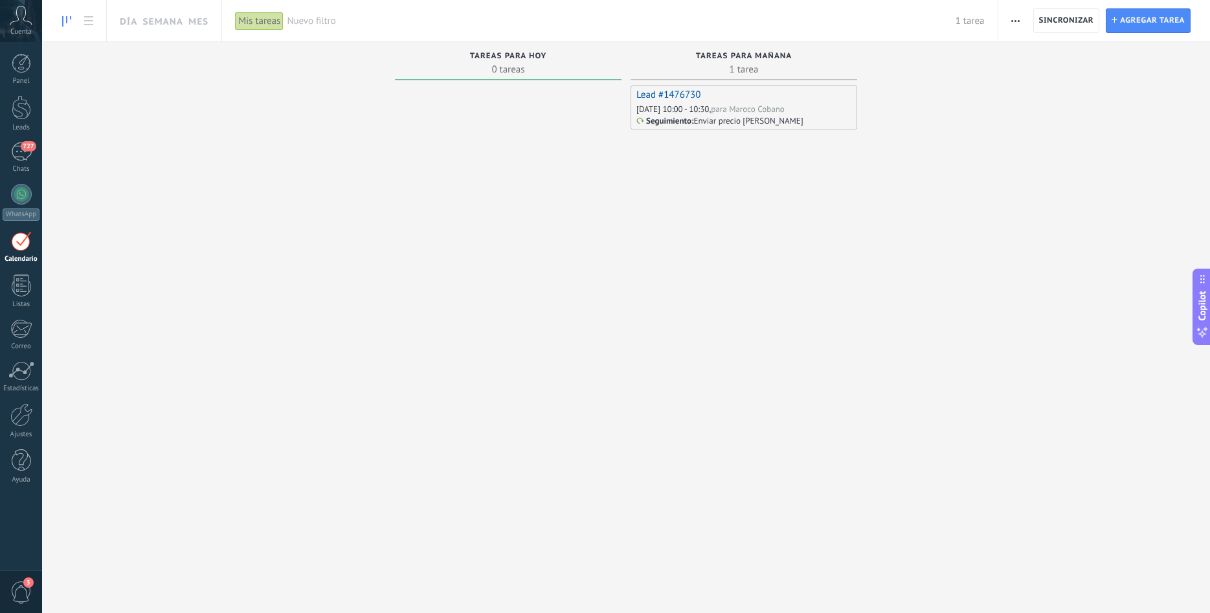
click at [676, 95] on link "Lead #1476730" at bounding box center [668, 95] width 64 height 12
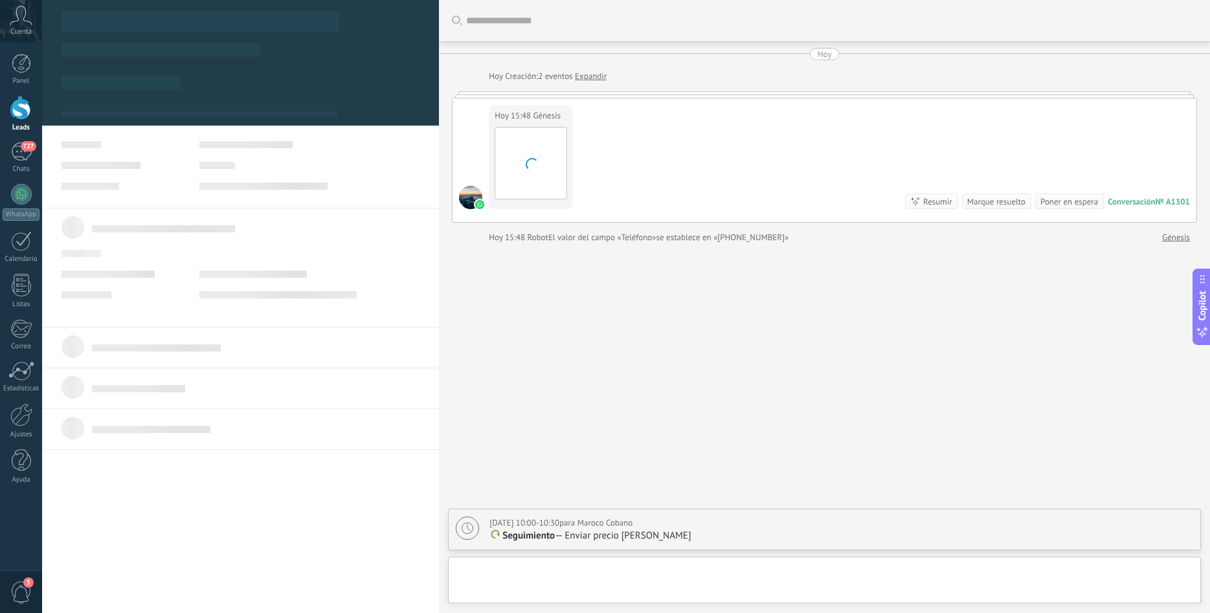
scroll to position [19, 0]
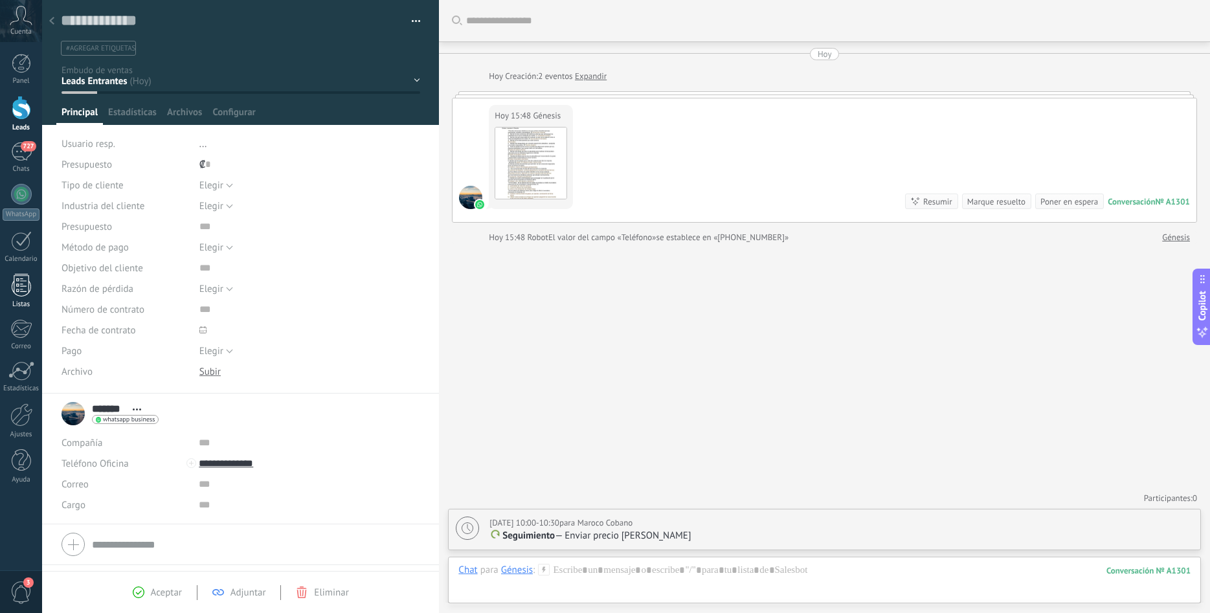
click at [22, 307] on div "Listas" at bounding box center [22, 304] width 38 height 8
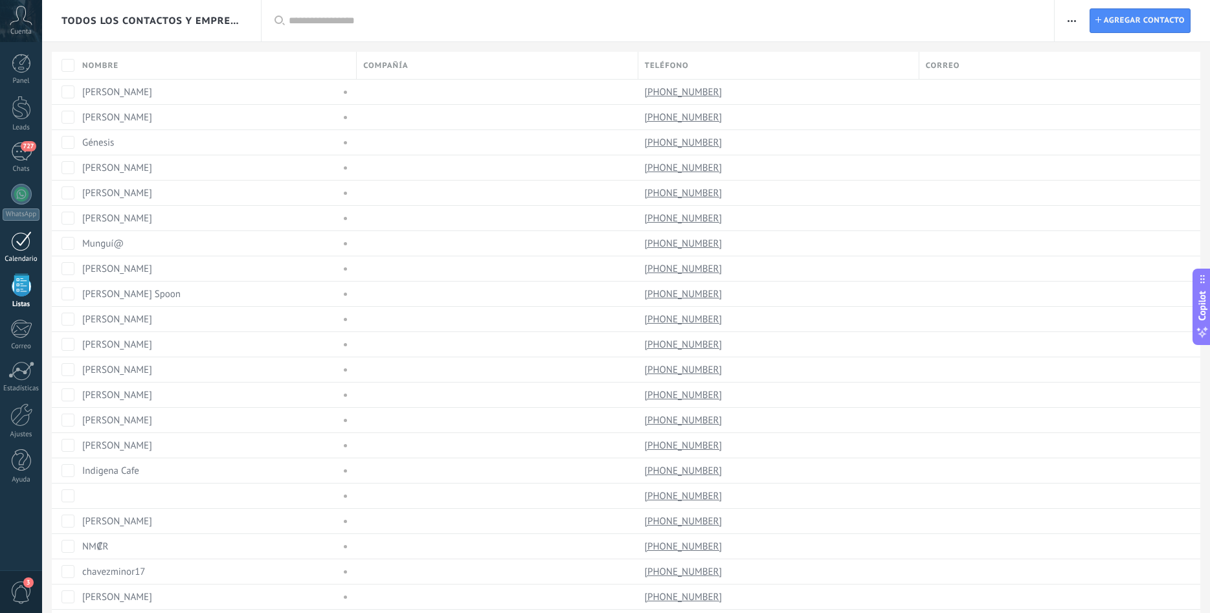
click at [21, 262] on div "Calendario" at bounding box center [22, 259] width 38 height 8
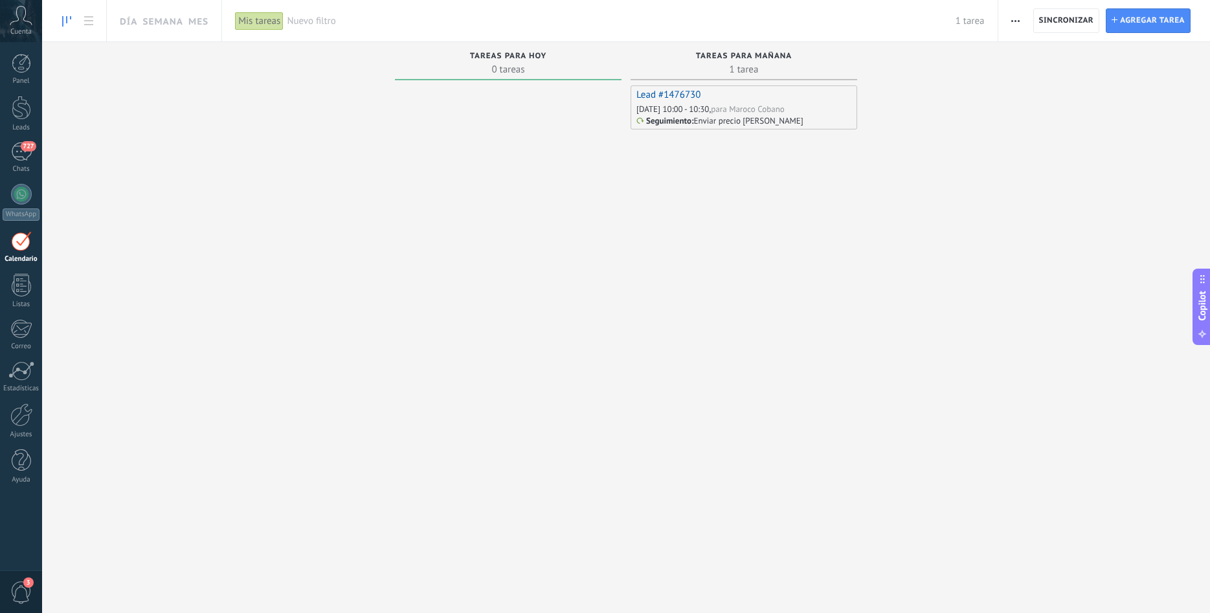
click at [663, 93] on link "Lead #1476730" at bounding box center [668, 95] width 64 height 12
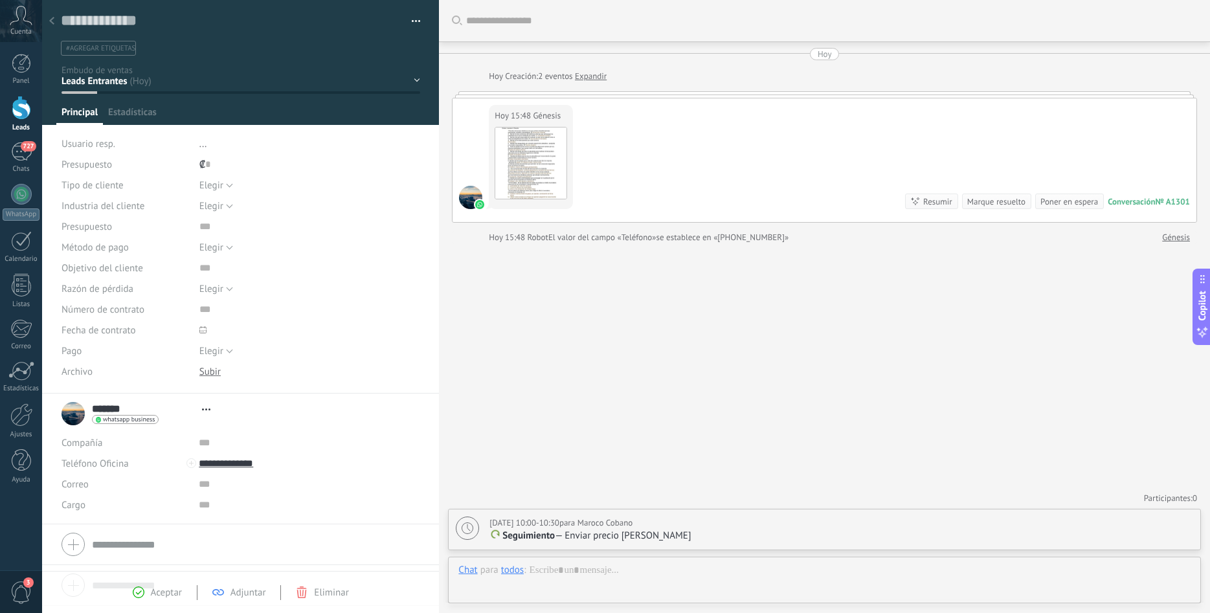
type textarea "**********"
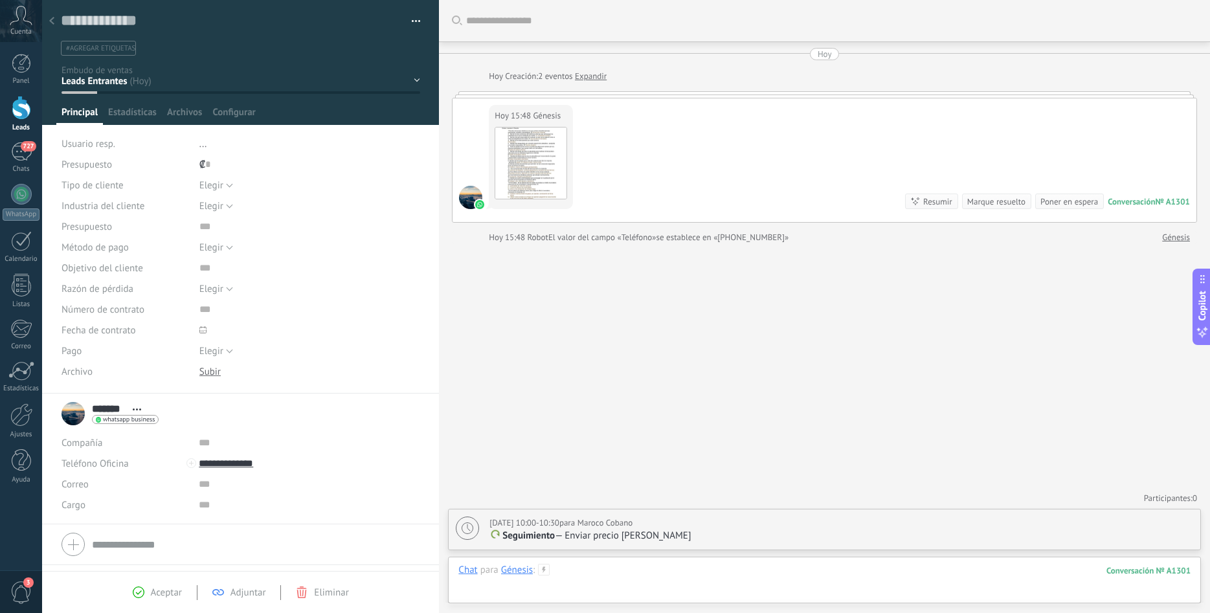
click at [608, 575] on div at bounding box center [824, 583] width 732 height 39
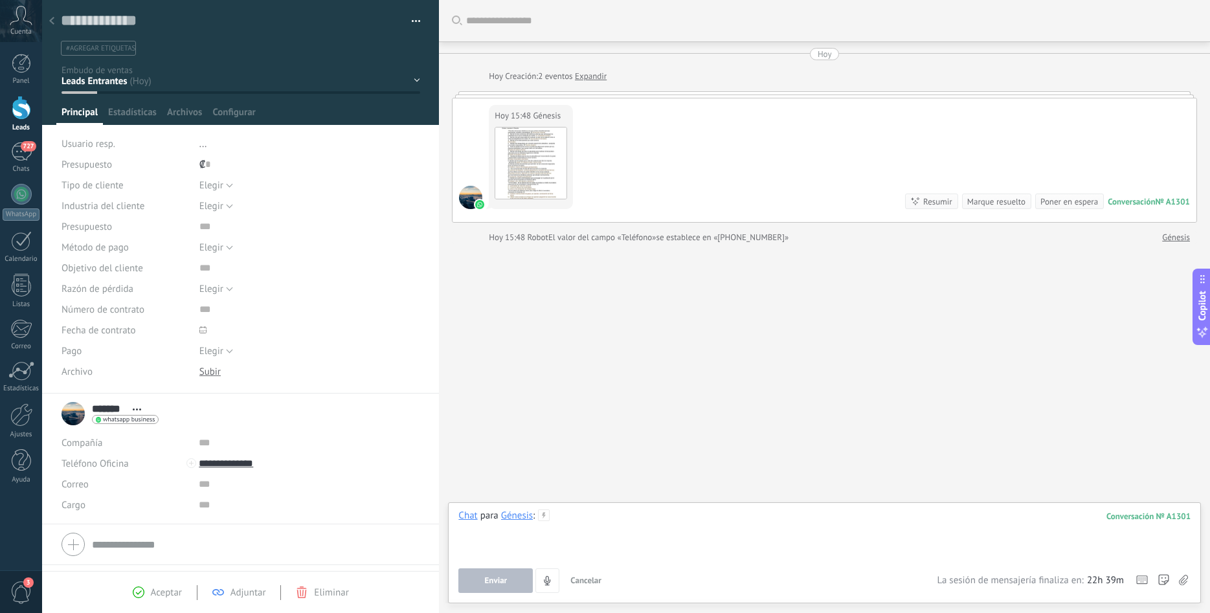
click at [713, 545] on div at bounding box center [824, 533] width 732 height 49
click at [797, 355] on div "Buscar Carga más [DATE] [DATE] Creación: 2 eventos Expandir [DATE] 15:48 Génesi…" at bounding box center [824, 306] width 771 height 613
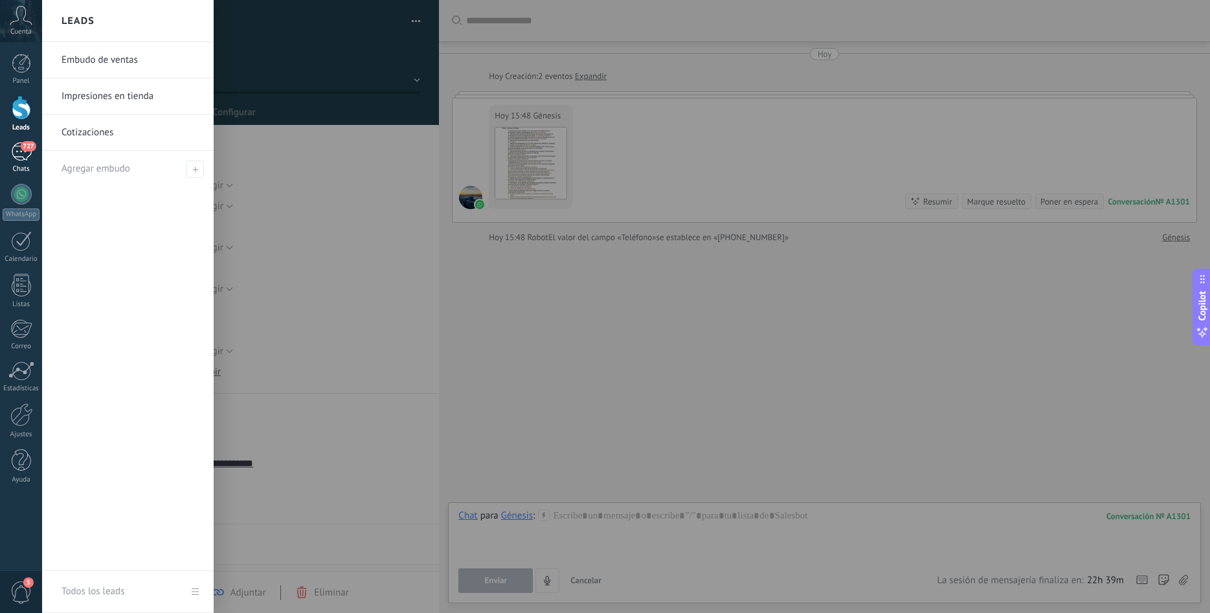
click at [12, 151] on div "727" at bounding box center [21, 151] width 21 height 19
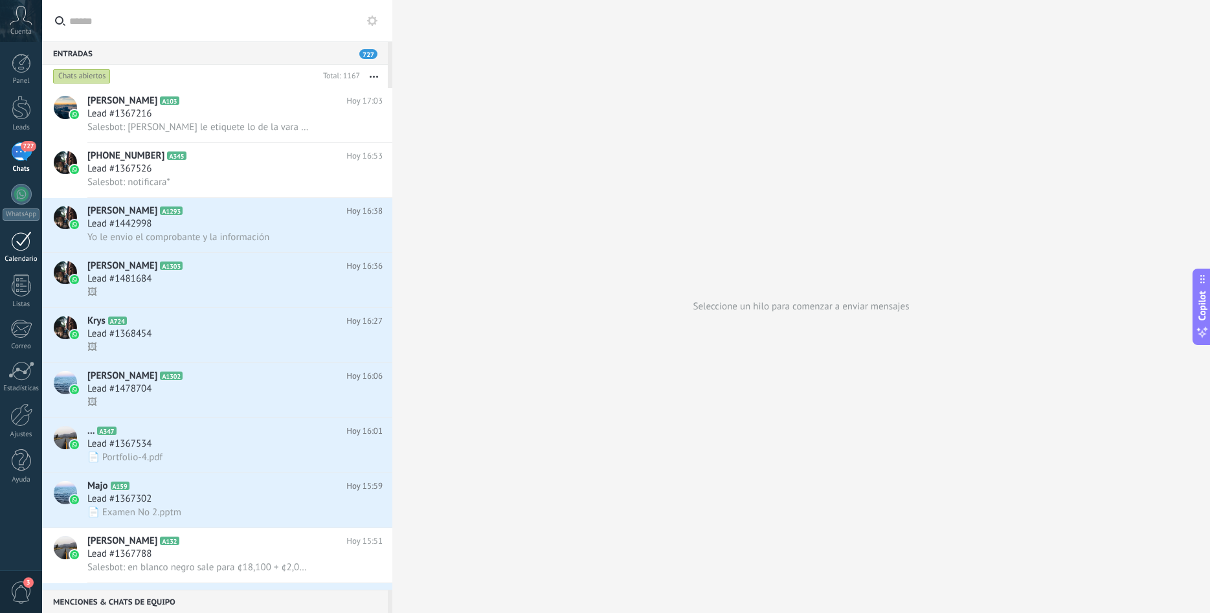
click at [24, 257] on div "Calendario" at bounding box center [22, 259] width 38 height 8
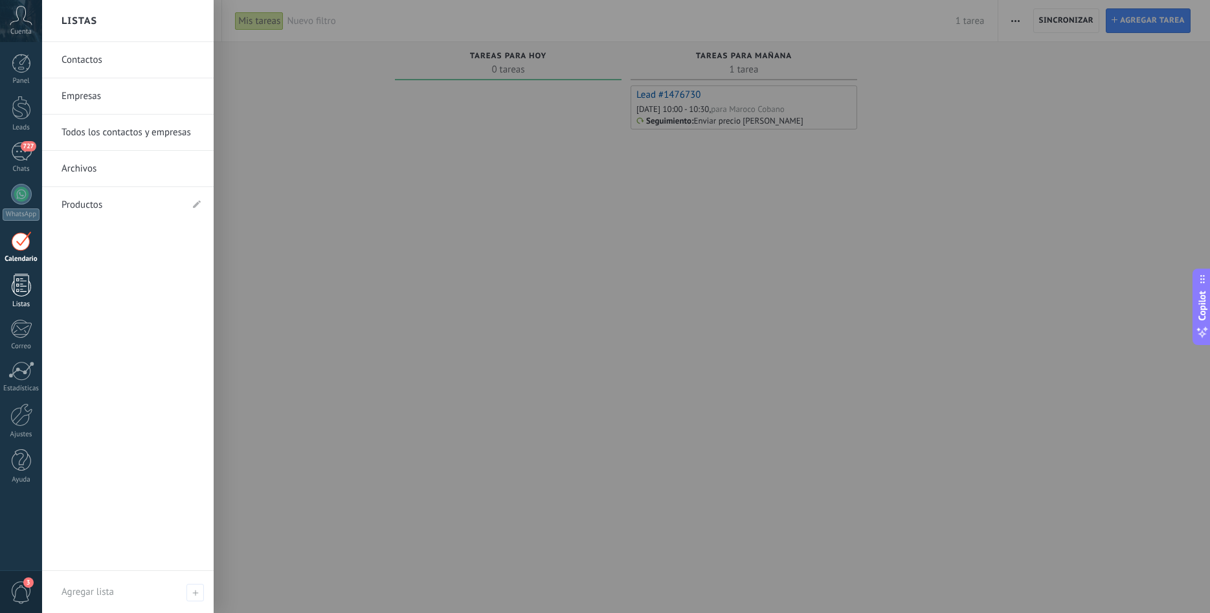
click at [31, 293] on link "Listas" at bounding box center [21, 291] width 42 height 35
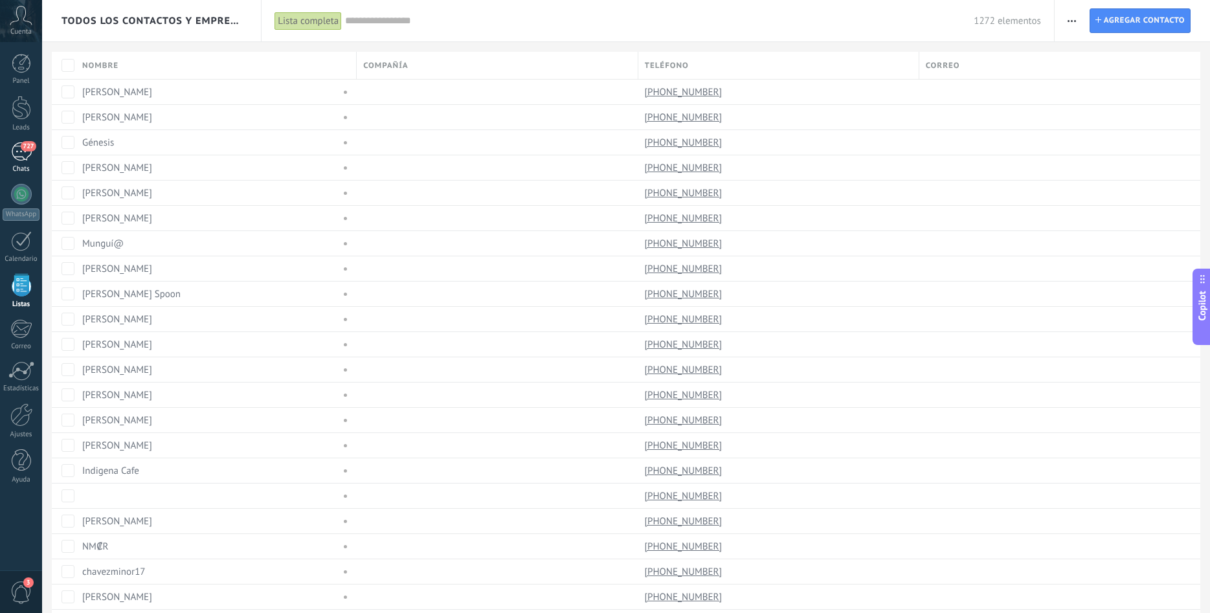
click at [8, 166] on div "Chats" at bounding box center [22, 169] width 38 height 8
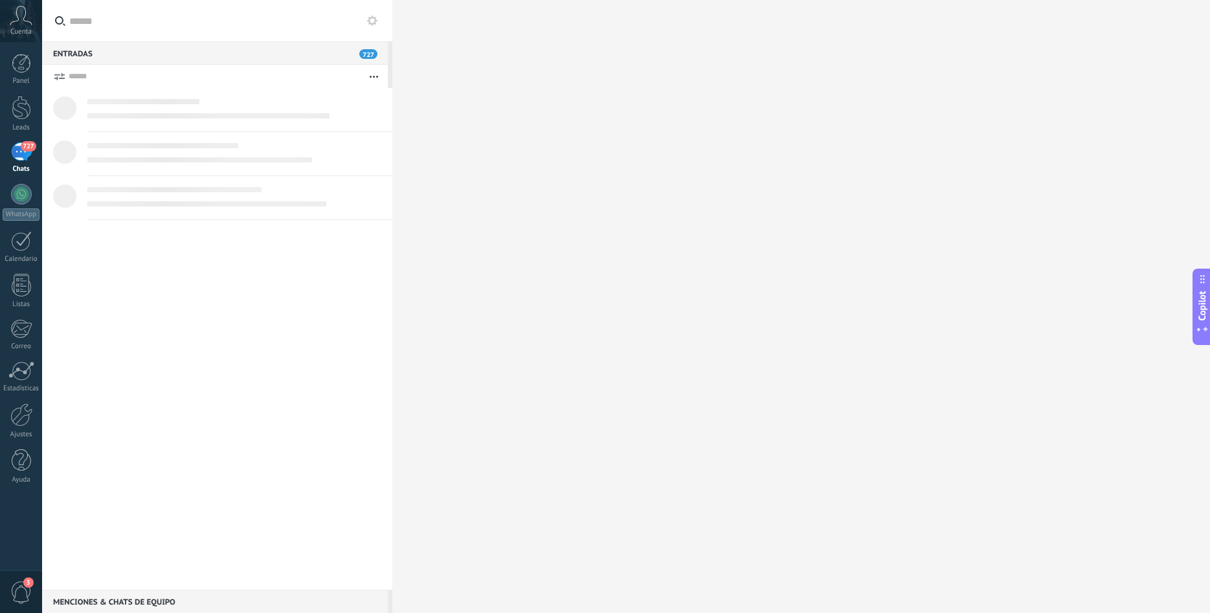
click at [14, 179] on div "Panel Leads 727 Chats WhatsApp Clientes 1" at bounding box center [21, 275] width 42 height 443
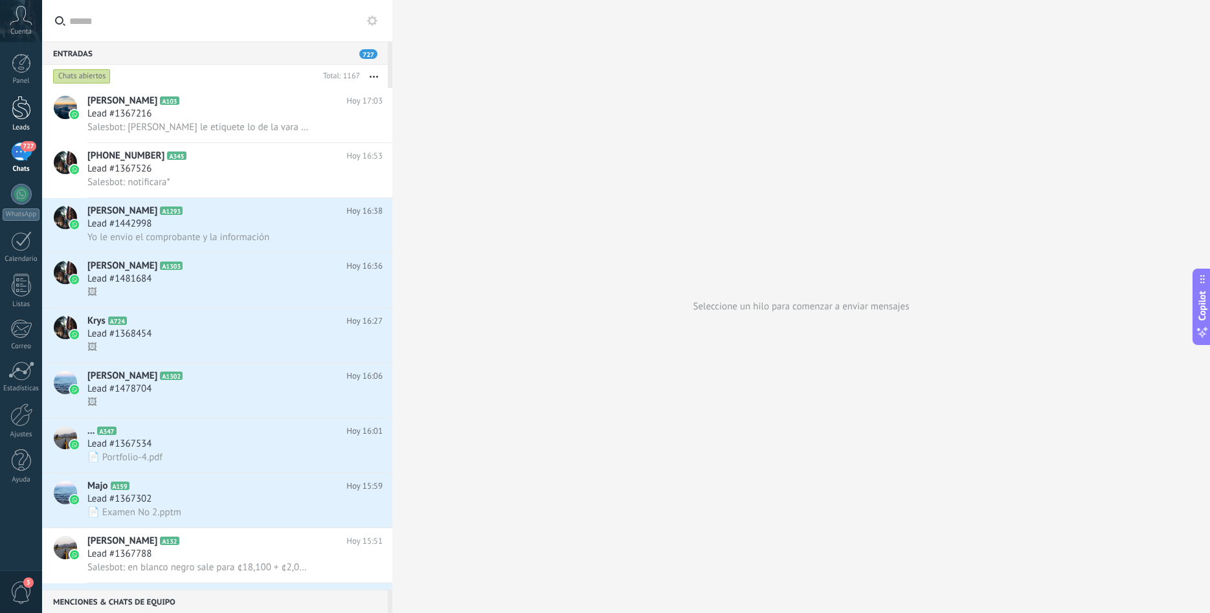
click at [21, 113] on div at bounding box center [21, 108] width 19 height 24
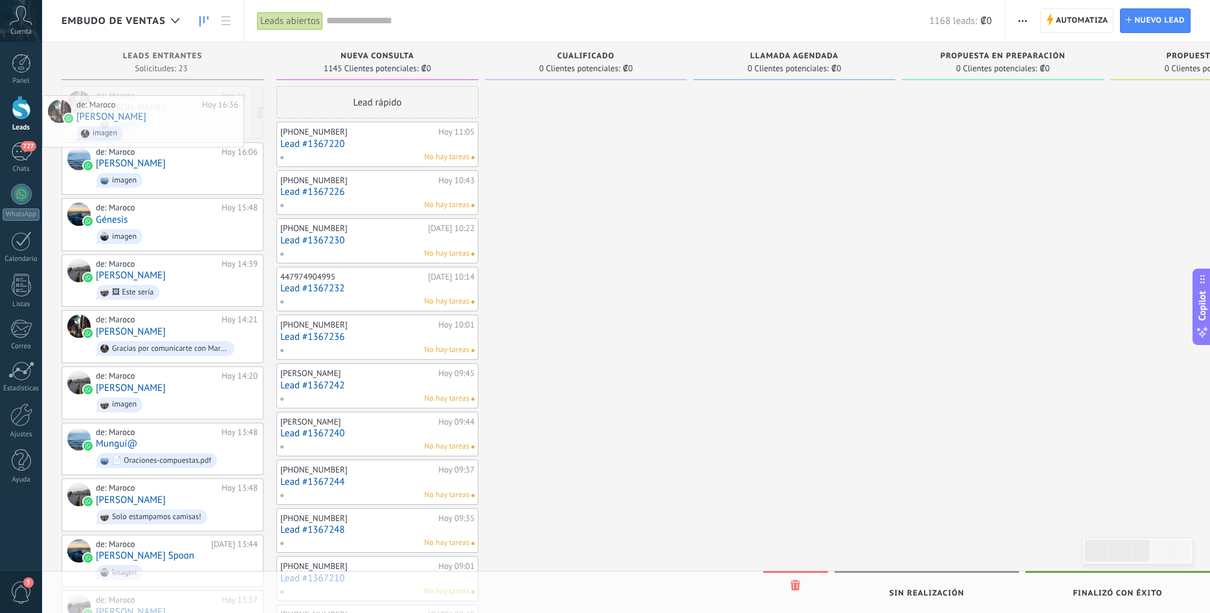
drag, startPoint x: 199, startPoint y: 108, endPoint x: 145, endPoint y: 116, distance: 54.3
click at [144, 116] on div "Embudo de ventas Leads abiertos Aplicar 1168 leads: ₡0 Leads abiertos Mis leads…" at bounding box center [626, 619] width 1168 height 1239
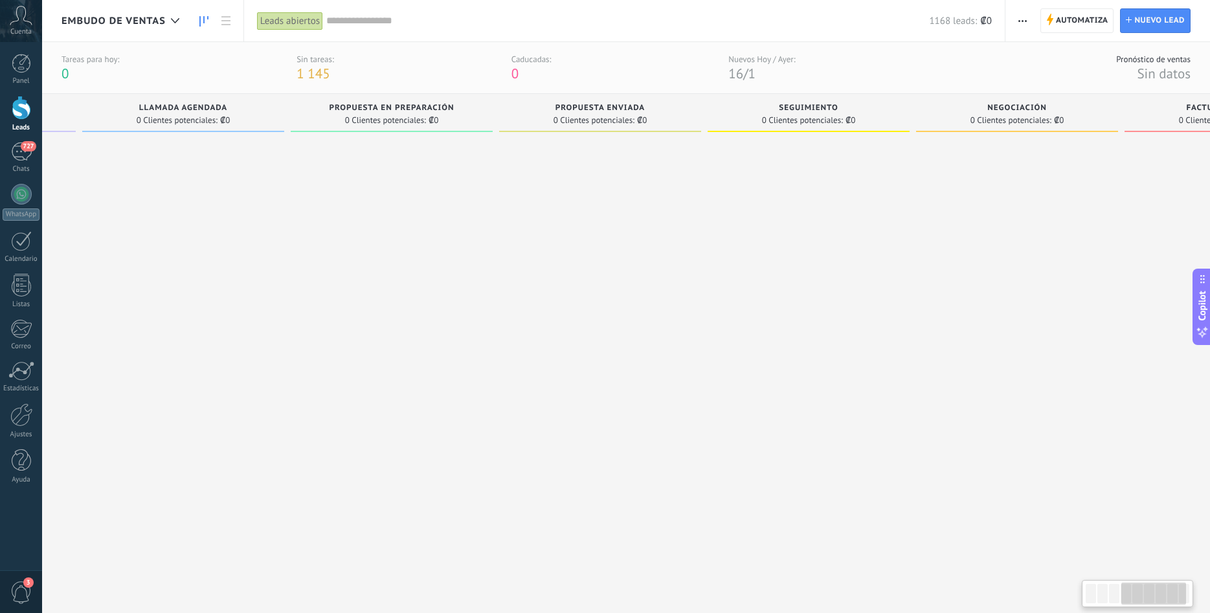
drag, startPoint x: 891, startPoint y: 115, endPoint x: 335, endPoint y: 106, distance: 556.8
click at [335, 106] on div "Propuesta en preparación" at bounding box center [391, 109] width 189 height 11
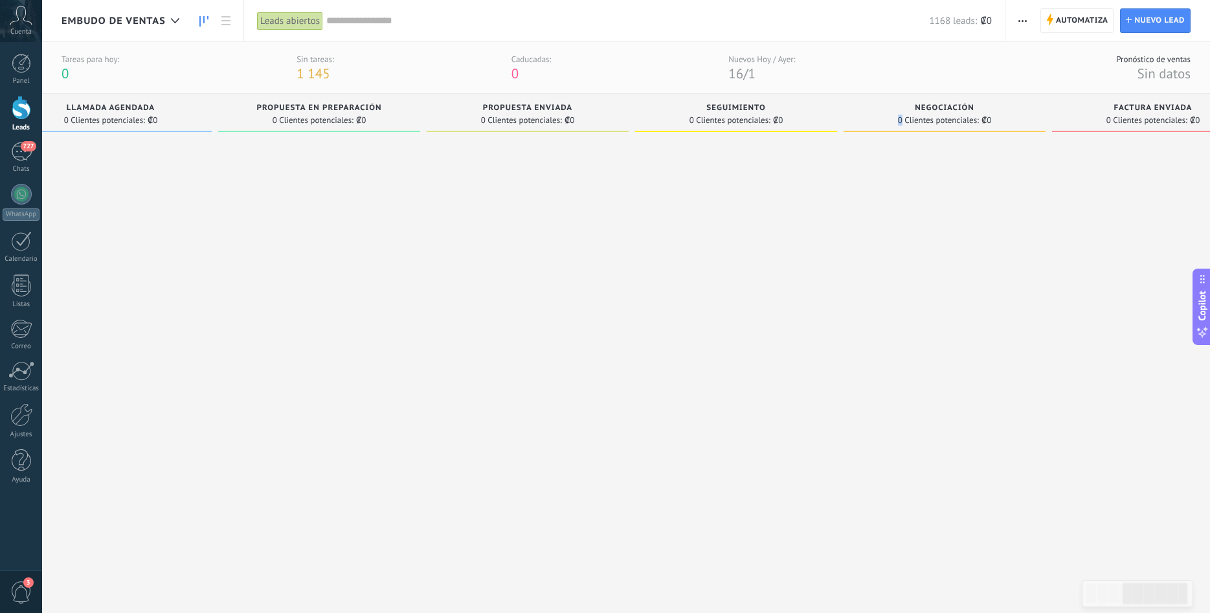
drag, startPoint x: 947, startPoint y: 111, endPoint x: 897, endPoint y: 126, distance: 52.0
click at [915, 113] on span "Negociación" at bounding box center [945, 108] width 60 height 9
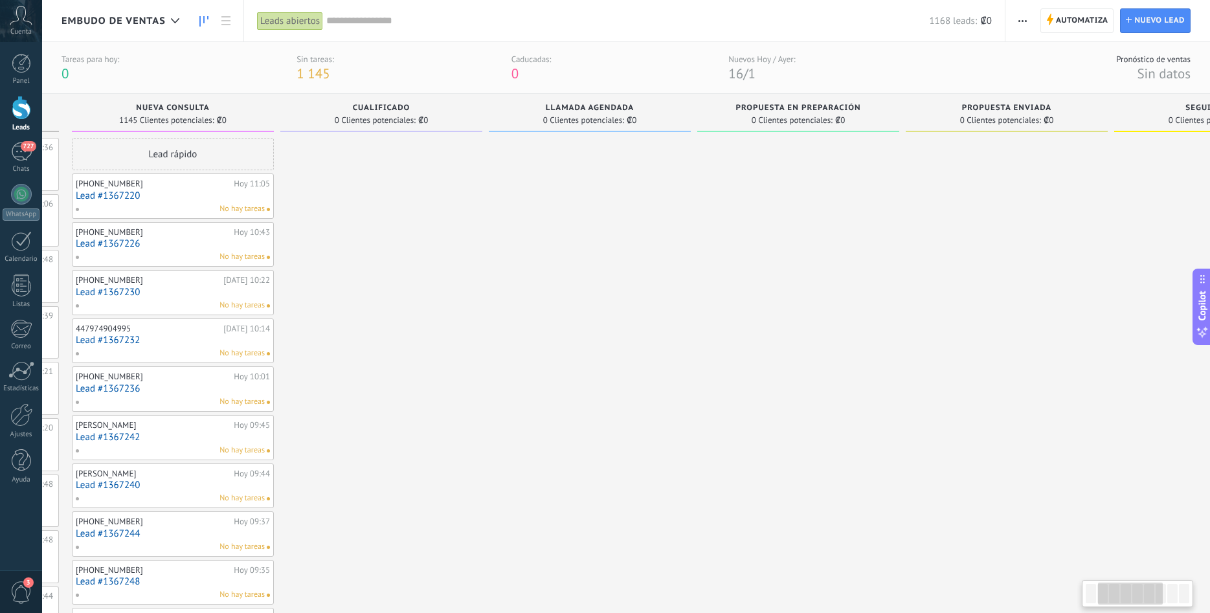
drag, startPoint x: 628, startPoint y: 110, endPoint x: 1092, endPoint y: 109, distance: 464.1
click at [1108, 110] on div "Propuesta enviada 0 Clientes potenciales: ₡0" at bounding box center [1007, 113] width 202 height 38
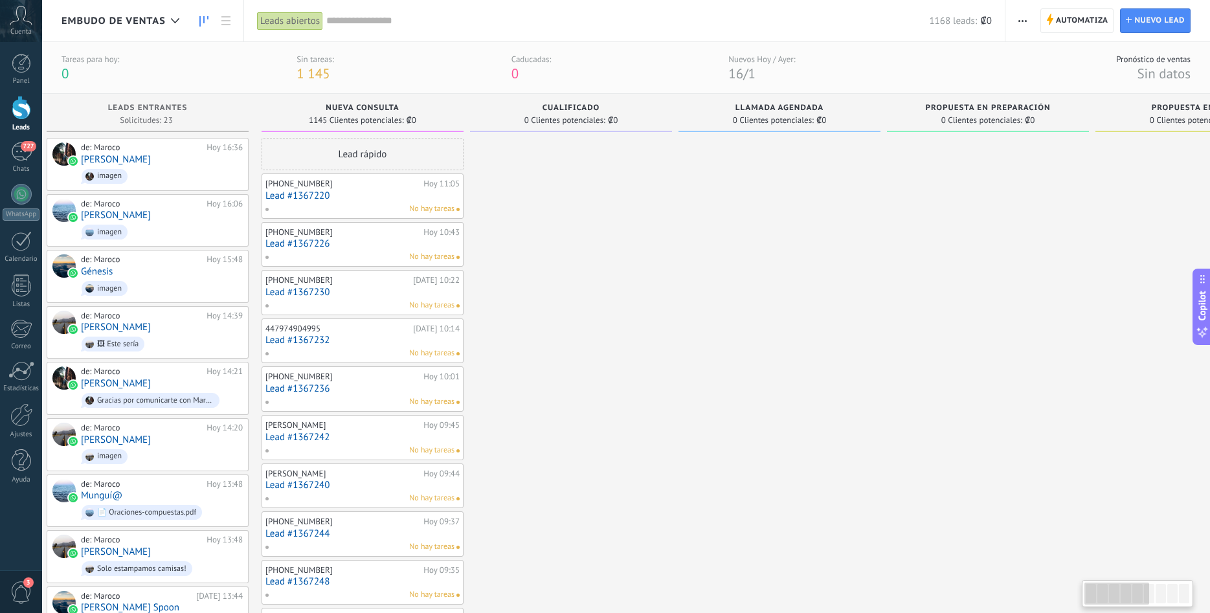
scroll to position [0, 0]
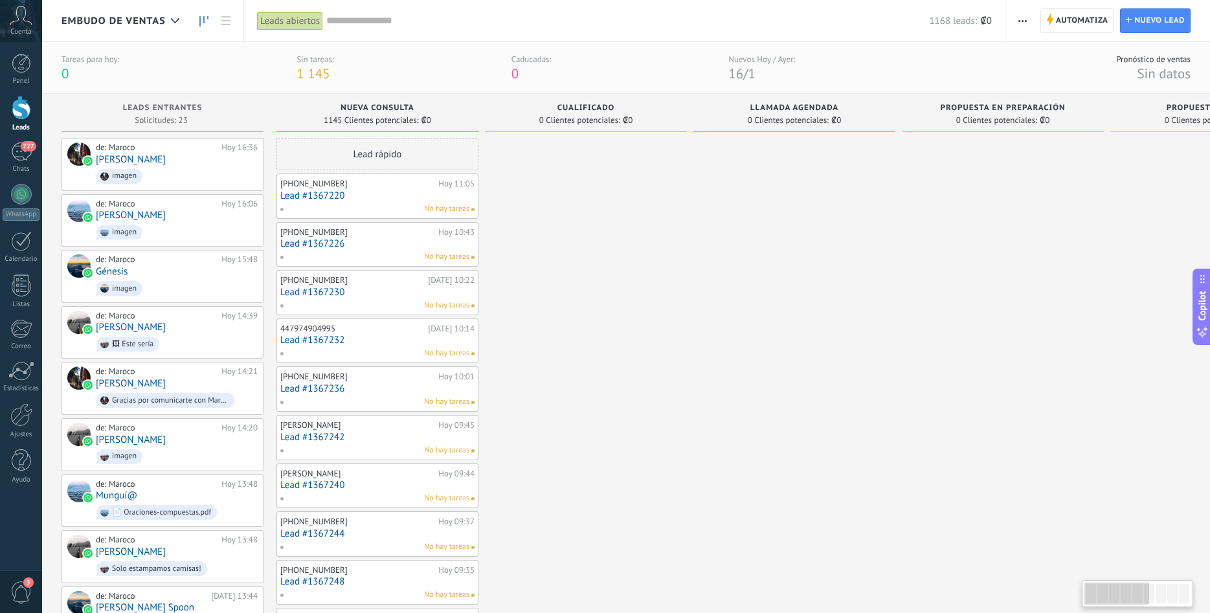
drag, startPoint x: 418, startPoint y: 100, endPoint x: 709, endPoint y: 96, distance: 290.7
drag, startPoint x: 515, startPoint y: 103, endPoint x: 539, endPoint y: 114, distance: 25.8
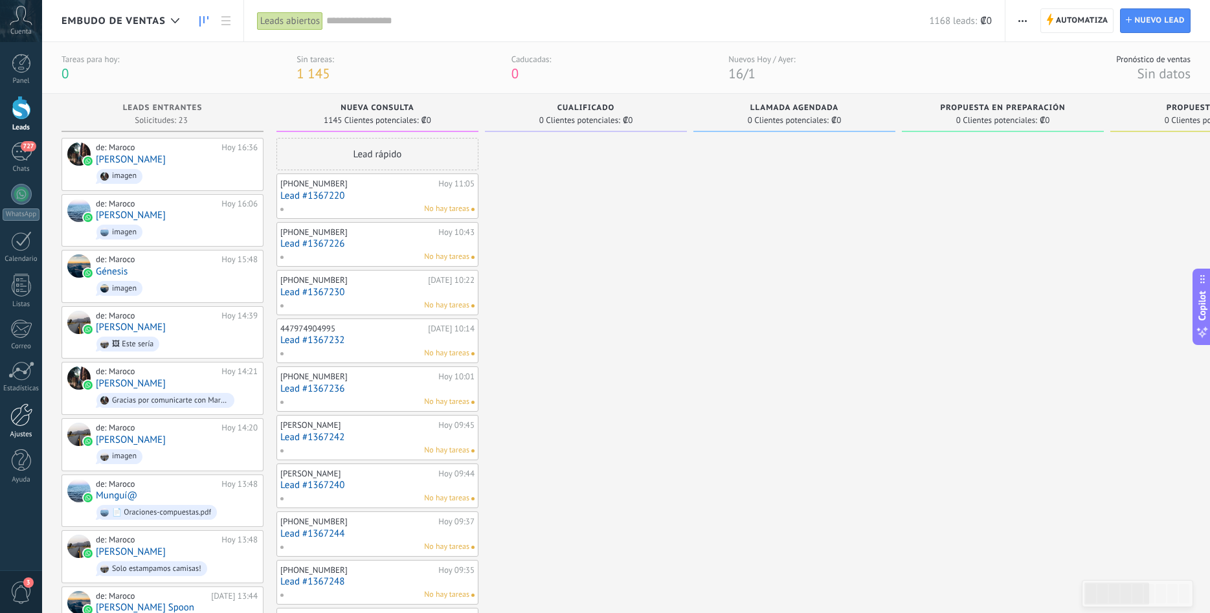
click at [8, 421] on link "Ajustes" at bounding box center [21, 421] width 42 height 36
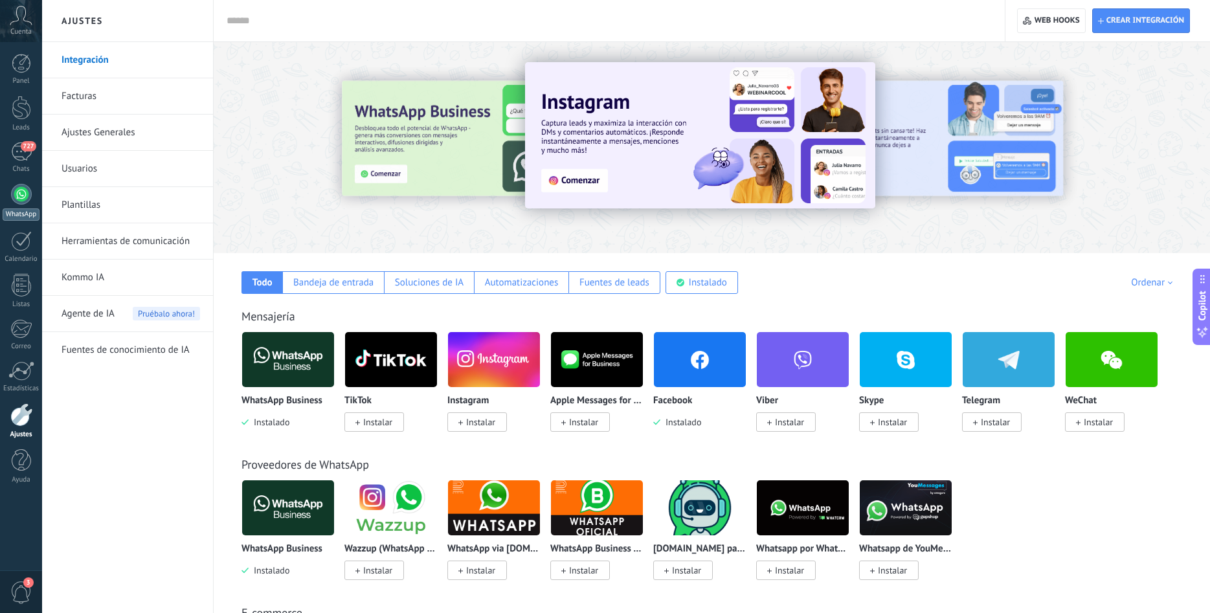
click at [21, 193] on div at bounding box center [21, 194] width 21 height 21
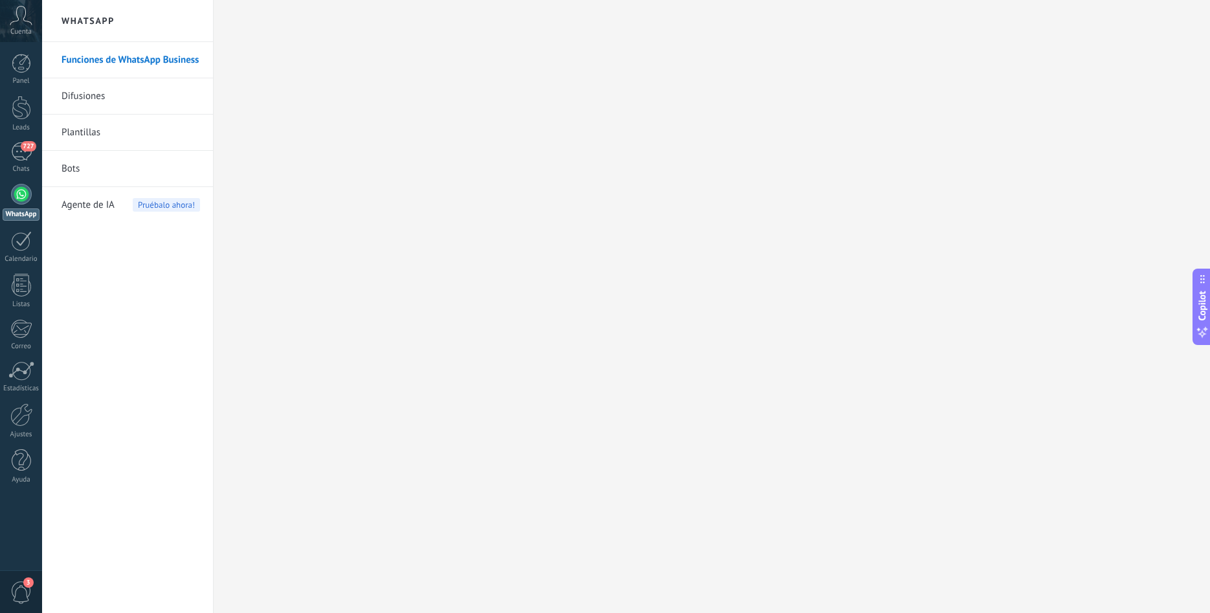
click at [148, 89] on link "Difusiones" at bounding box center [130, 96] width 139 height 36
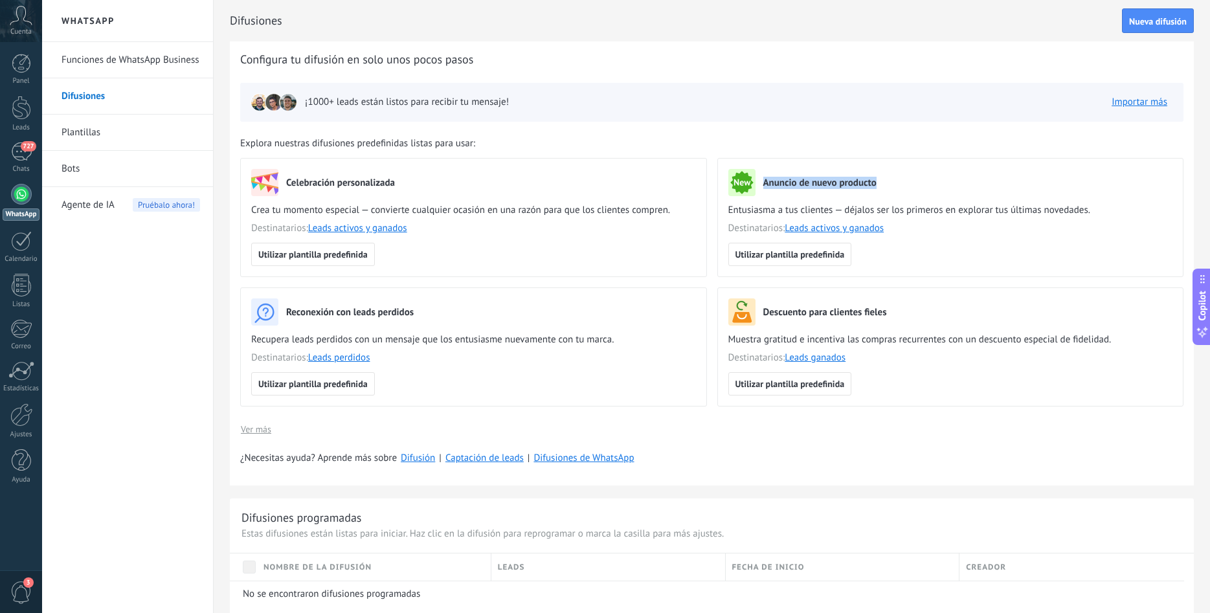
drag, startPoint x: 854, startPoint y: 183, endPoint x: 761, endPoint y: 183, distance: 93.9
click at [761, 183] on div "Anuncio de nuevo producto" at bounding box center [950, 182] width 445 height 27
drag, startPoint x: 726, startPoint y: 212, endPoint x: 986, endPoint y: 210, distance: 260.2
click at [986, 210] on div "Anuncio de nuevo producto Entusiasma a tus clientes — déjalos ser los primeros …" at bounding box center [950, 217] width 467 height 119
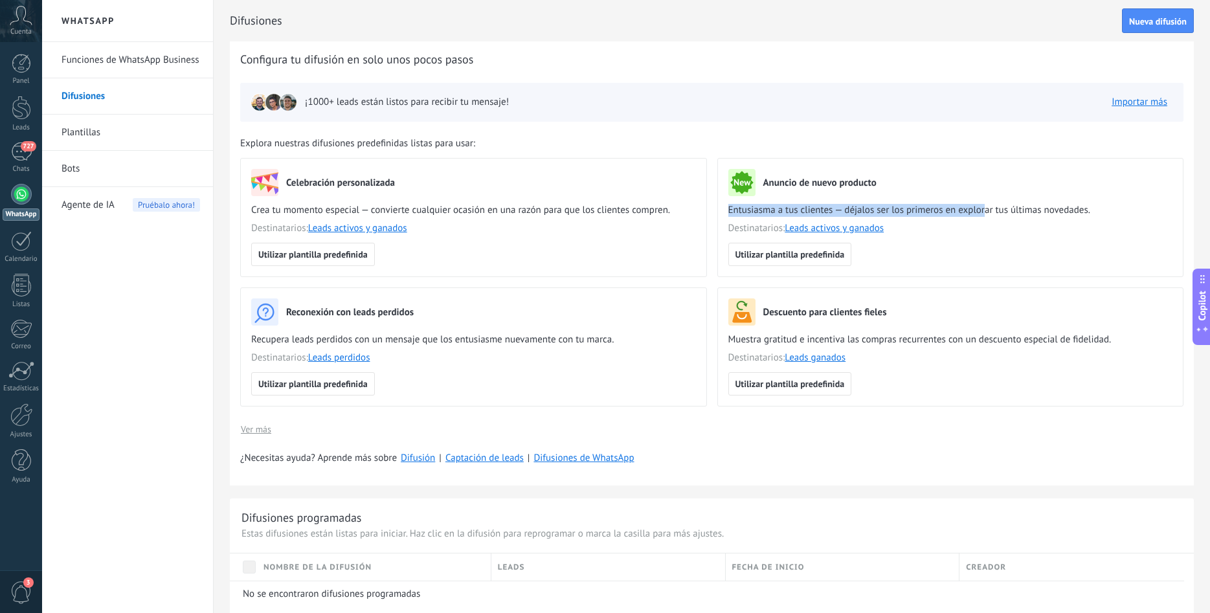
click at [986, 210] on span "Entusiasma a tus clientes — déjalos ser los primeros en explorar tus últimas no…" at bounding box center [950, 210] width 445 height 13
click at [24, 68] on div at bounding box center [21, 63] width 19 height 19
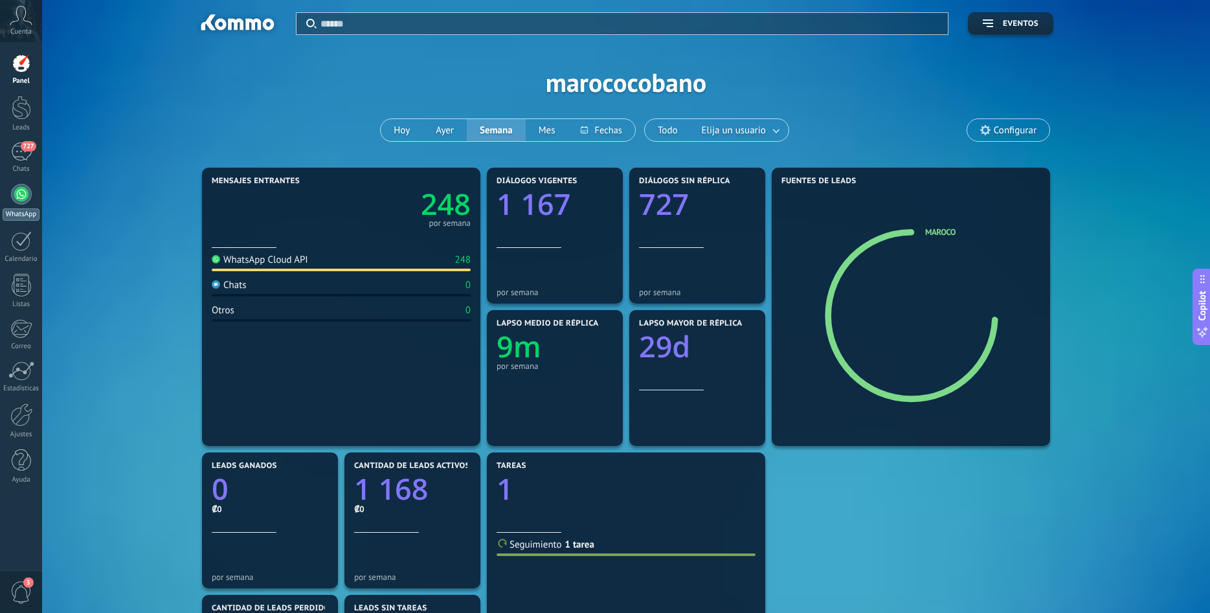
click at [28, 194] on div at bounding box center [21, 194] width 21 height 21
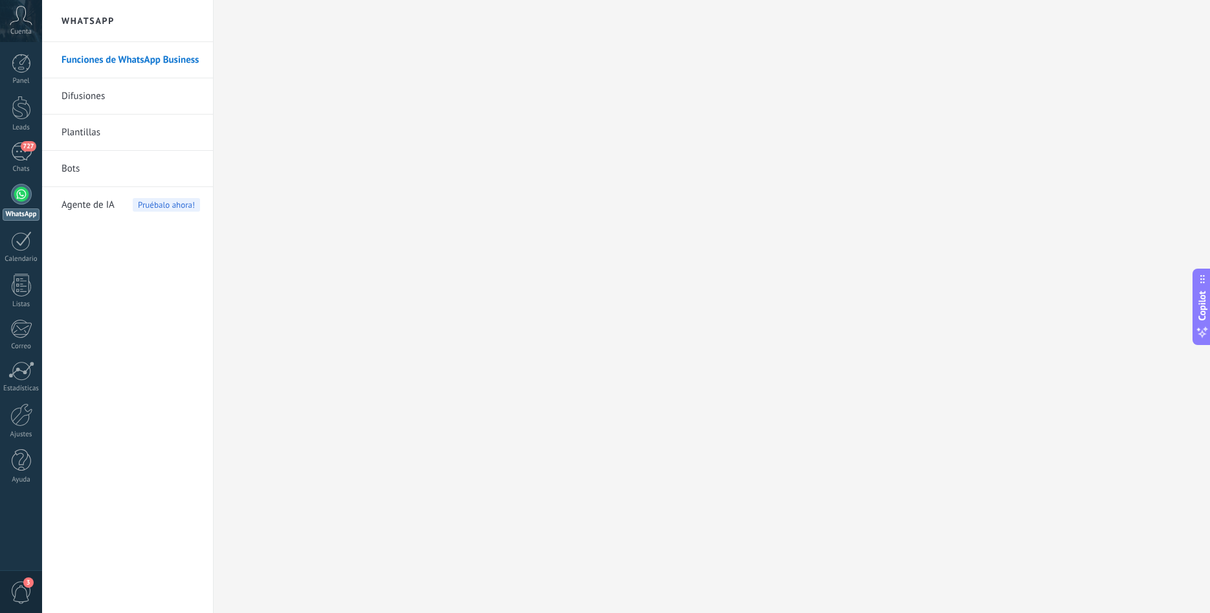
drag, startPoint x: 31, startPoint y: 88, endPoint x: 136, endPoint y: 93, distance: 105.0
click at [38, 88] on div "Panel Leads 727 Chats WhatsApp Clientes 1" at bounding box center [21, 275] width 42 height 443
click at [136, 93] on link "Difusiones" at bounding box center [130, 96] width 139 height 36
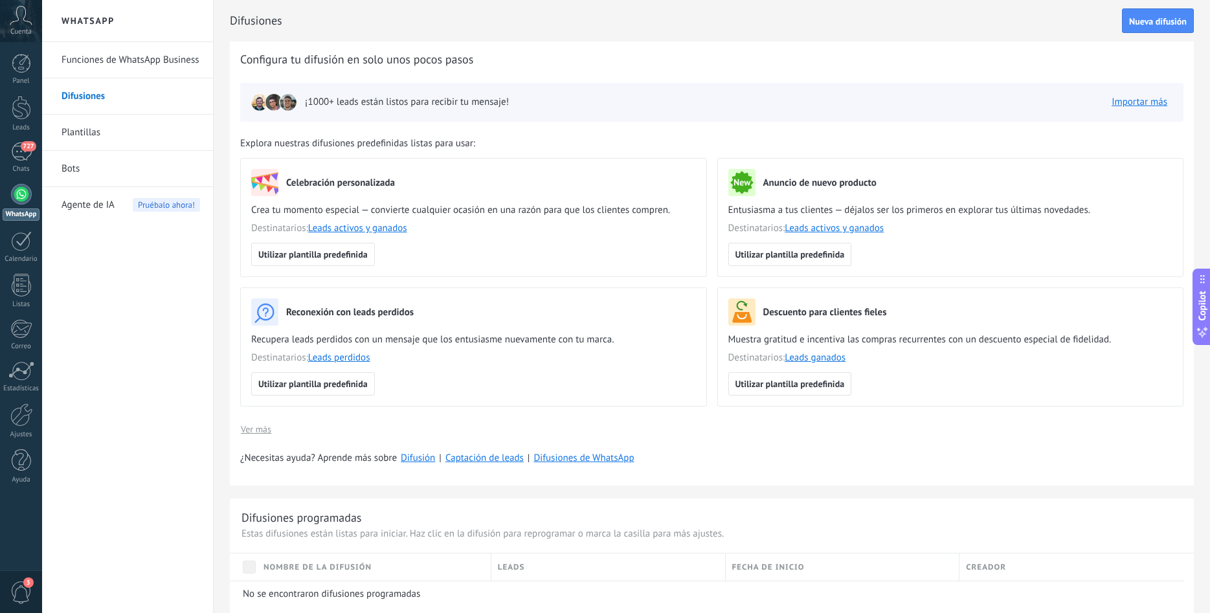
click at [128, 136] on link "Plantillas" at bounding box center [130, 133] width 139 height 36
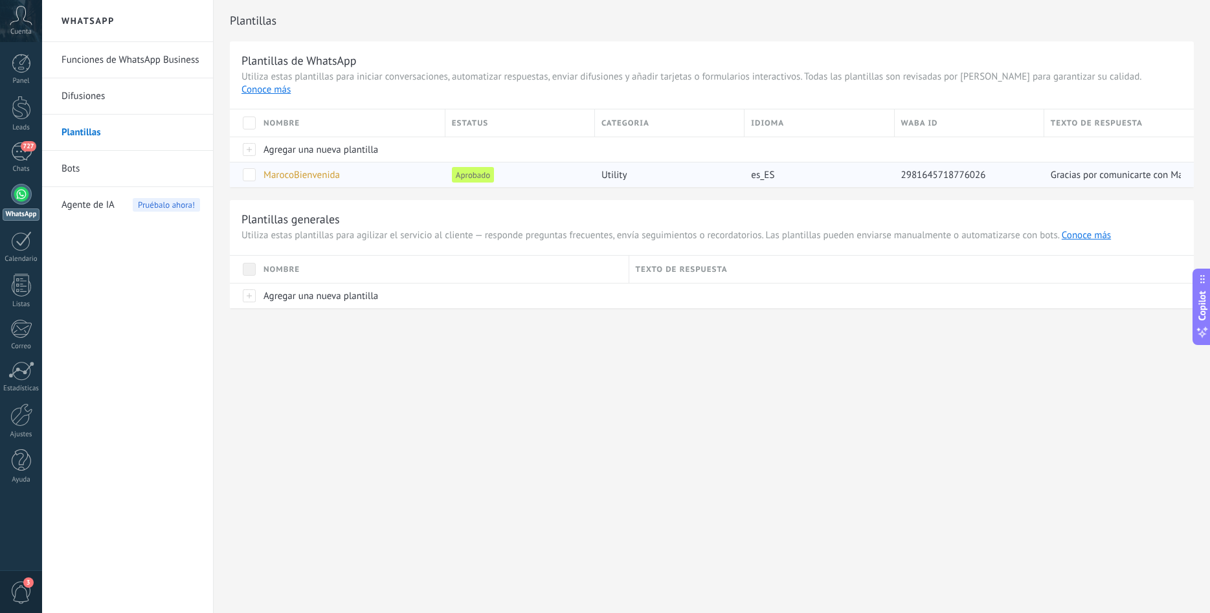
click at [597, 162] on div "utility" at bounding box center [666, 174] width 143 height 25
click at [255, 168] on span at bounding box center [249, 174] width 13 height 13
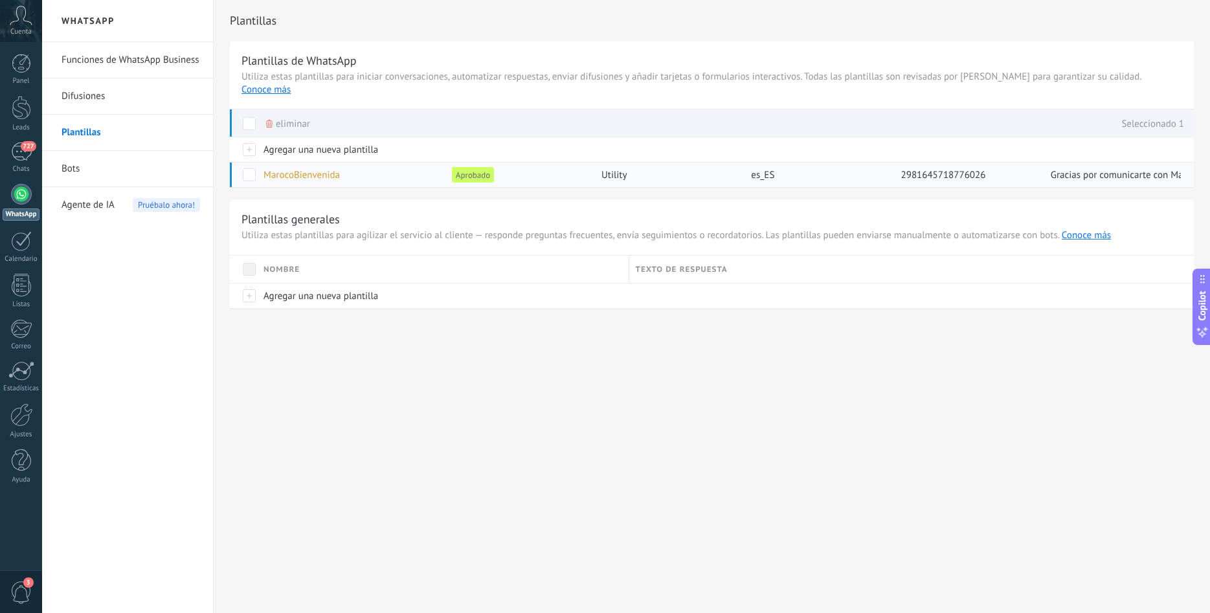
click at [252, 168] on span at bounding box center [249, 174] width 13 height 13
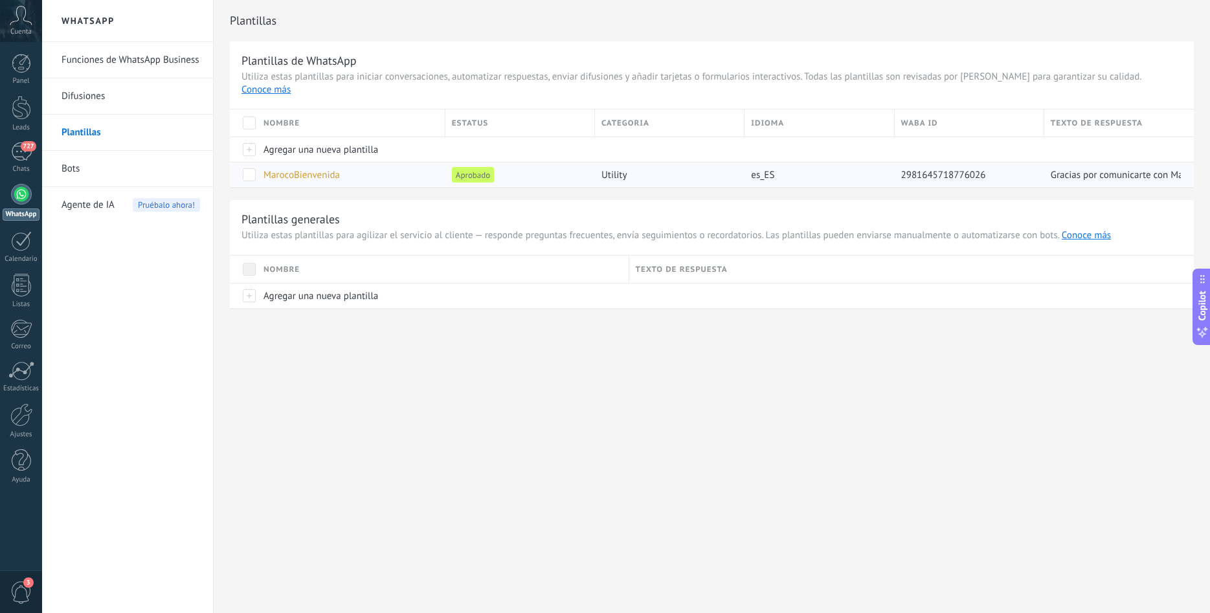
click at [252, 168] on span at bounding box center [249, 174] width 13 height 13
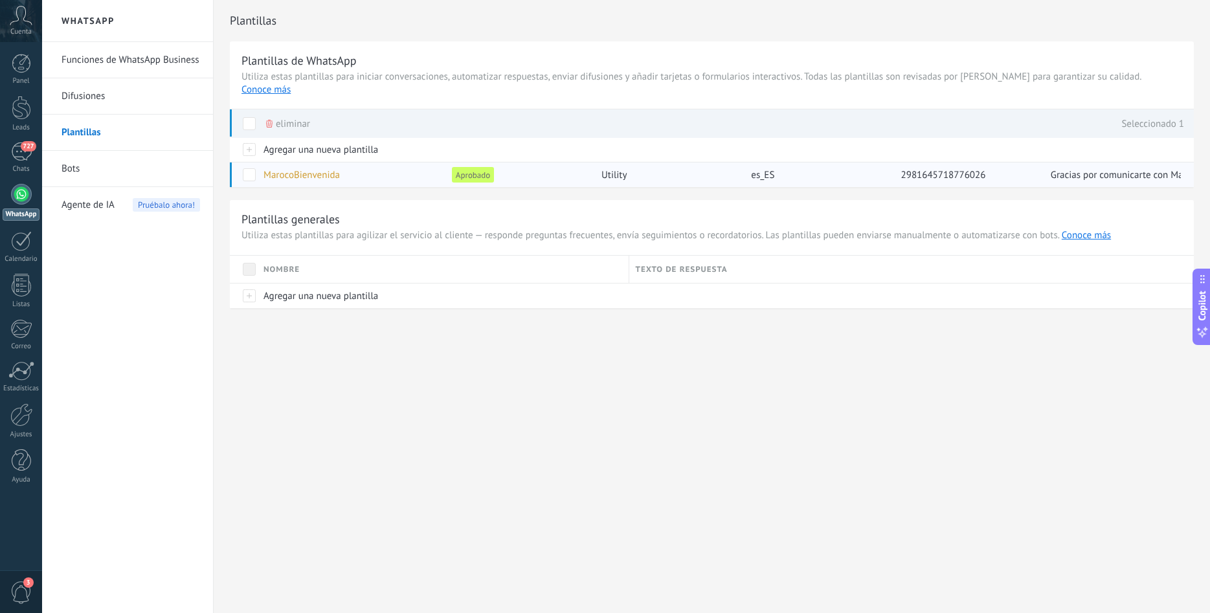
click at [249, 168] on span at bounding box center [249, 174] width 13 height 13
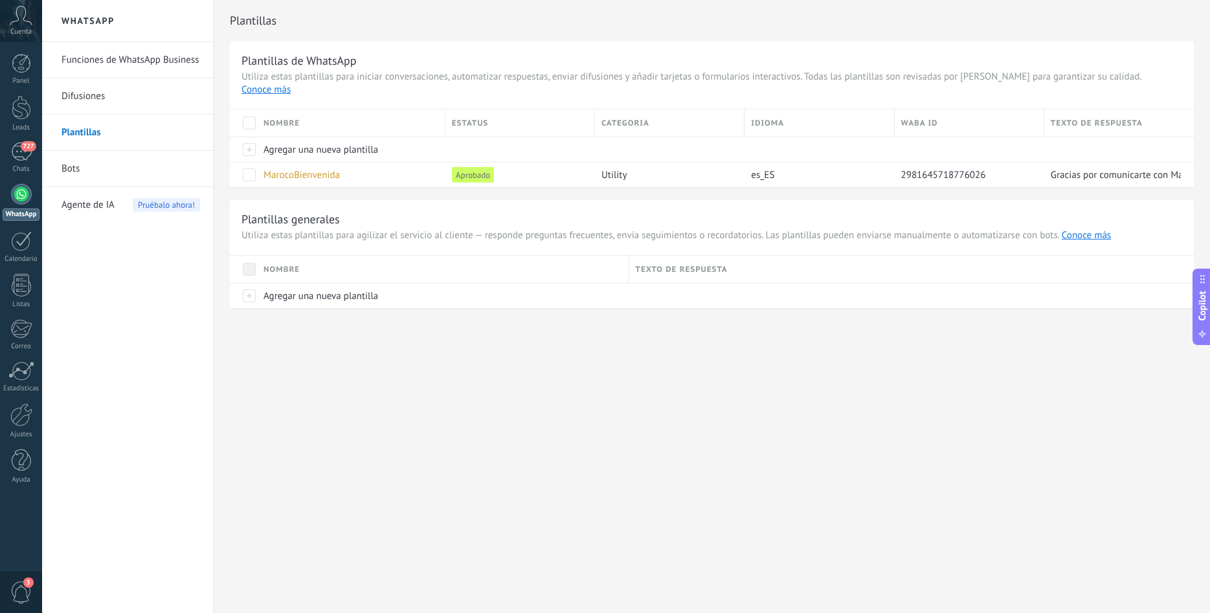
click at [98, 170] on link "Bots" at bounding box center [130, 169] width 139 height 36
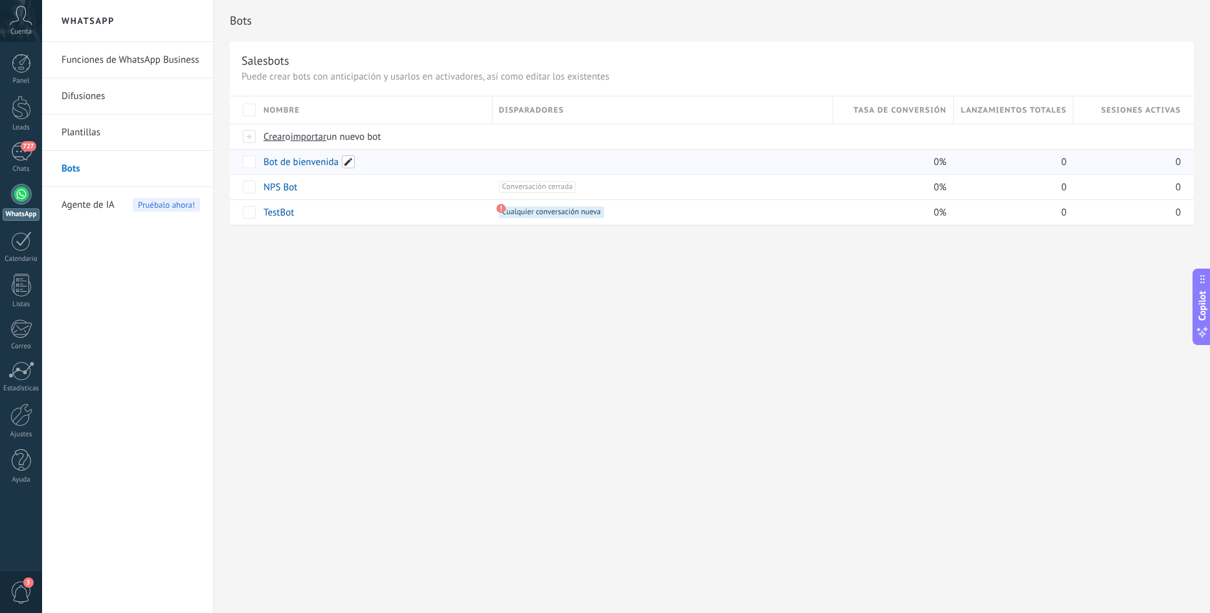
click at [350, 163] on span at bounding box center [348, 161] width 13 height 13
drag, startPoint x: 449, startPoint y: 390, endPoint x: 431, endPoint y: 382, distance: 19.4
click at [447, 390] on div "**********" at bounding box center [712, 306] width 996 height 613
click at [304, 161] on link "Bot de bienvenida" at bounding box center [300, 162] width 75 height 12
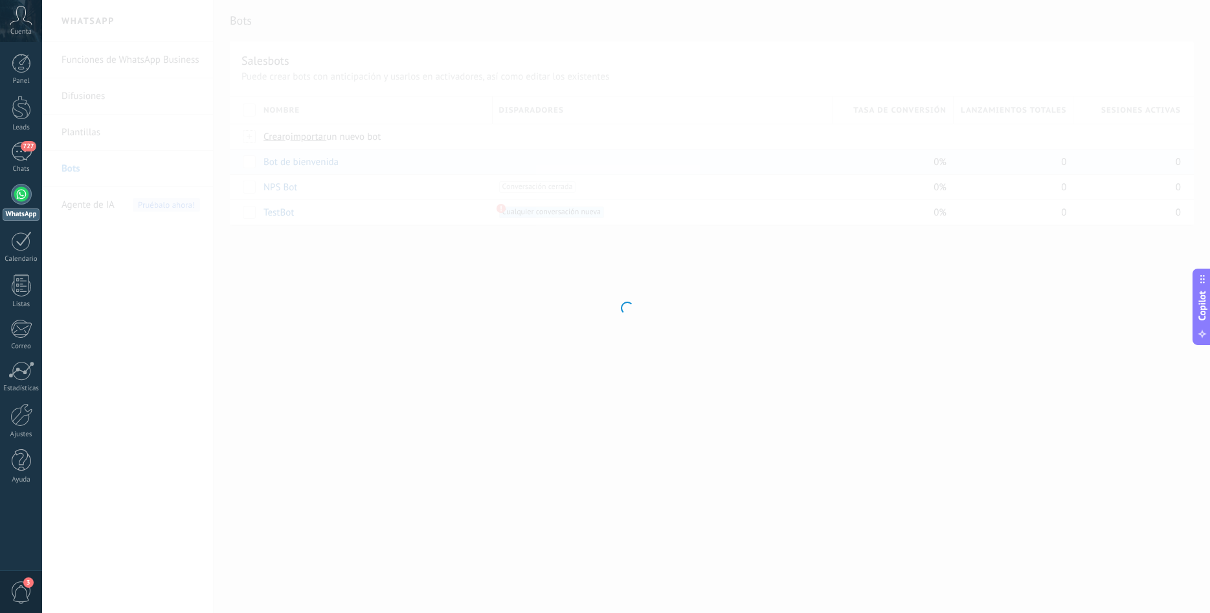
type input "**********"
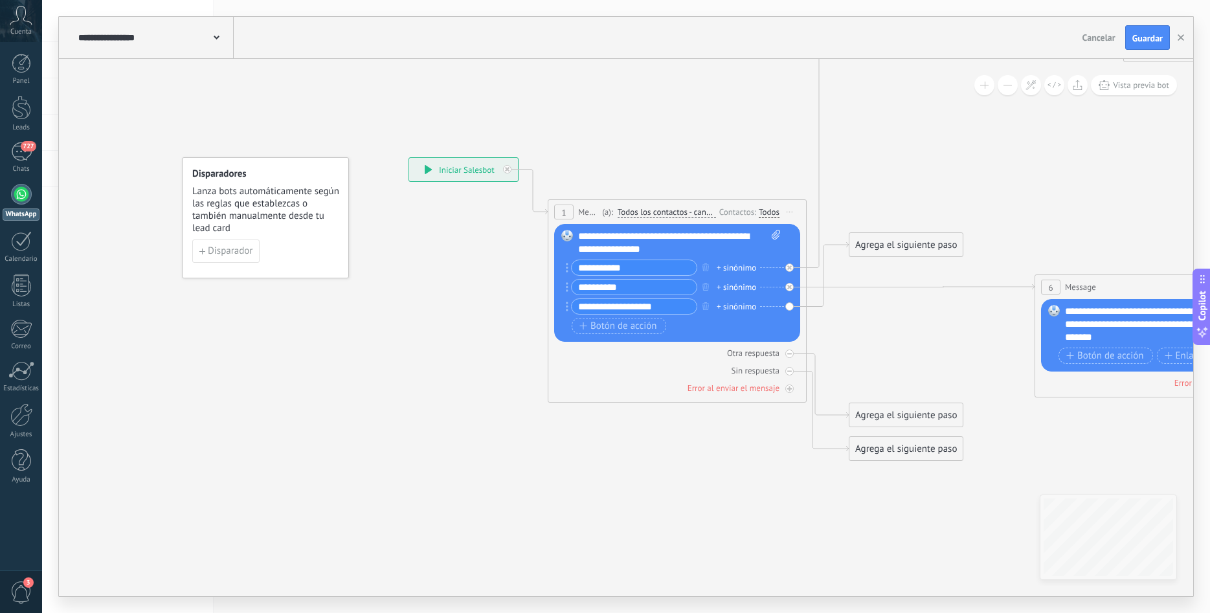
drag, startPoint x: 325, startPoint y: 393, endPoint x: 400, endPoint y: 394, distance: 75.1
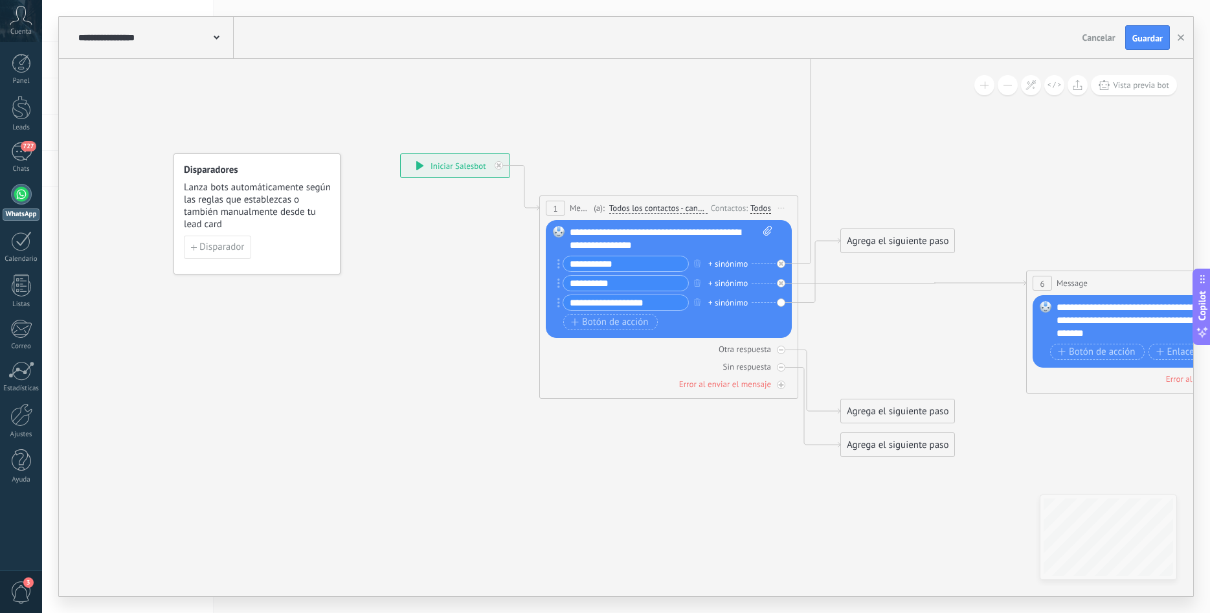
drag, startPoint x: 338, startPoint y: 354, endPoint x: 314, endPoint y: 349, distance: 24.5
click at [26, 150] on span "727" at bounding box center [28, 146] width 15 height 10
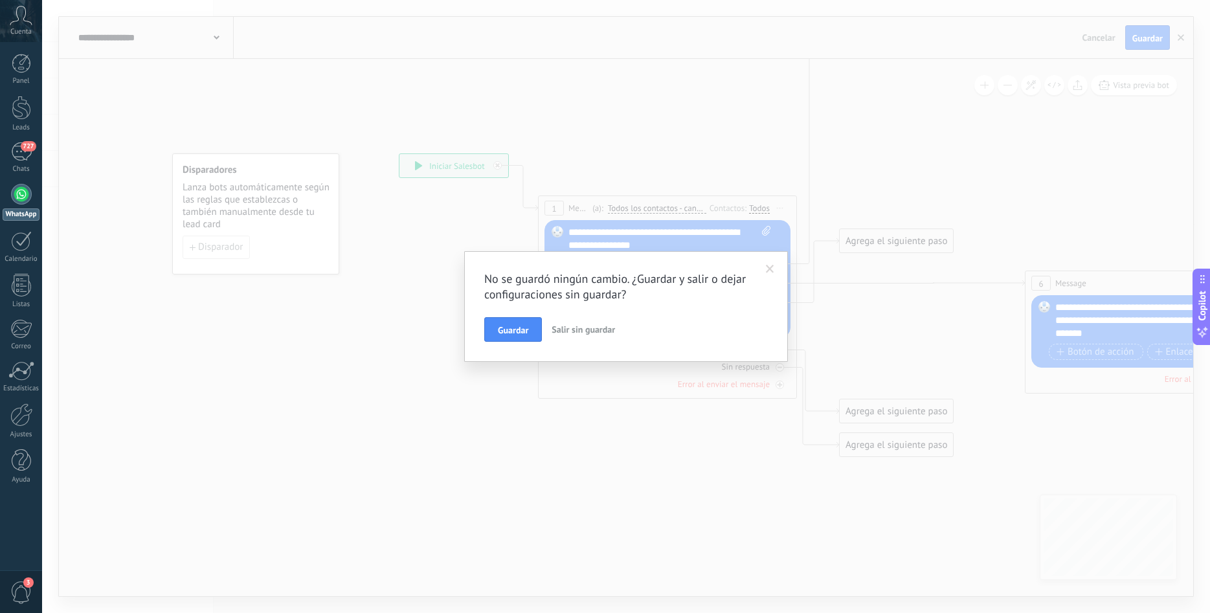
click at [461, 348] on div "No se guardó ningún cambio. ¿Guardar y salir o dejar configuraciones sin guarda…" at bounding box center [626, 306] width 1168 height 613
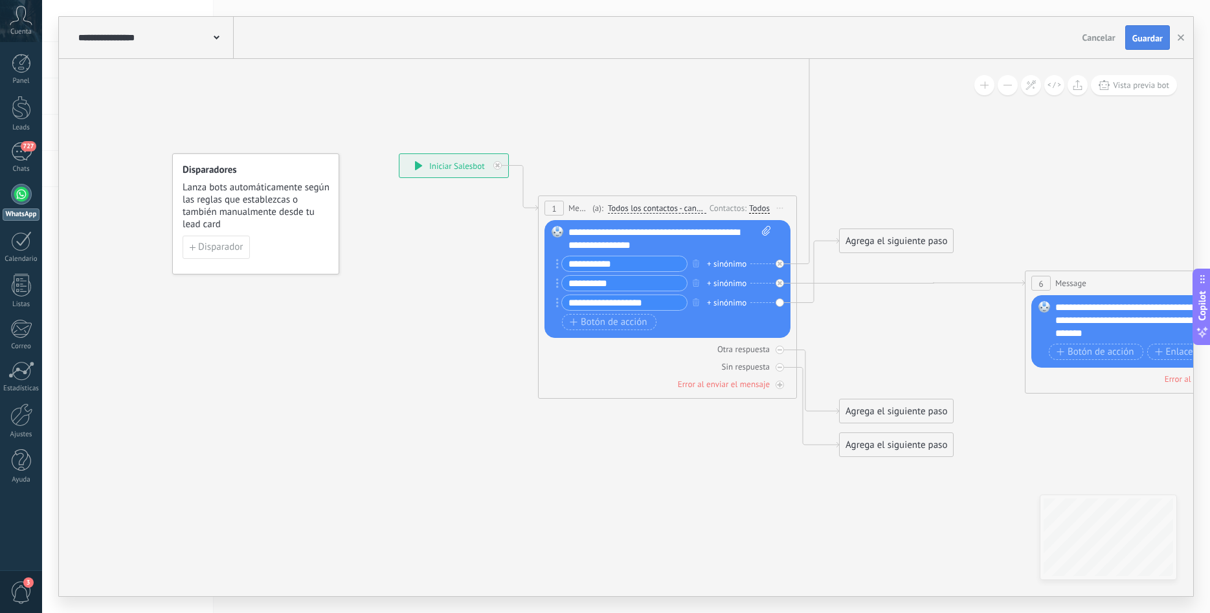
click at [1155, 41] on span "Guardar" at bounding box center [1147, 38] width 30 height 9
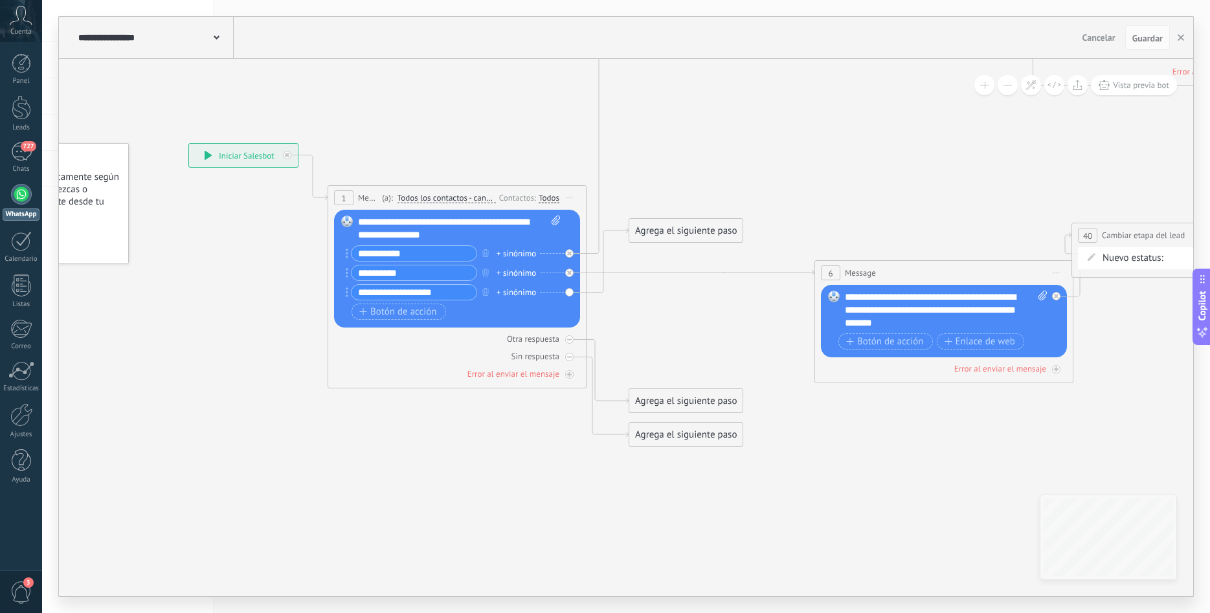
drag, startPoint x: 839, startPoint y: 539, endPoint x: 636, endPoint y: 505, distance: 206.0
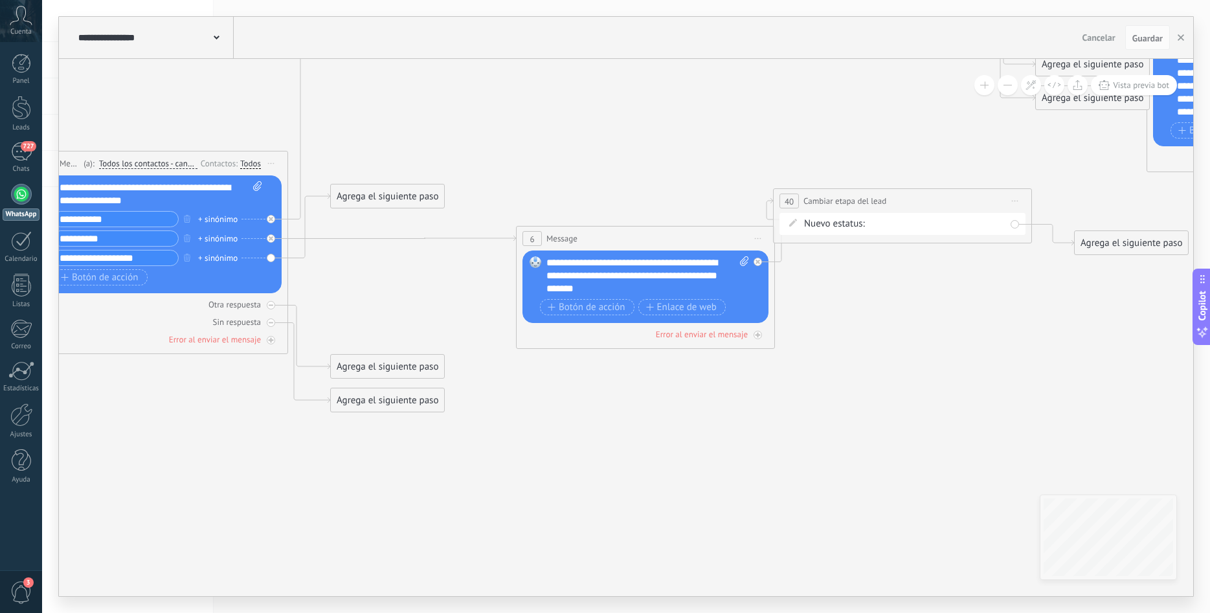
drag, startPoint x: 664, startPoint y: 502, endPoint x: 509, endPoint y: 486, distance: 155.6
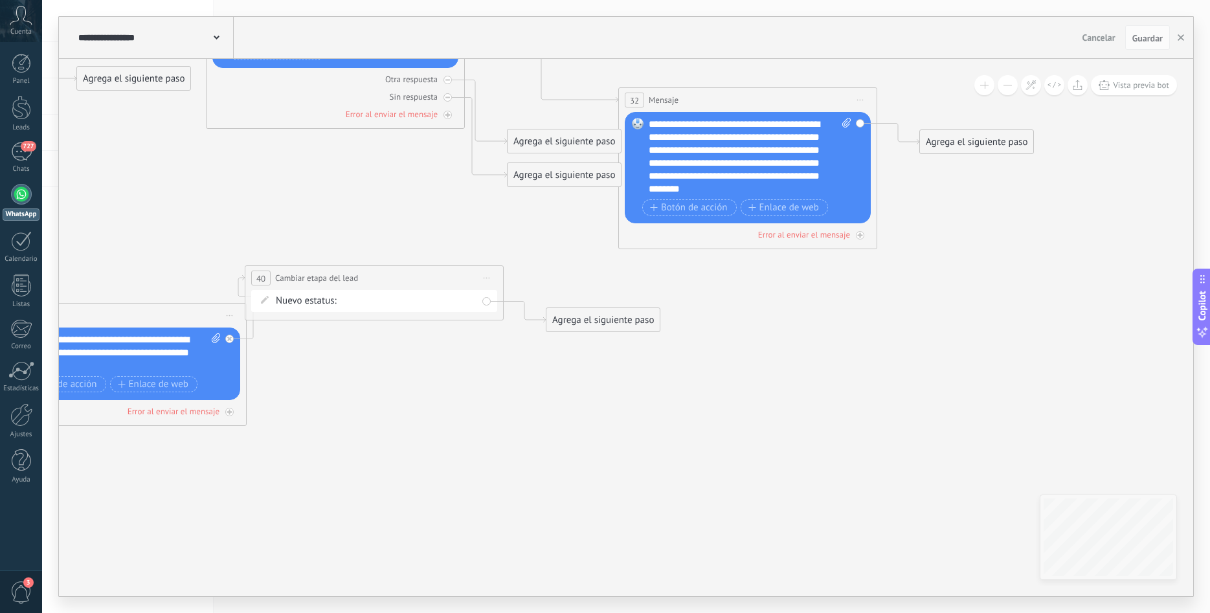
drag, startPoint x: 870, startPoint y: 398, endPoint x: 396, endPoint y: 482, distance: 481.2
click at [392, 484] on icon at bounding box center [175, 13] width 2275 height 1600
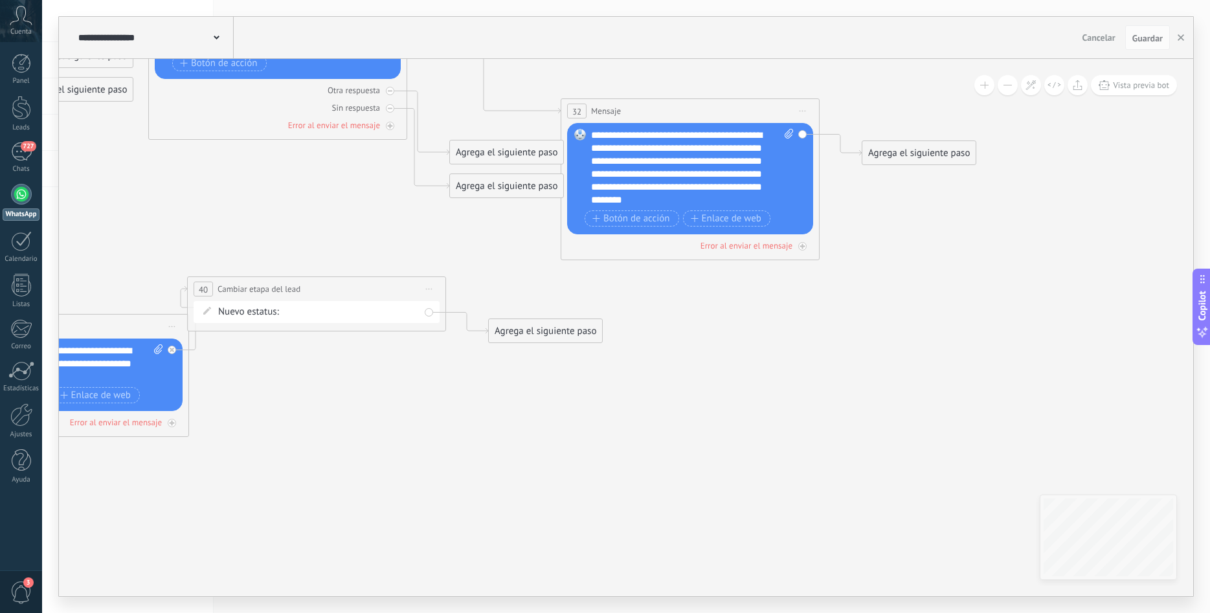
drag, startPoint x: 867, startPoint y: 408, endPoint x: 507, endPoint y: 476, distance: 366.3
click at [507, 476] on icon at bounding box center [117, 24] width 2275 height 1600
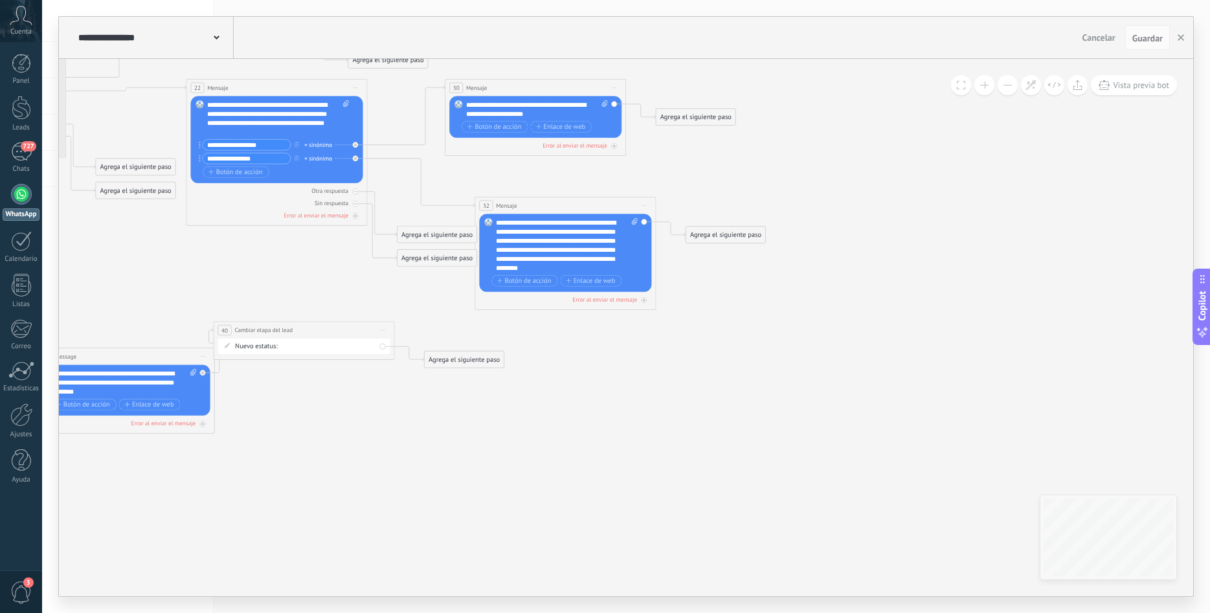
drag, startPoint x: 673, startPoint y: 430, endPoint x: 869, endPoint y: 428, distance: 195.5
click at [873, 428] on icon at bounding box center [165, 135] width 1593 height 1103
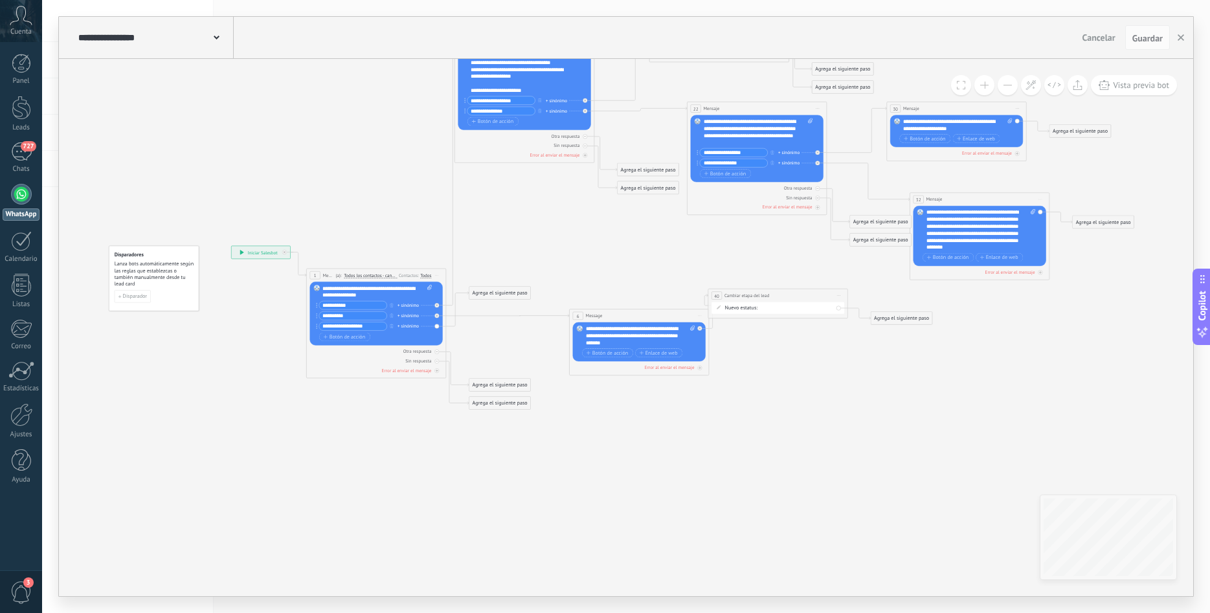
drag, startPoint x: 448, startPoint y: 467, endPoint x: 432, endPoint y: 345, distance: 122.8
click at [716, 496] on icon at bounding box center [670, 152] width 1229 height 864
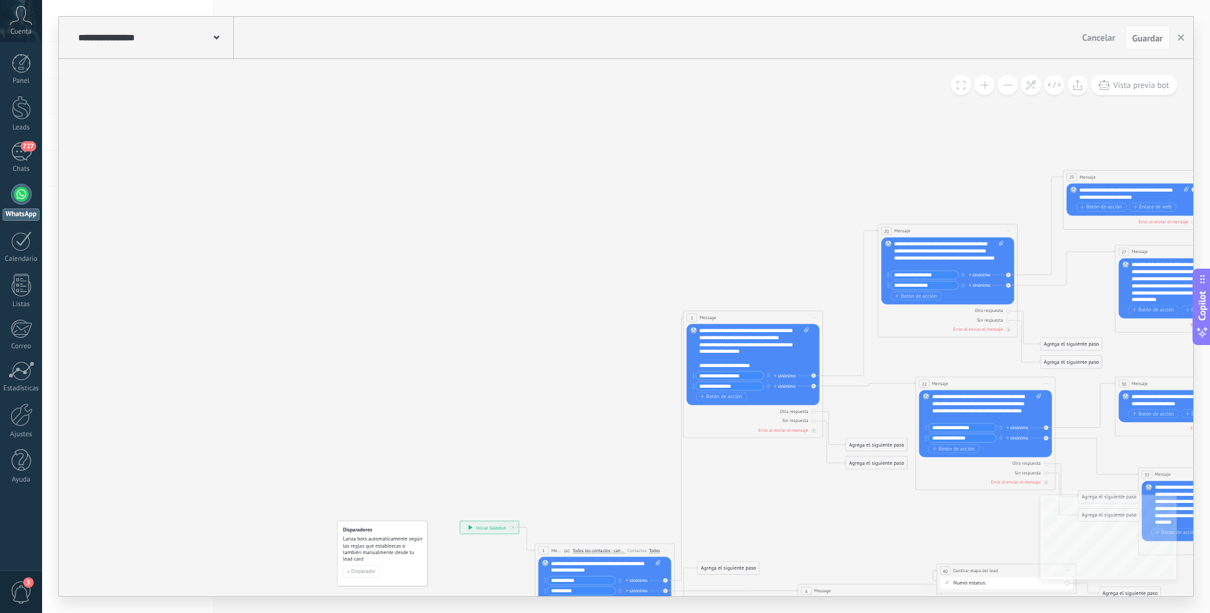
drag, startPoint x: 329, startPoint y: 203, endPoint x: 507, endPoint y: 408, distance: 272.1
click at [557, 476] on icon at bounding box center [899, 427] width 1229 height 864
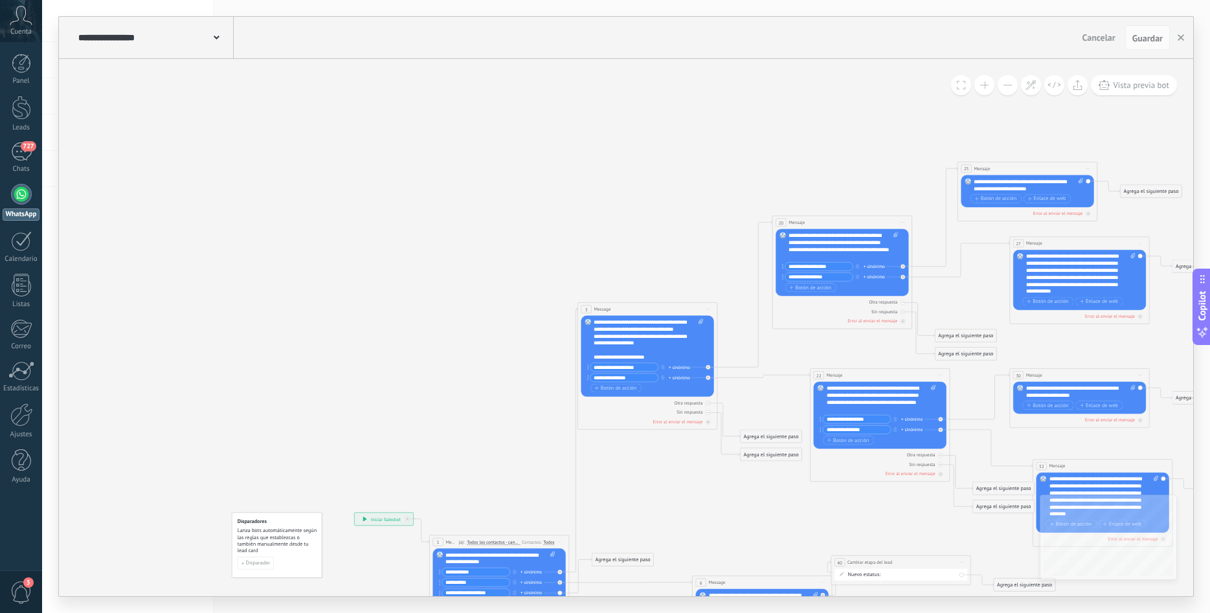
drag, startPoint x: 617, startPoint y: 350, endPoint x: 474, endPoint y: 312, distance: 147.3
click at [485, 322] on icon at bounding box center [793, 419] width 1229 height 864
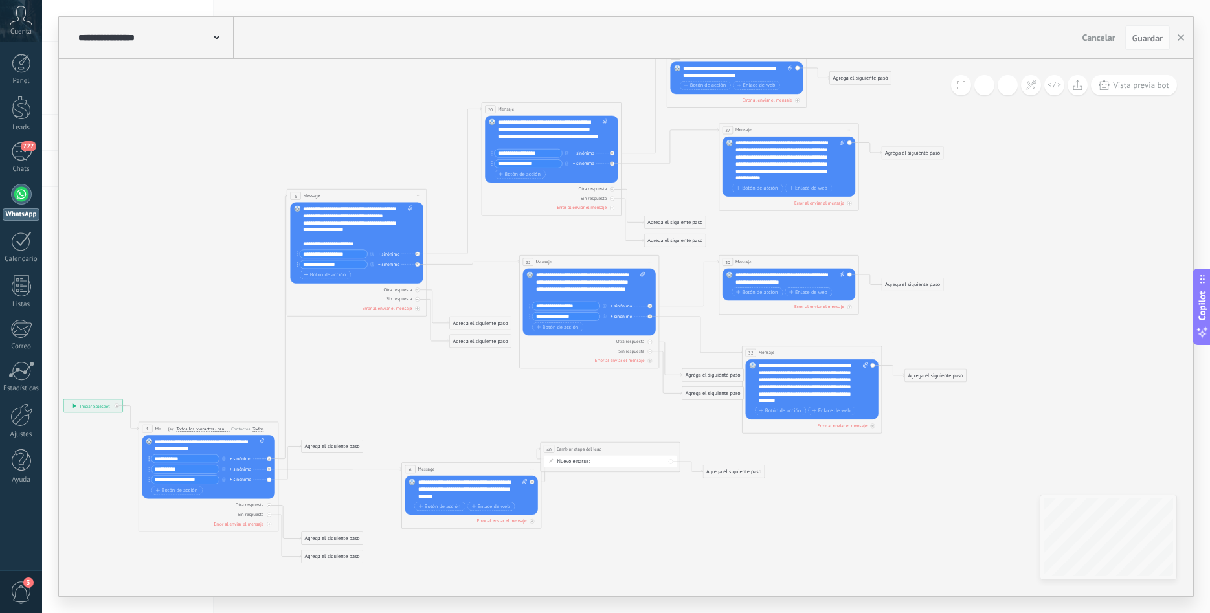
drag, startPoint x: 877, startPoint y: 572, endPoint x: 891, endPoint y: 476, distance: 97.4
click at [891, 476] on icon at bounding box center [503, 306] width 1229 height 864
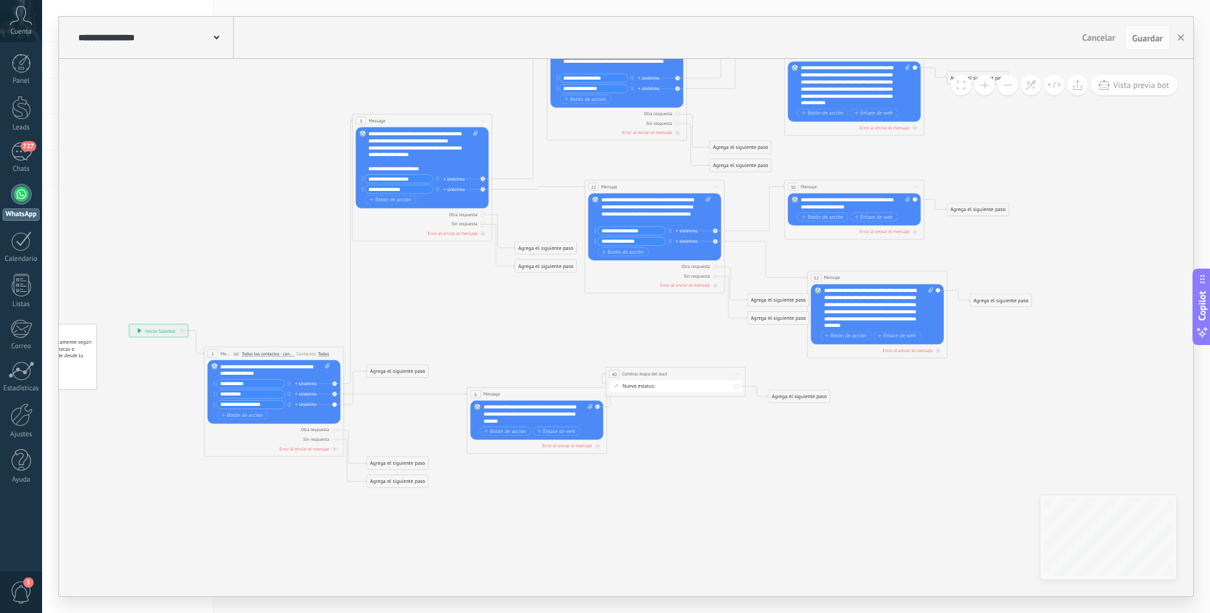
drag, startPoint x: 289, startPoint y: 291, endPoint x: 326, endPoint y: 263, distance: 46.7
click at [326, 263] on icon at bounding box center [568, 231] width 1229 height 864
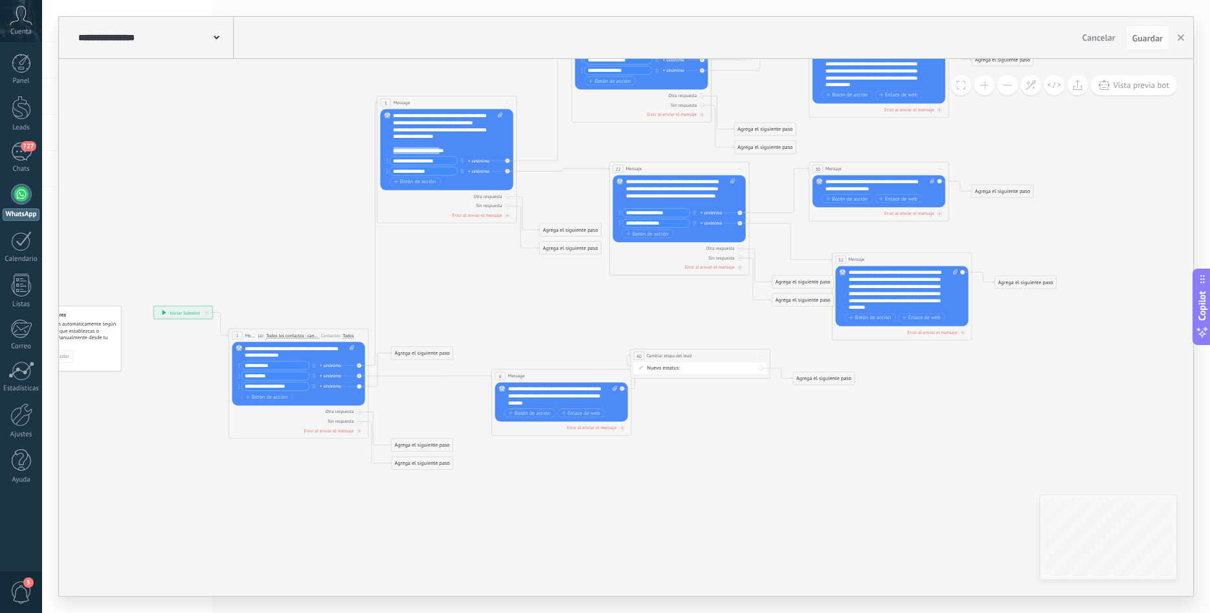
drag, startPoint x: 445, startPoint y: 150, endPoint x: 318, endPoint y: 210, distance: 139.8
click at [393, 154] on div "**********" at bounding box center [447, 133] width 109 height 42
click at [318, 210] on icon at bounding box center [593, 213] width 1229 height 864
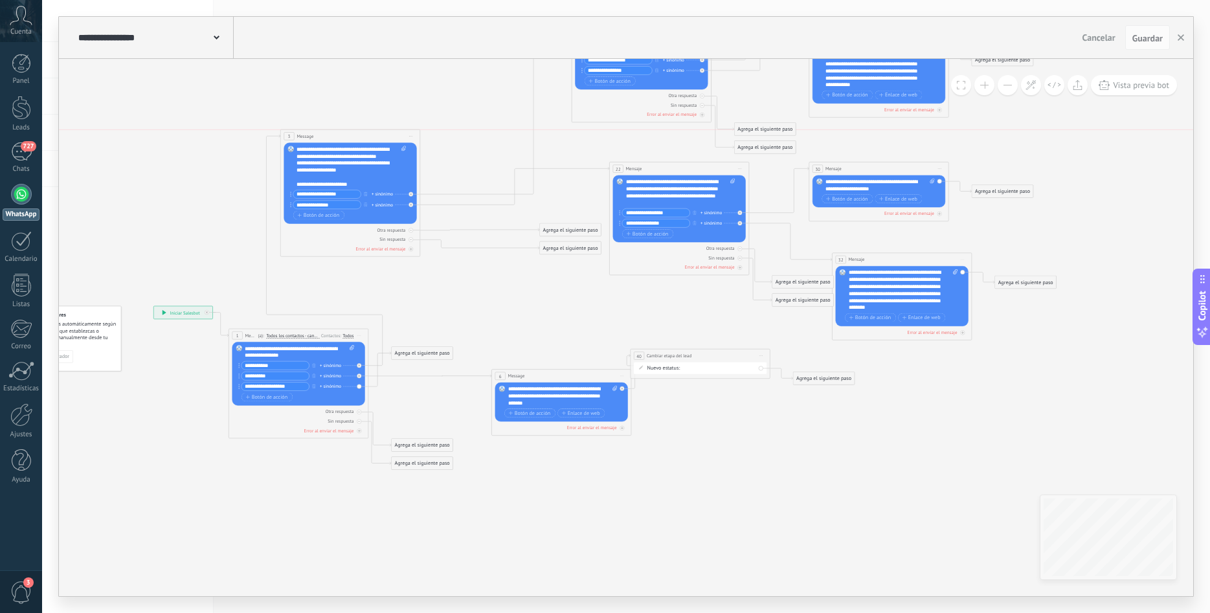
drag, startPoint x: 470, startPoint y: 105, endPoint x: 373, endPoint y: 137, distance: 101.7
click at [373, 137] on div "3 Message ******* (a): Todos los contactos - canales seleccionados Todos los co…" at bounding box center [350, 135] width 139 height 13
click at [522, 273] on icon at bounding box center [593, 213] width 1229 height 864
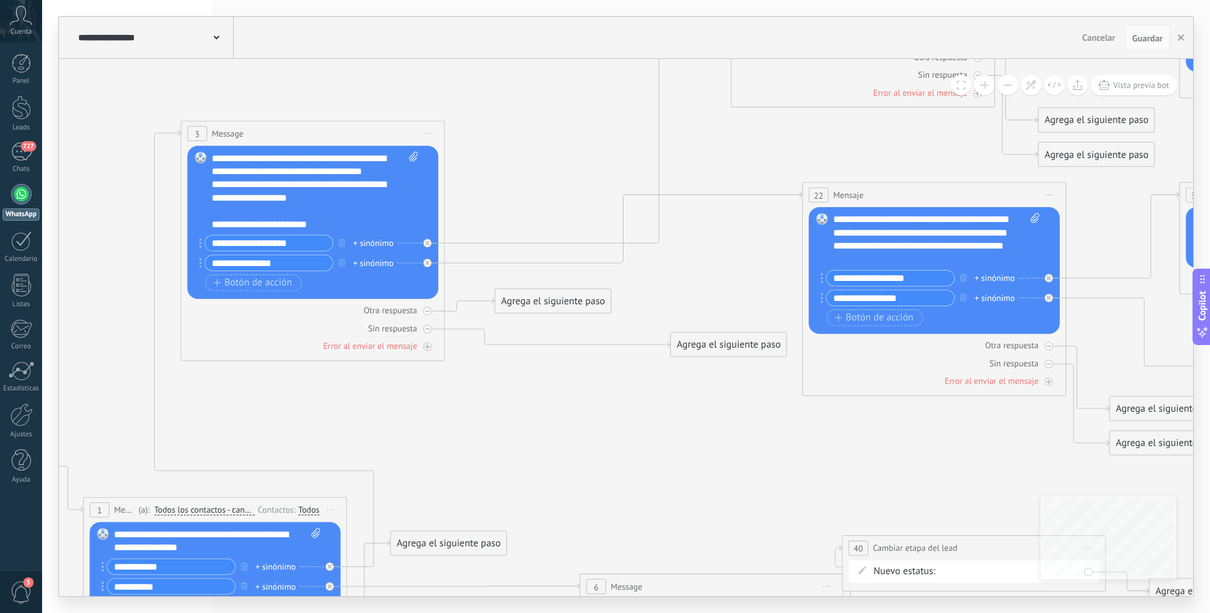
drag, startPoint x: 717, startPoint y: 311, endPoint x: 656, endPoint y: 338, distance: 66.4
click at [564, 304] on div "Agrega el siguiente paso" at bounding box center [553, 302] width 116 height 22
drag, startPoint x: 703, startPoint y: 344, endPoint x: 547, endPoint y: 297, distance: 163.0
click at [563, 351] on div "Agrega el siguiente paso" at bounding box center [589, 353] width 116 height 22
click at [547, 296] on div "Agrega el siguiente paso" at bounding box center [555, 302] width 116 height 22
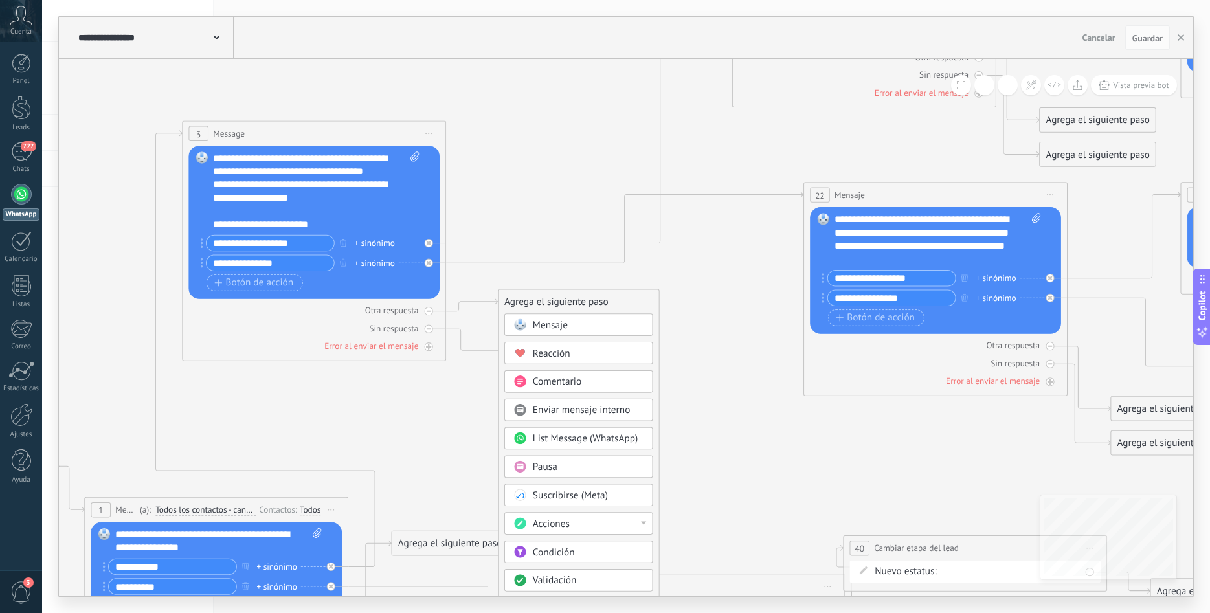
click at [731, 442] on icon at bounding box center [772, 277] width 2321 height 1632
click at [730, 444] on icon at bounding box center [772, 277] width 2321 height 1632
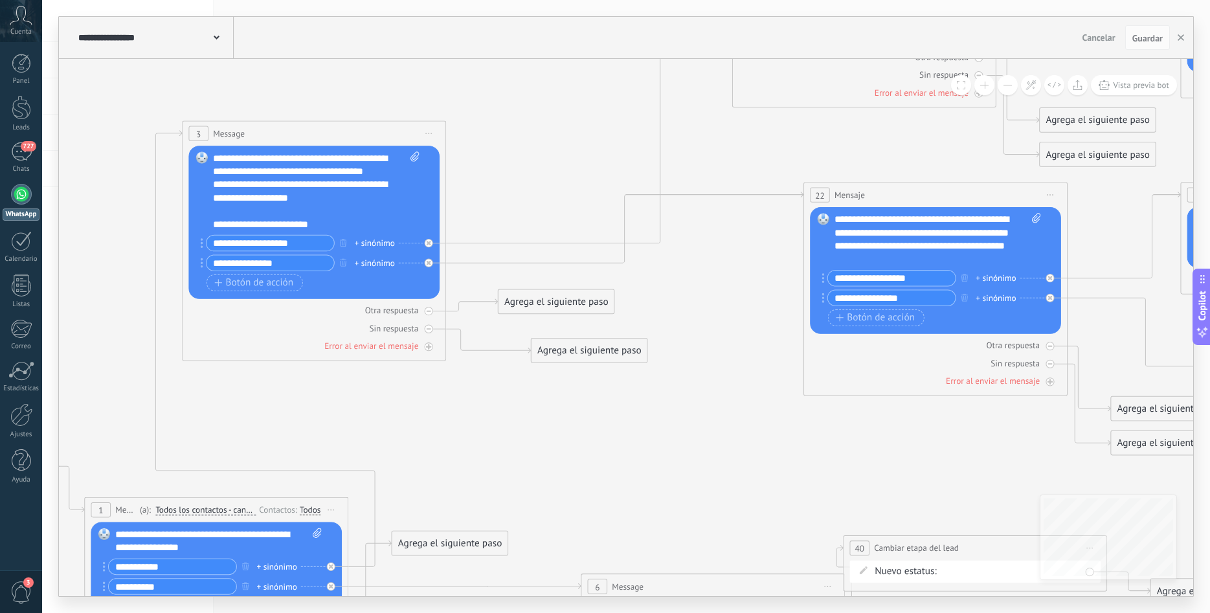
click at [593, 296] on div "Agrega el siguiente paso" at bounding box center [556, 302] width 116 height 22
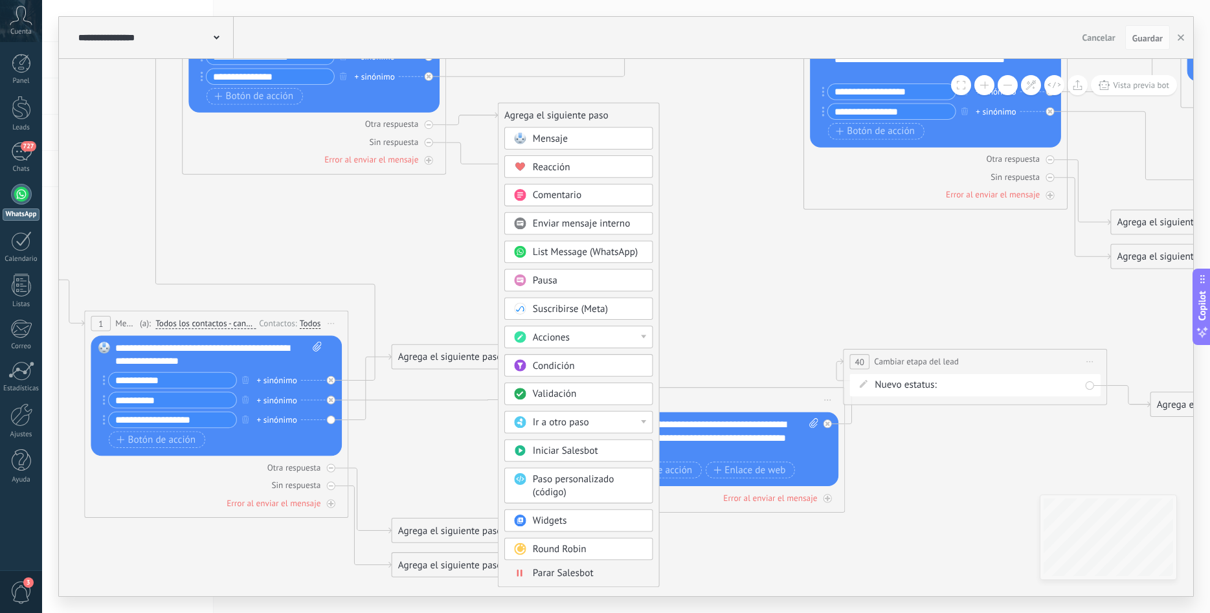
click at [721, 332] on icon at bounding box center [772, 91] width 2321 height 1632
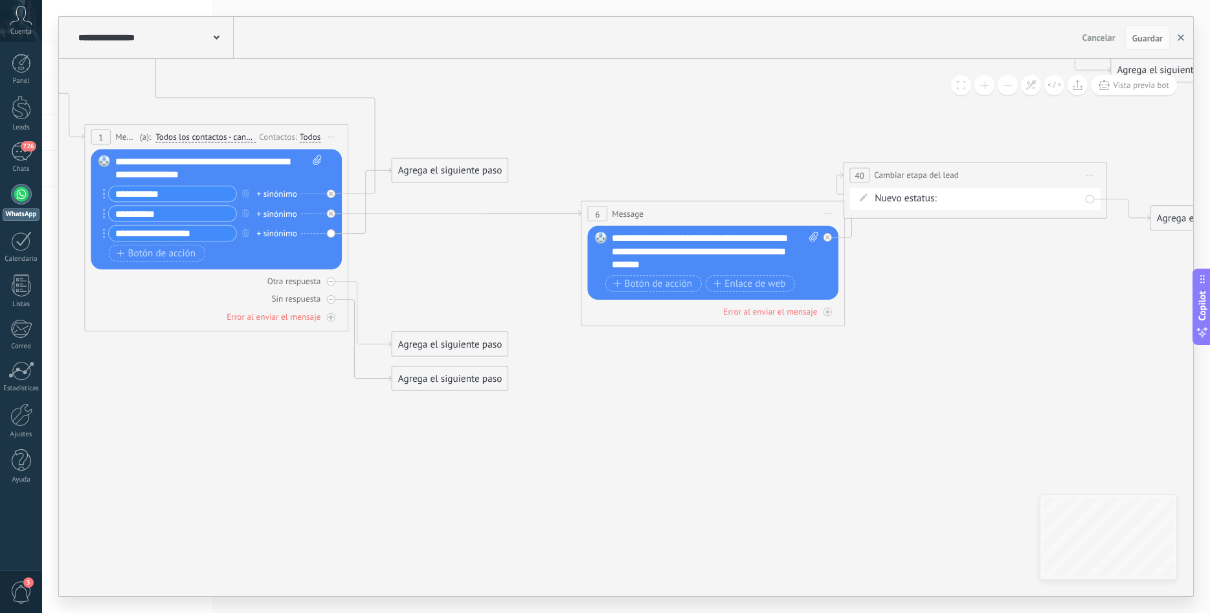
click at [1179, 38] on button "button" at bounding box center [1180, 37] width 19 height 25
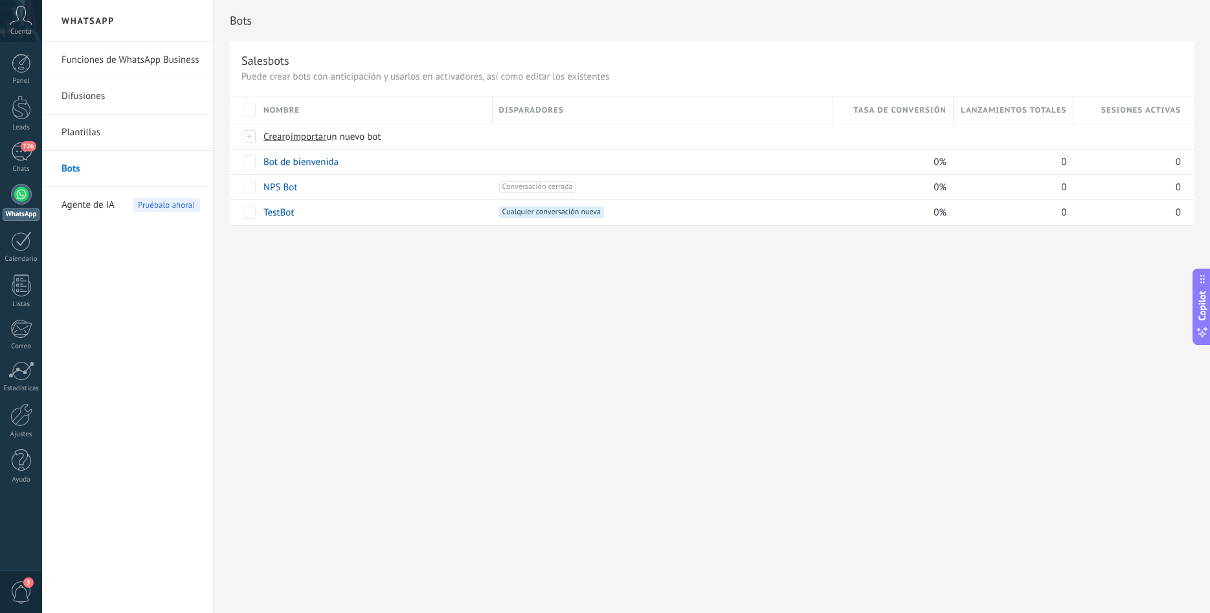
click at [23, 26] on div "Cuenta" at bounding box center [21, 21] width 42 height 42
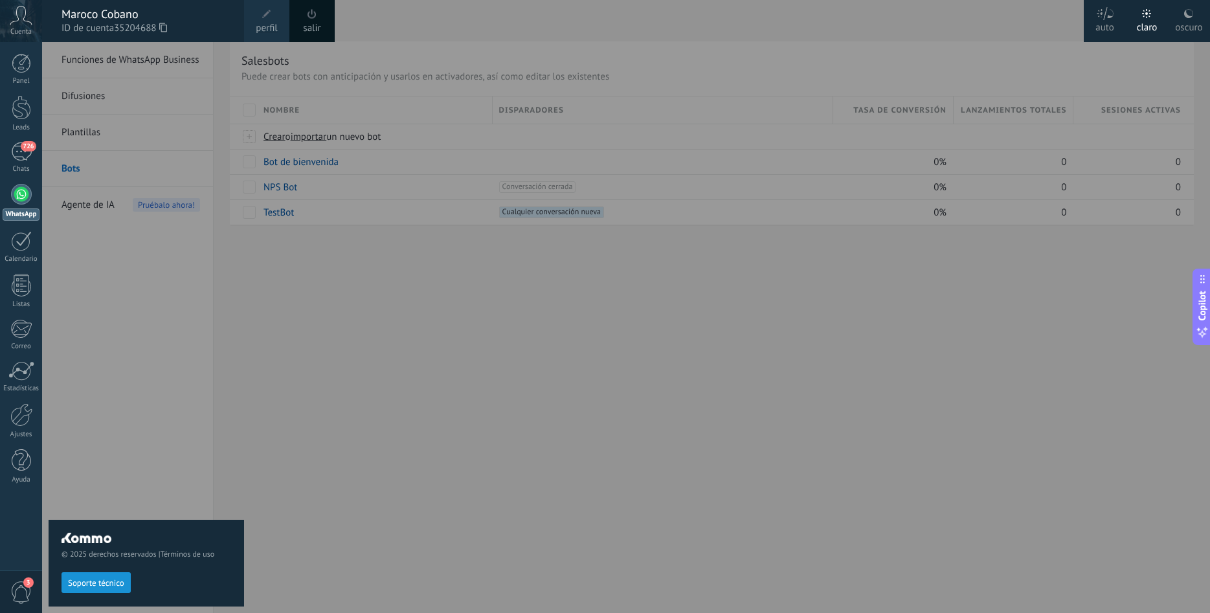
click at [302, 27] on div "salir" at bounding box center [311, 21] width 45 height 42
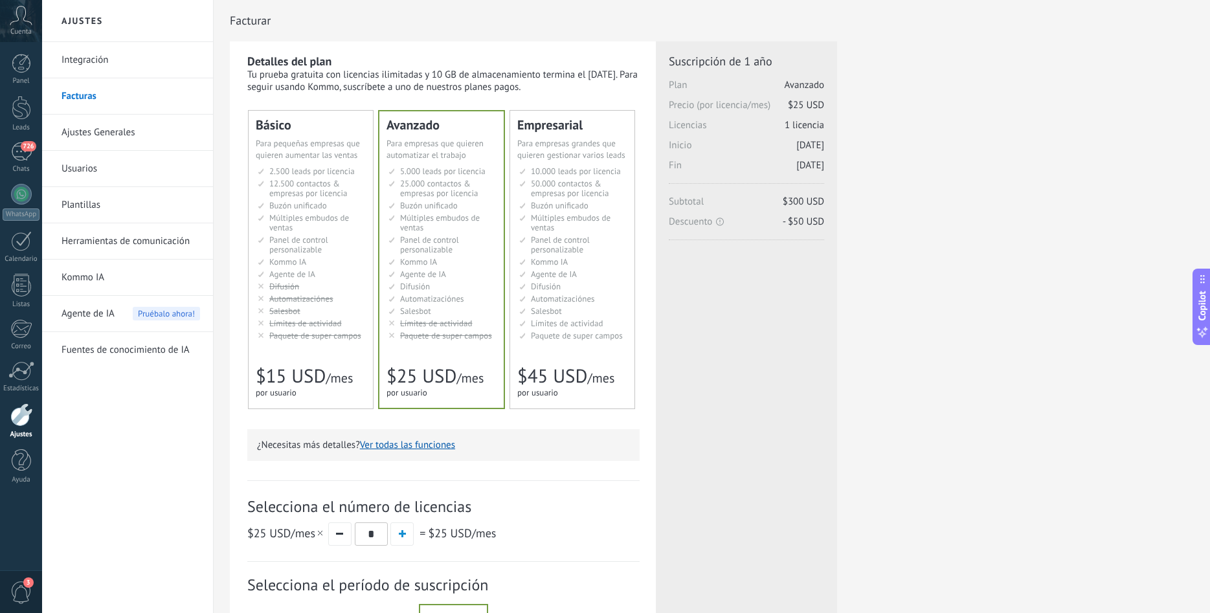
click at [300, 339] on span "Paquete de super campos" at bounding box center [315, 335] width 92 height 11
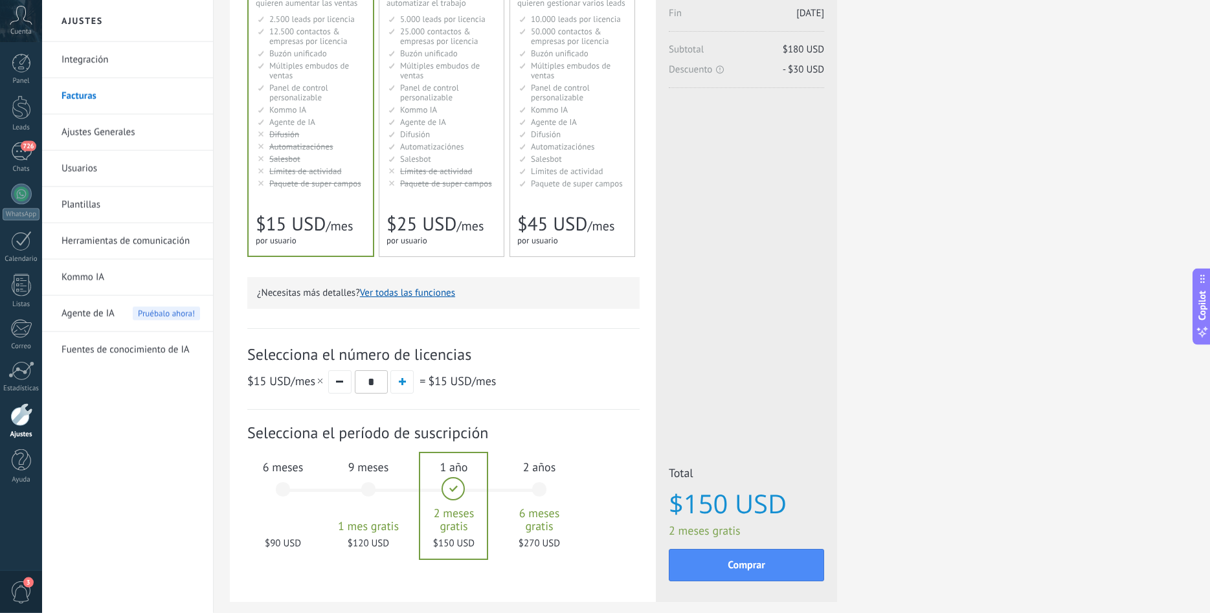
scroll to position [198, 0]
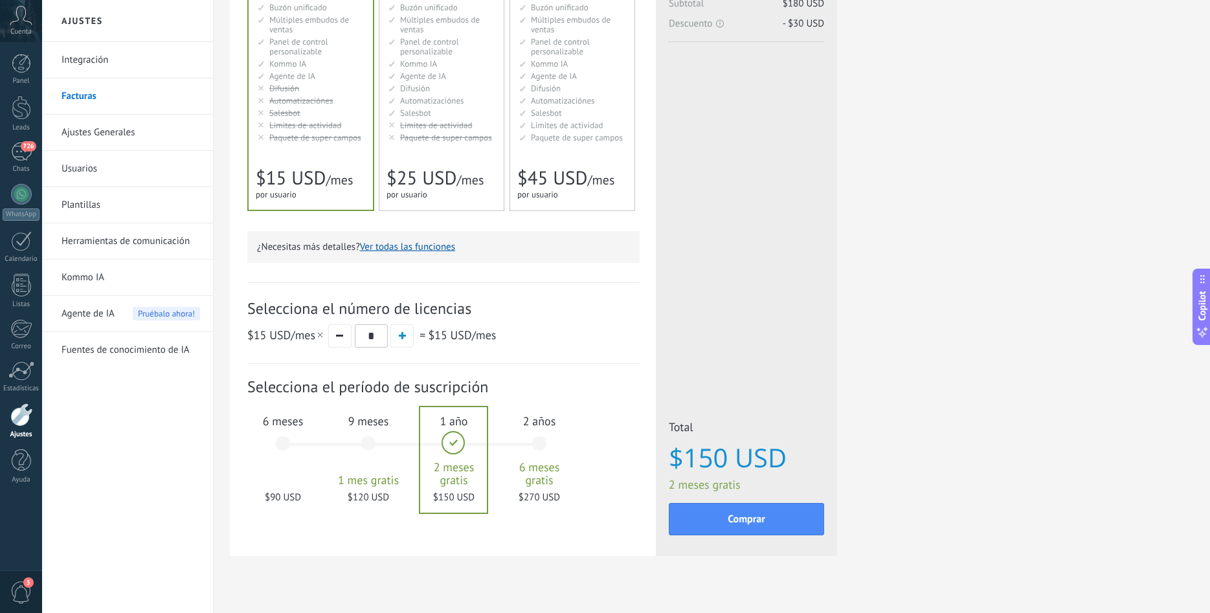
click at [282, 442] on div "6 meses $90 USD" at bounding box center [283, 449] width 70 height 91
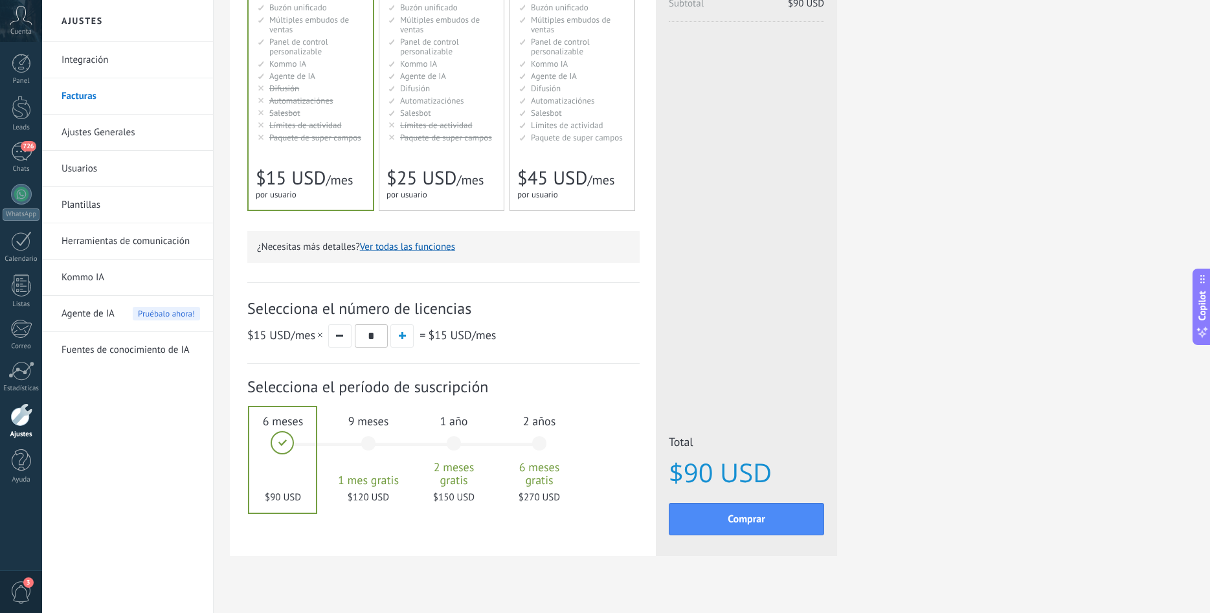
click at [414, 451] on div "1 mes 25 $ USD 2 meses 50 $ USD 3 meses 6 meses" at bounding box center [417, 451] width 256 height 104
click at [368, 448] on div "9 meses 1 mes gratis $120 USD" at bounding box center [368, 449] width 70 height 91
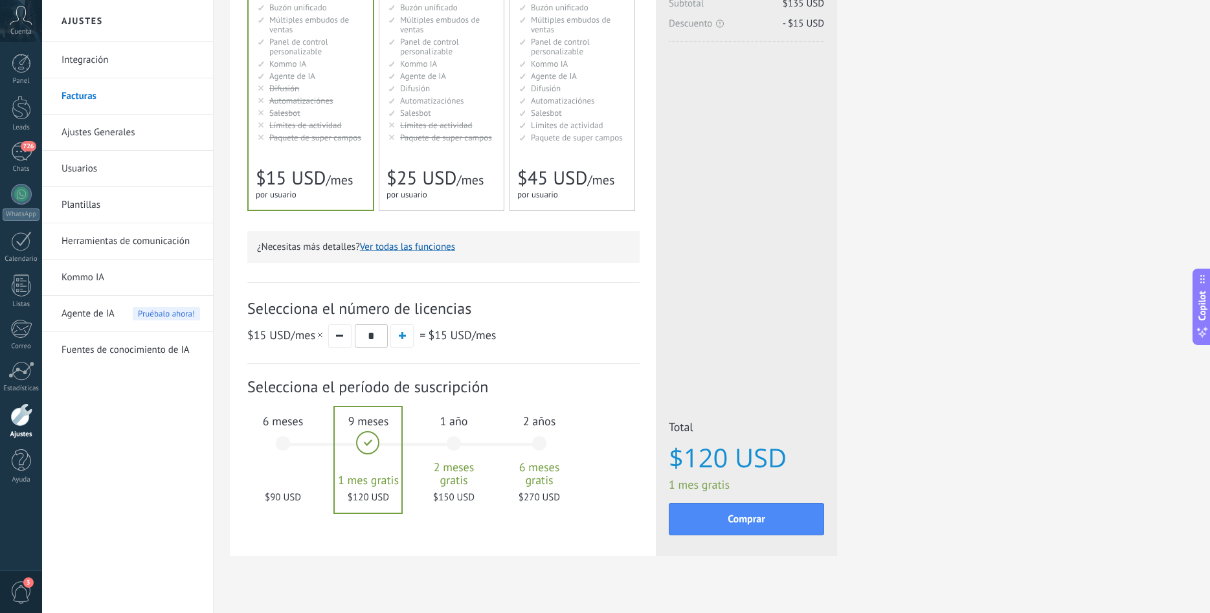
click at [307, 448] on div "6 meses $90 USD" at bounding box center [283, 449] width 70 height 91
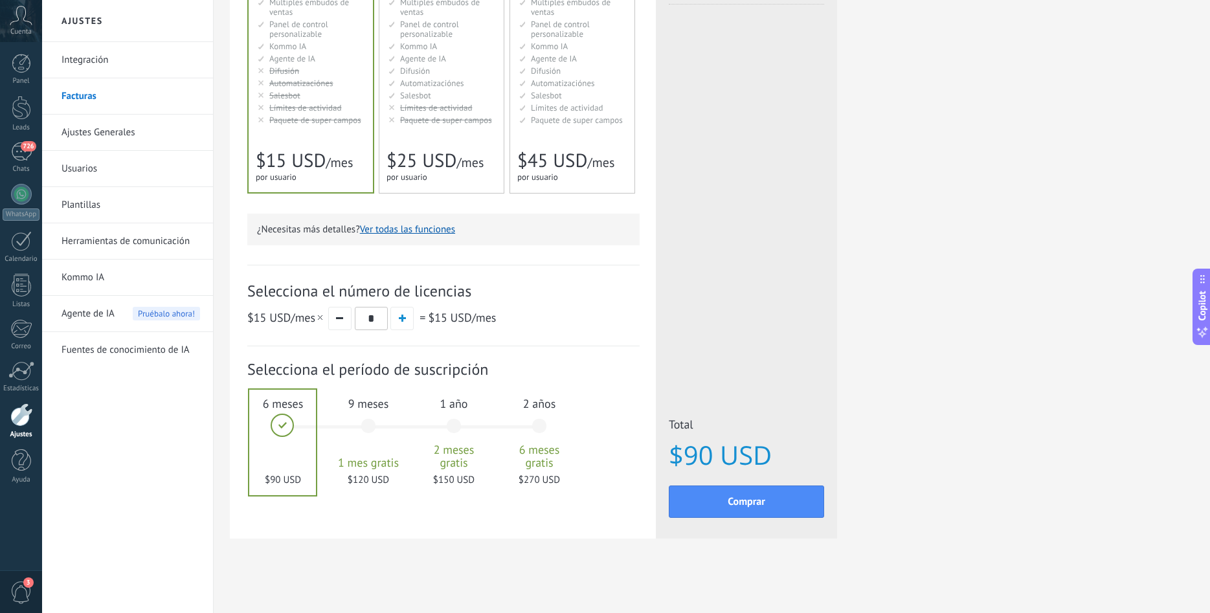
scroll to position [0, 0]
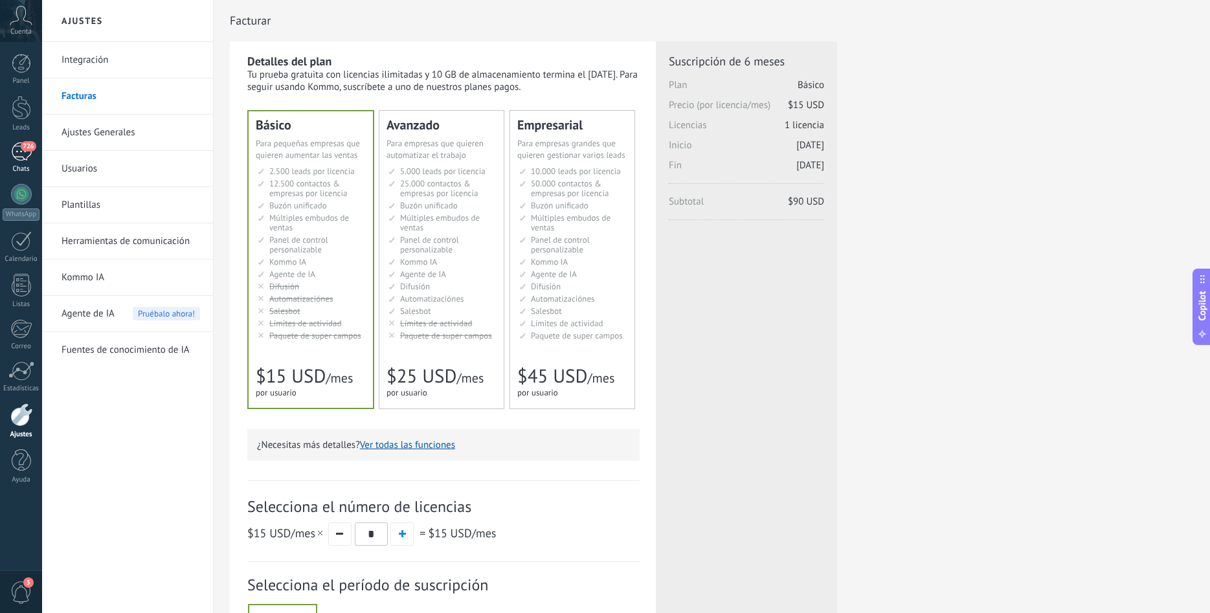
click at [7, 153] on link "726 Chats" at bounding box center [21, 157] width 42 height 31
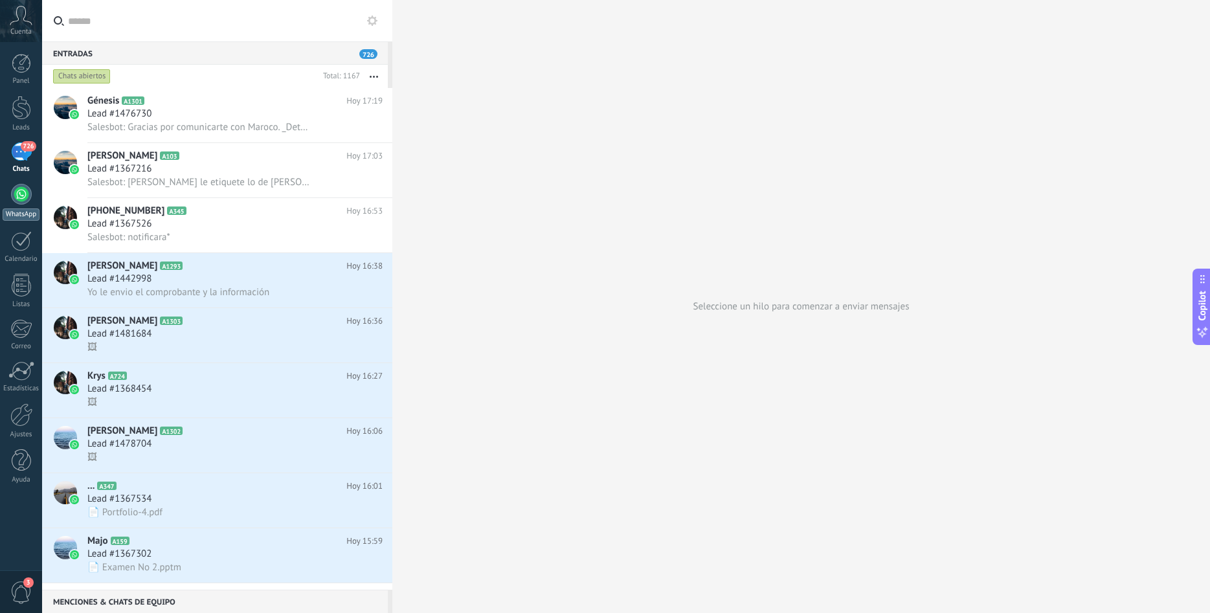
click at [34, 200] on link "WhatsApp" at bounding box center [21, 202] width 42 height 37
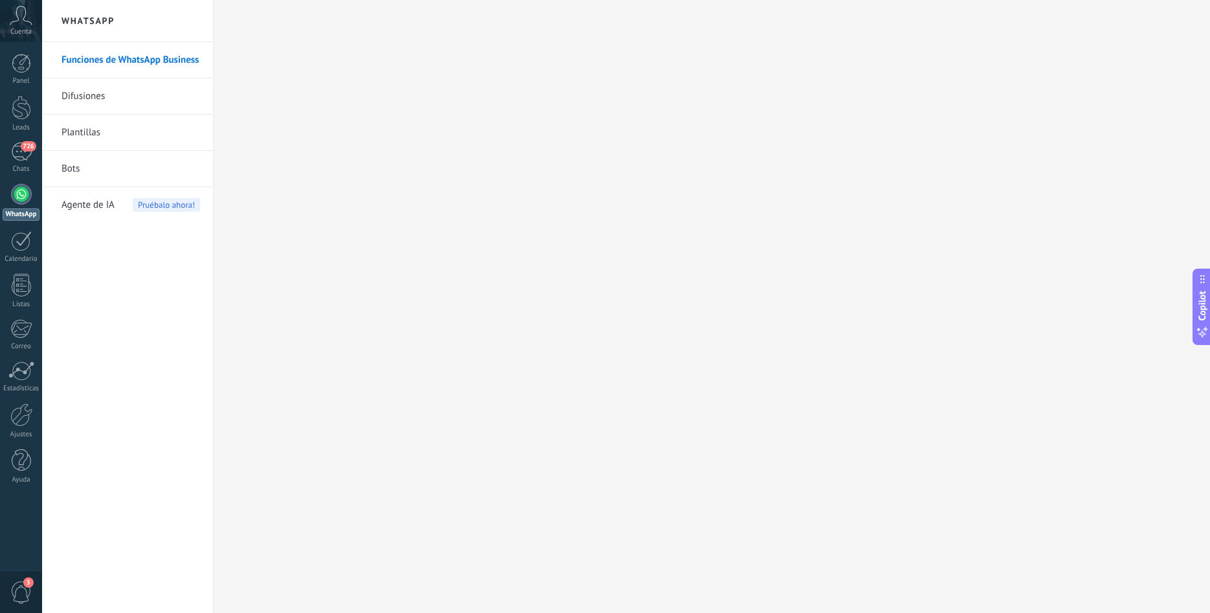
click at [129, 175] on link "Bots" at bounding box center [130, 169] width 139 height 36
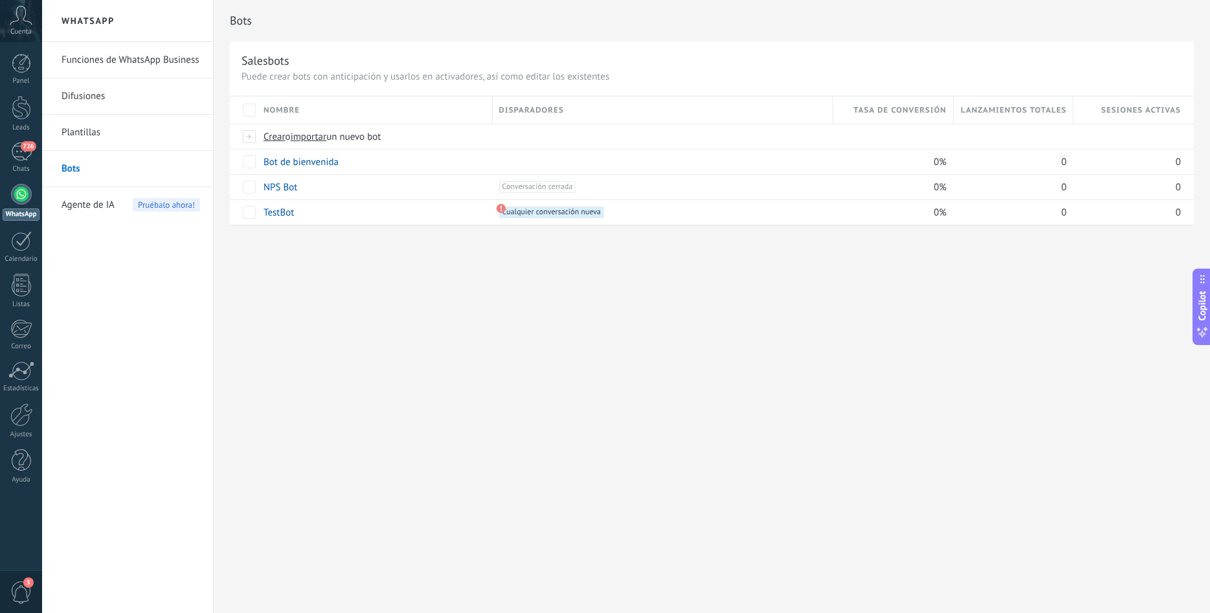
click at [13, 16] on icon at bounding box center [21, 15] width 23 height 19
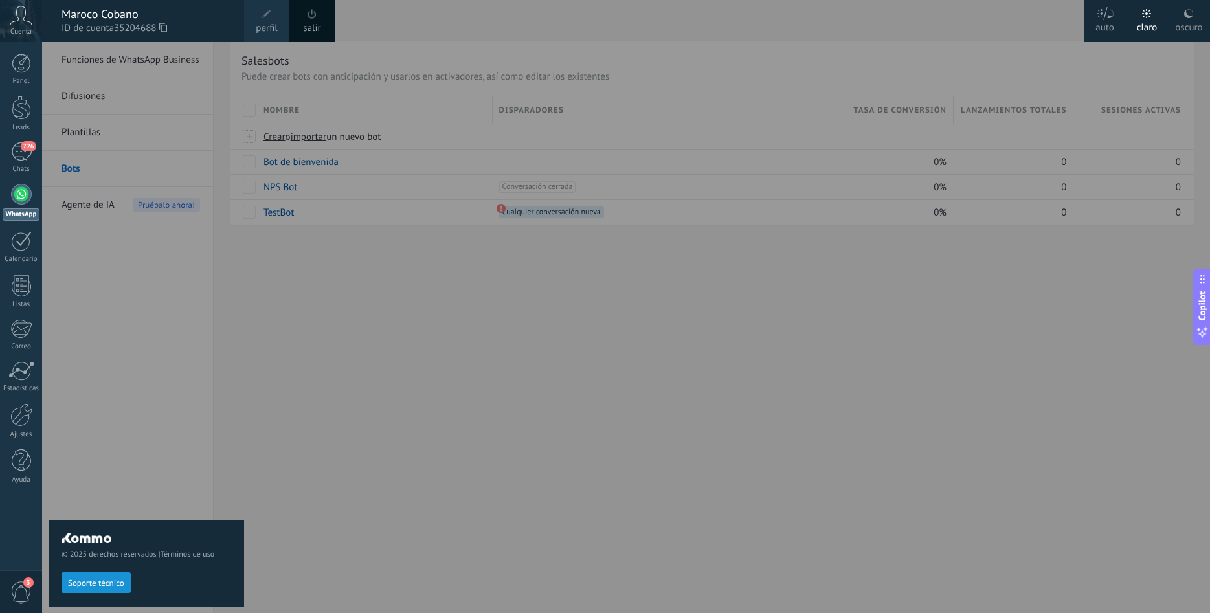
click at [321, 18] on div "salir" at bounding box center [311, 21] width 45 height 42
